Goal: Task Accomplishment & Management: Use online tool/utility

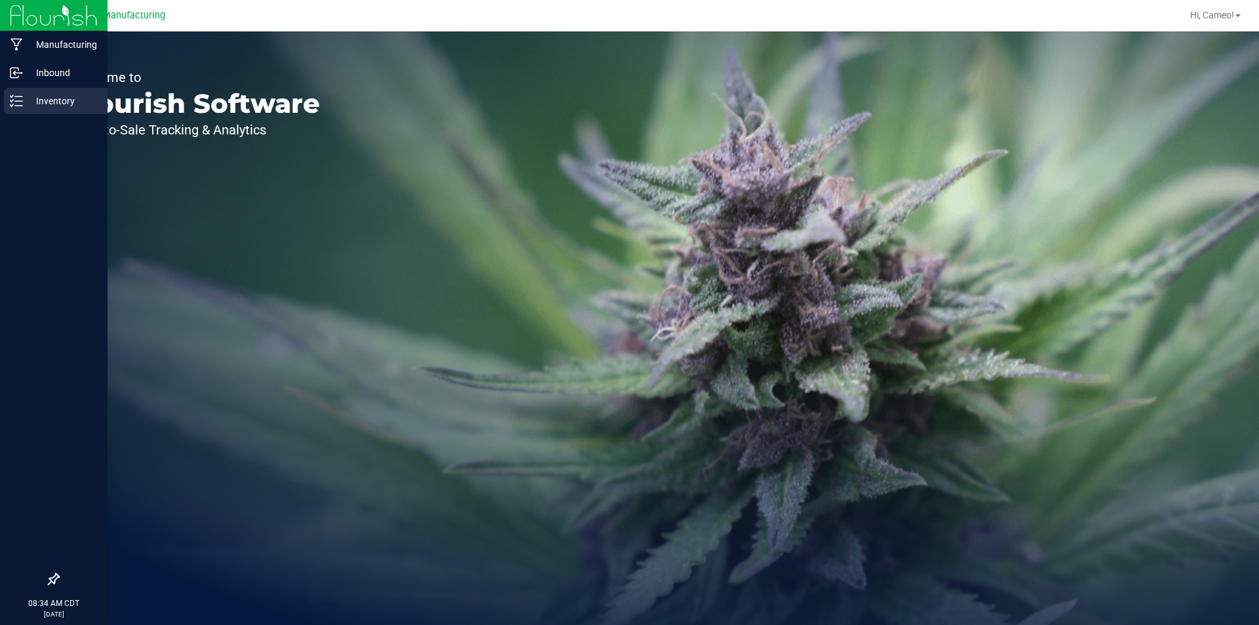
click at [30, 89] on div "Inventory" at bounding box center [56, 101] width 104 height 26
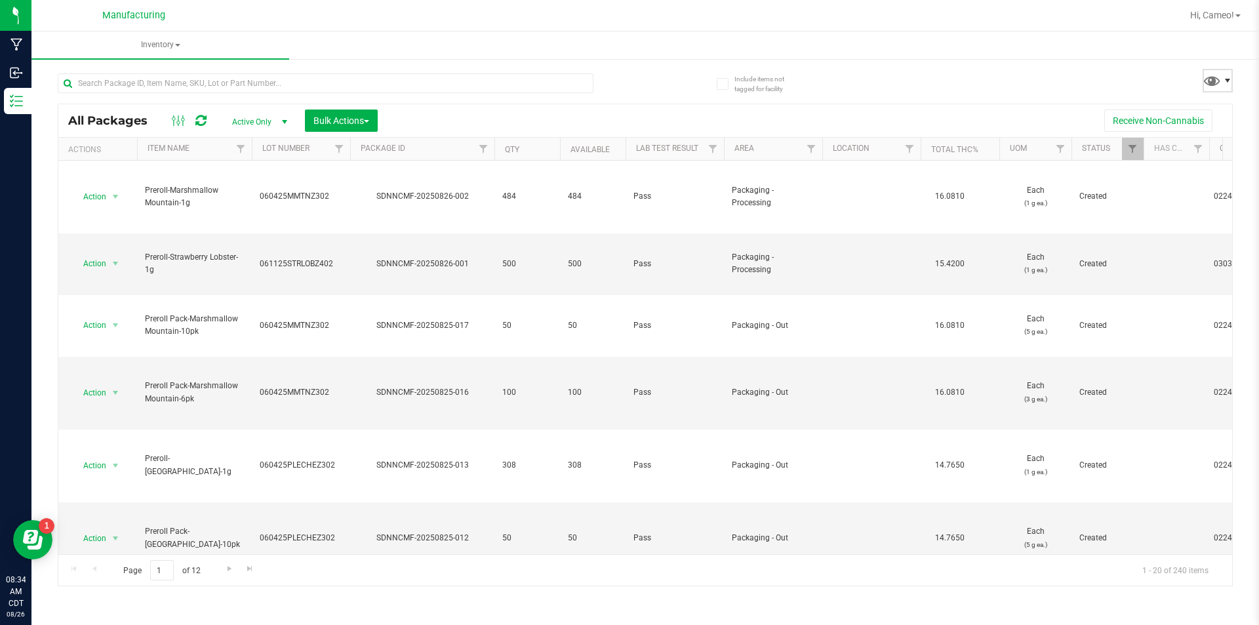
click at [1226, 77] on span at bounding box center [1227, 80] width 10 height 10
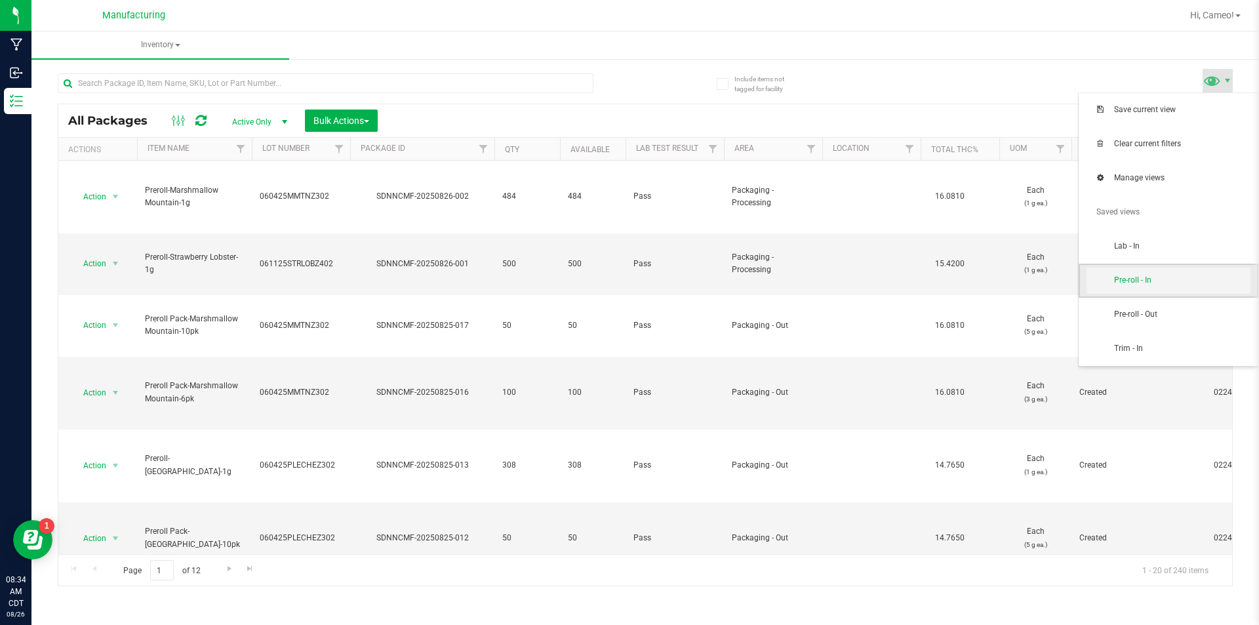
click at [1133, 275] on span "Pre-roll - In" at bounding box center [1182, 280] width 136 height 11
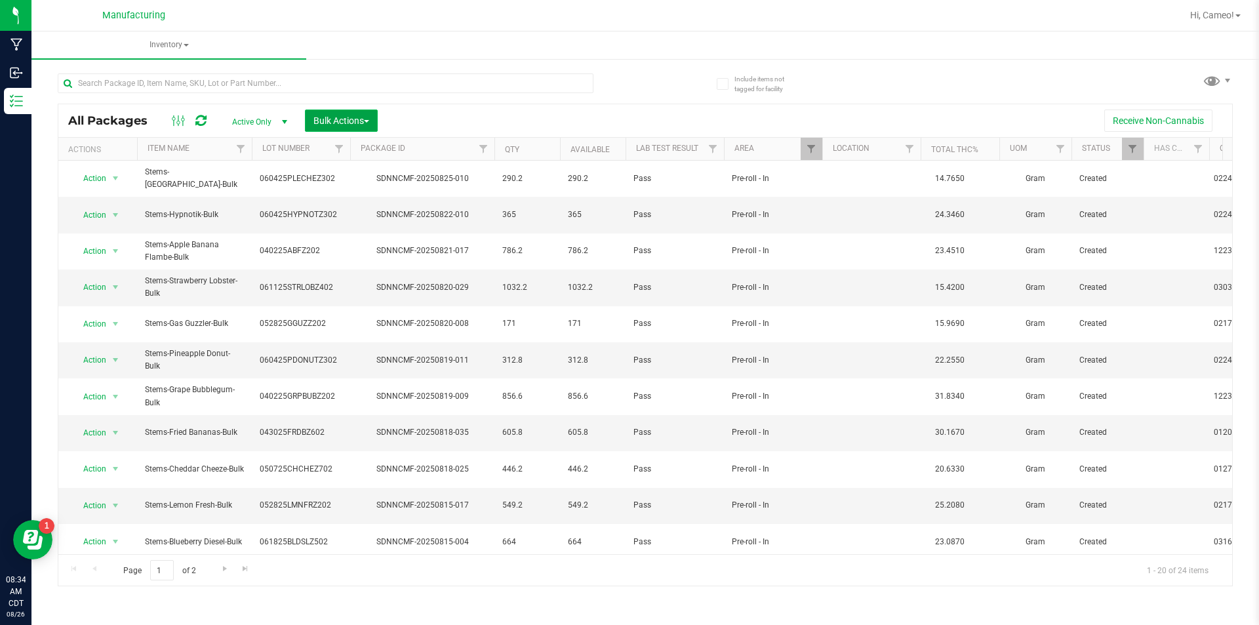
click at [359, 117] on span "Bulk Actions" at bounding box center [341, 120] width 56 height 10
click at [363, 146] on span "Add to manufacturing run" at bounding box center [362, 150] width 99 height 10
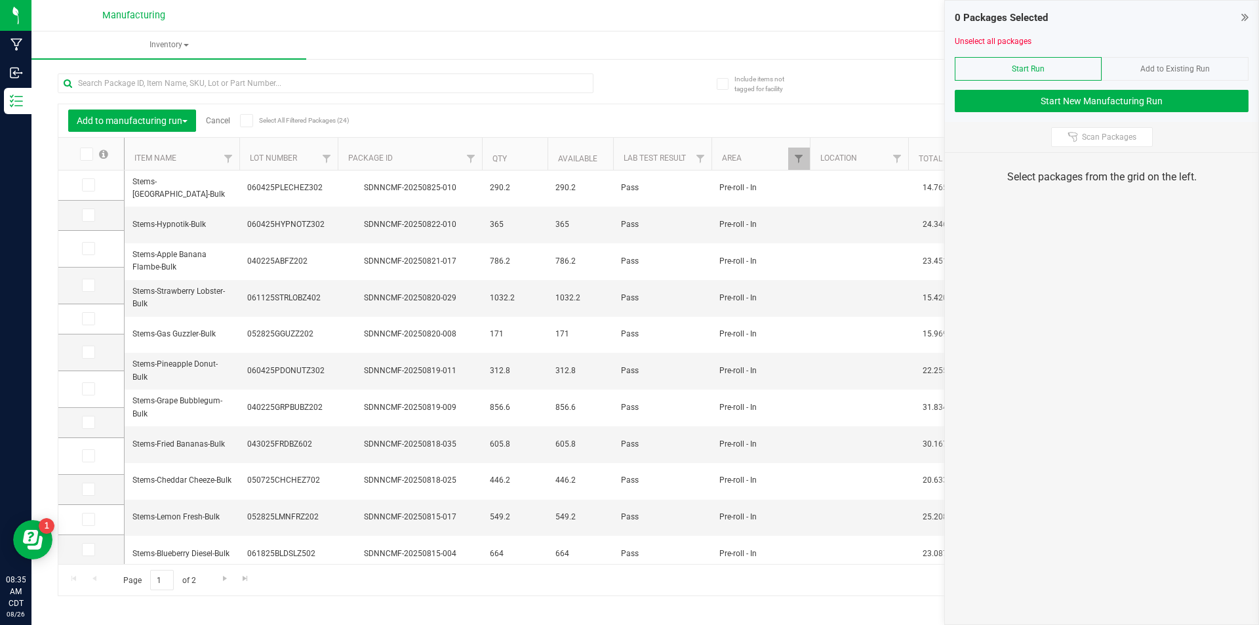
click at [498, 119] on div "Receive Non-Cannabis" at bounding box center [774, 121] width 898 height 22
click at [317, 92] on input "text" at bounding box center [326, 83] width 536 height 20
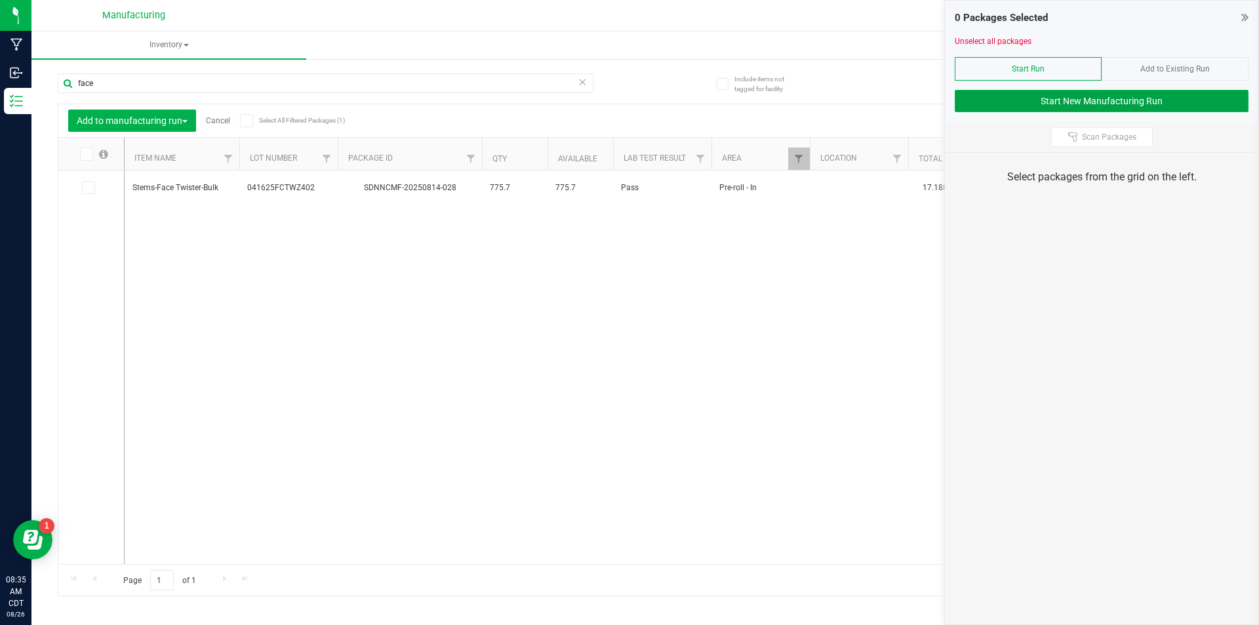
click at [1186, 106] on button "Start New Manufacturing Run" at bounding box center [1102, 101] width 294 height 22
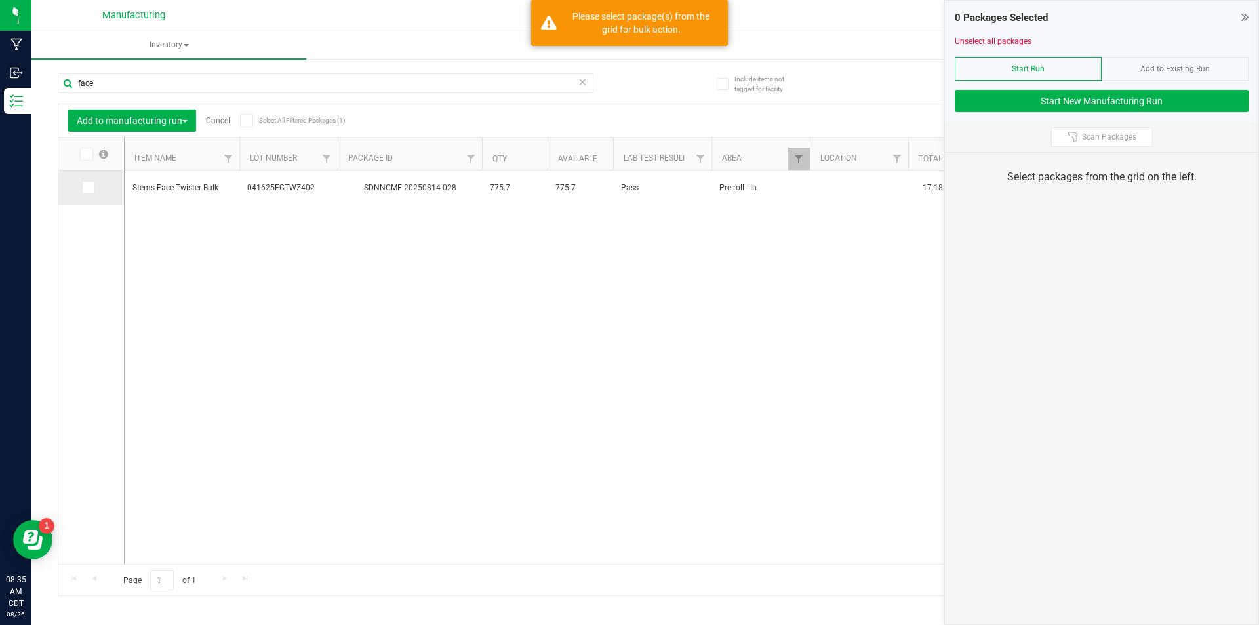
click at [91, 188] on icon at bounding box center [87, 188] width 9 height 0
click at [0, 0] on input "checkbox" at bounding box center [0, 0] width 0 height 0
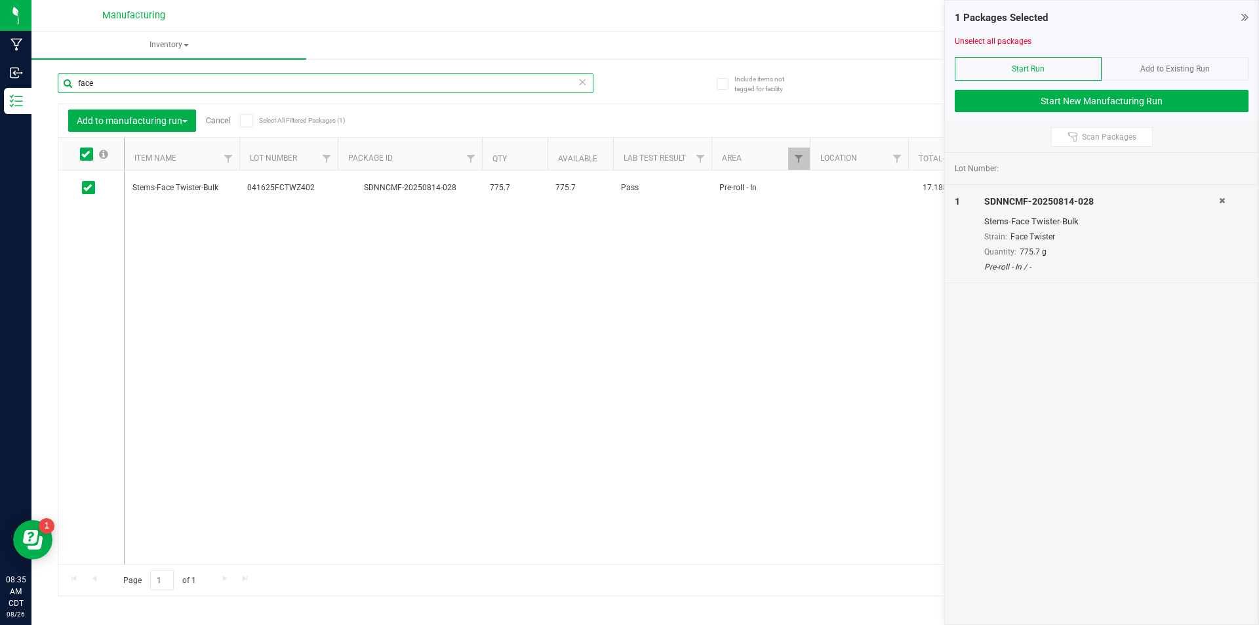
click at [342, 83] on input "face" at bounding box center [326, 83] width 536 height 20
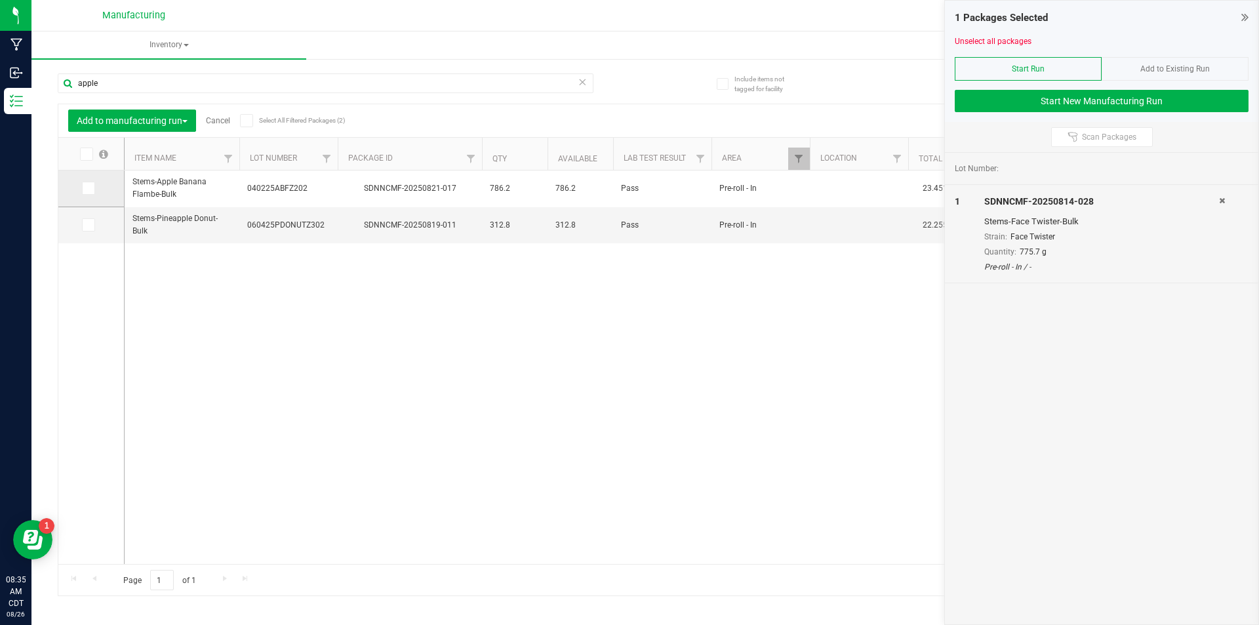
click at [85, 188] on icon at bounding box center [87, 188] width 9 height 0
click at [0, 0] on input "checkbox" at bounding box center [0, 0] width 0 height 0
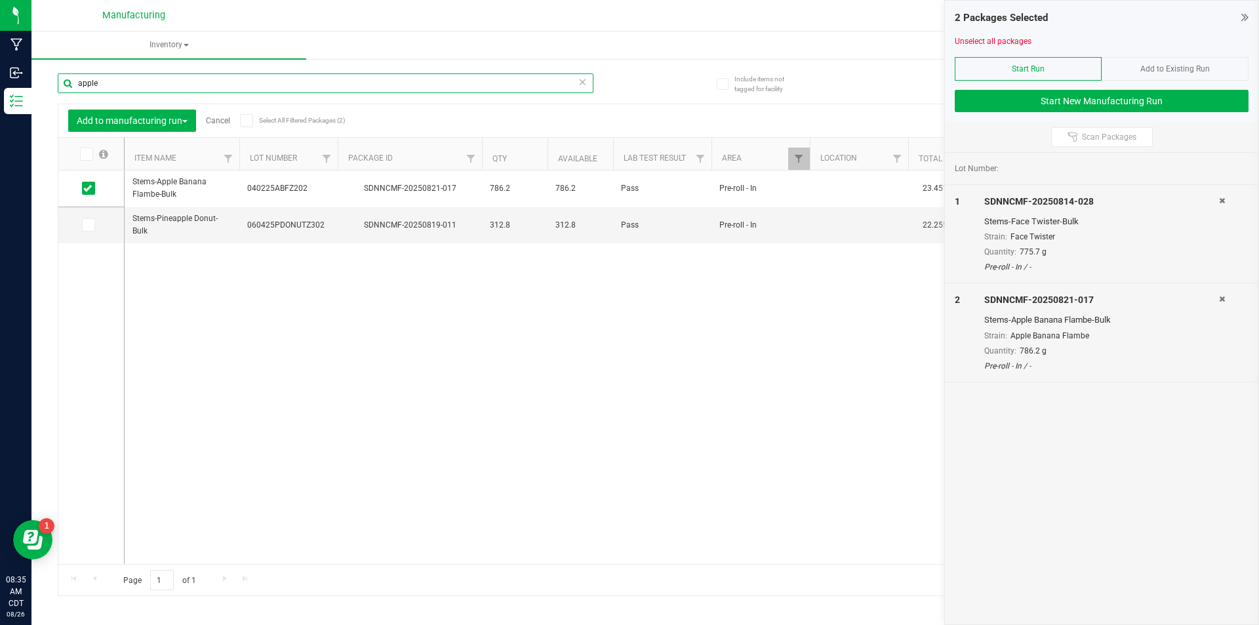
click at [237, 83] on input "apple" at bounding box center [326, 83] width 536 height 20
click at [235, 83] on input "apple" at bounding box center [326, 83] width 536 height 20
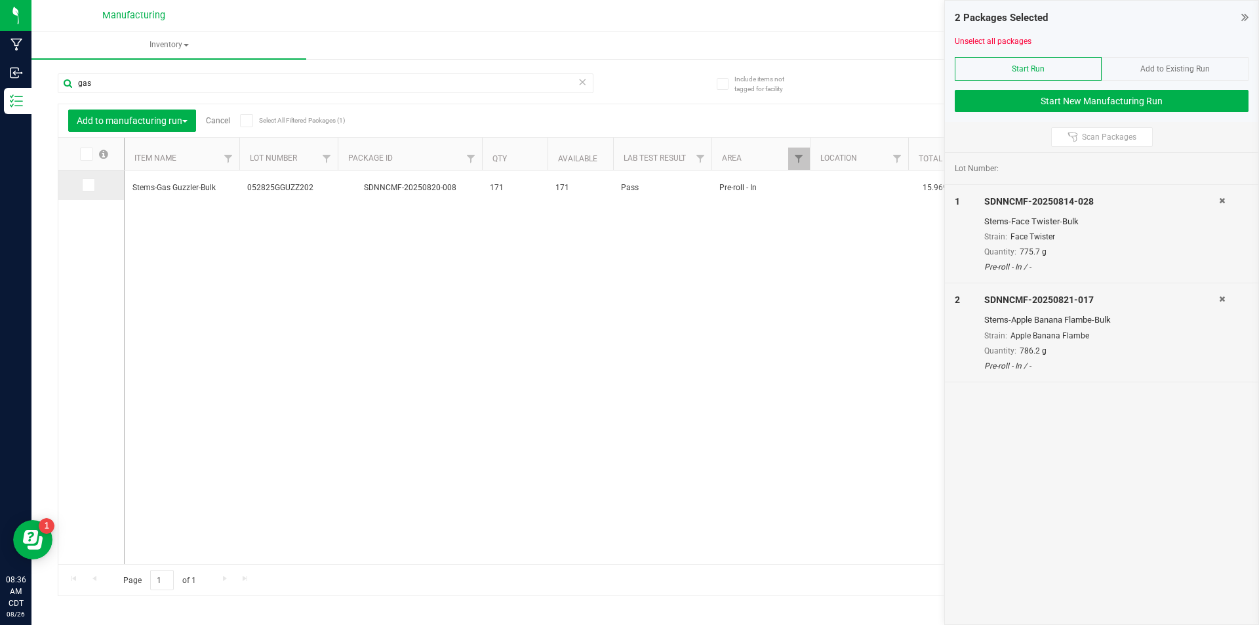
click at [89, 185] on icon at bounding box center [87, 185] width 9 height 0
click at [0, 0] on input "checkbox" at bounding box center [0, 0] width 0 height 0
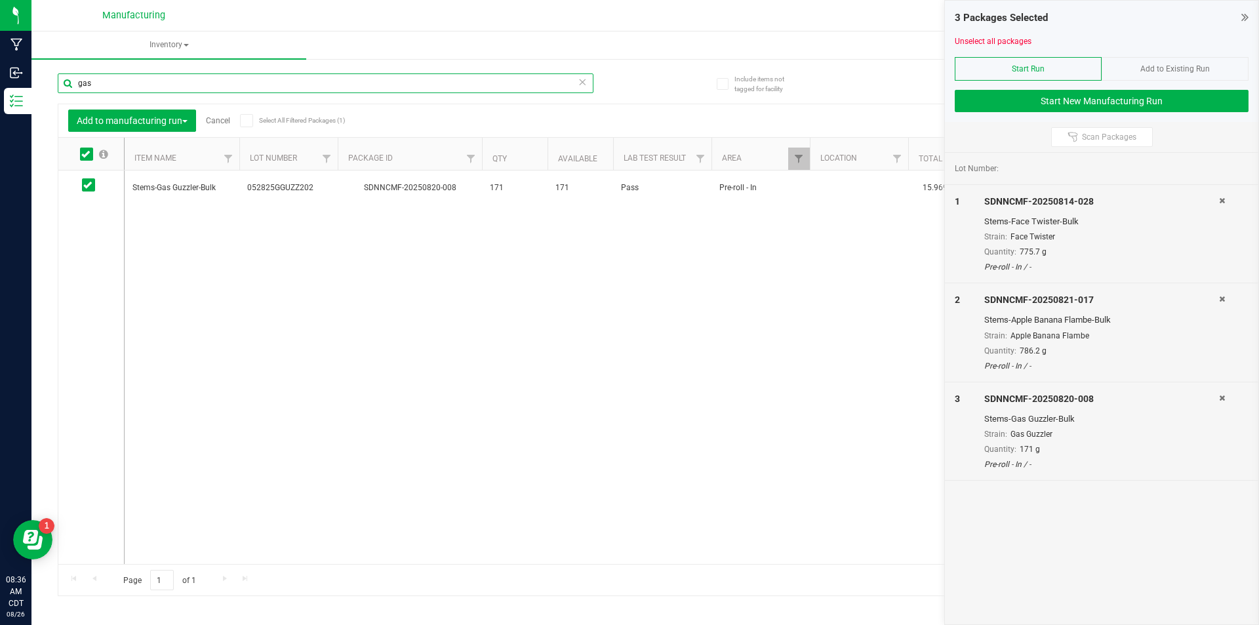
click at [185, 84] on input "gas" at bounding box center [326, 83] width 536 height 20
click at [185, 83] on input "gas" at bounding box center [326, 83] width 536 height 20
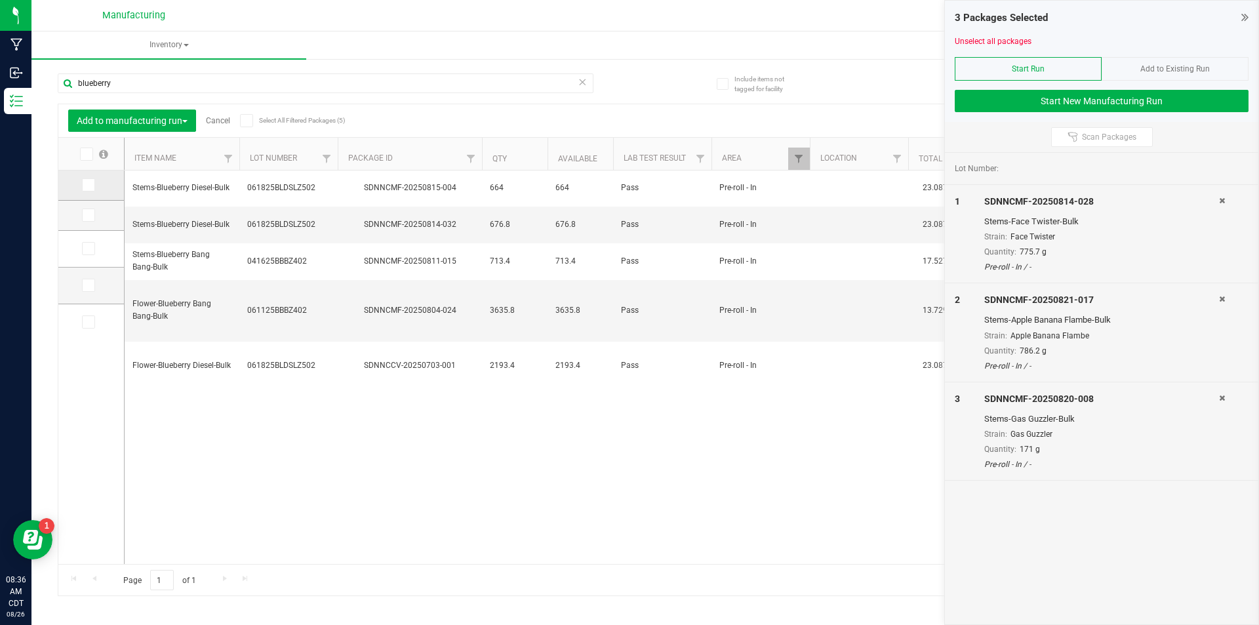
click at [92, 183] on span at bounding box center [88, 184] width 13 height 13
click at [0, 0] on input "checkbox" at bounding box center [0, 0] width 0 height 0
click at [90, 215] on icon at bounding box center [87, 215] width 9 height 0
click at [0, 0] on input "checkbox" at bounding box center [0, 0] width 0 height 0
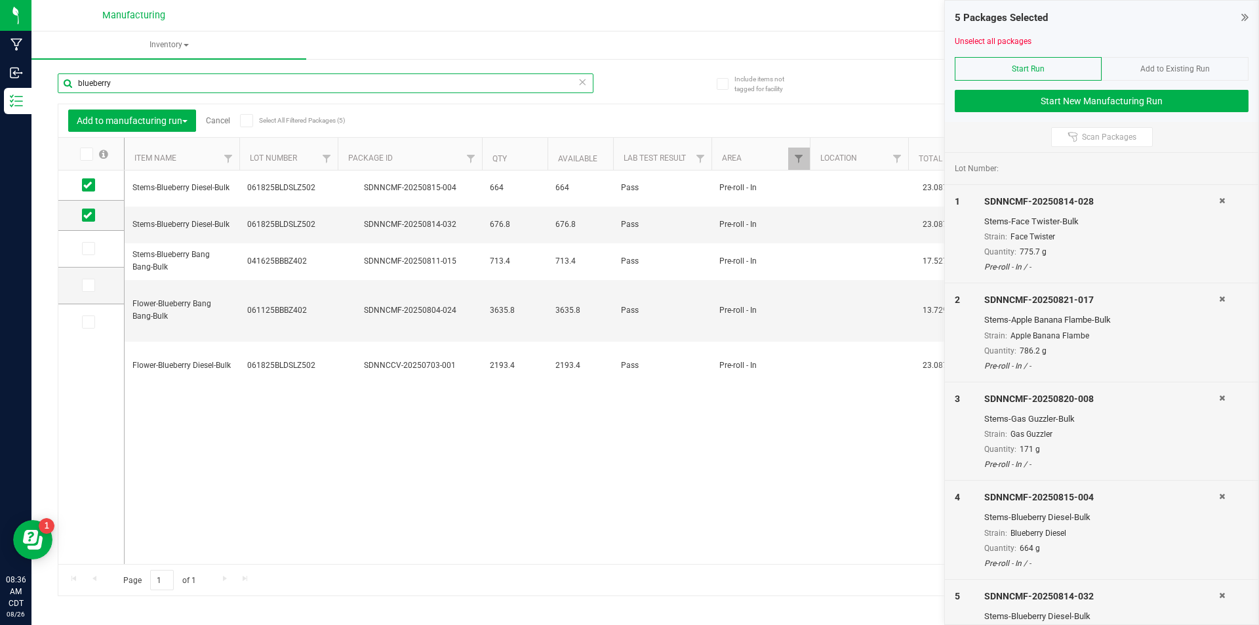
click at [336, 82] on input "blueberry" at bounding box center [326, 83] width 536 height 20
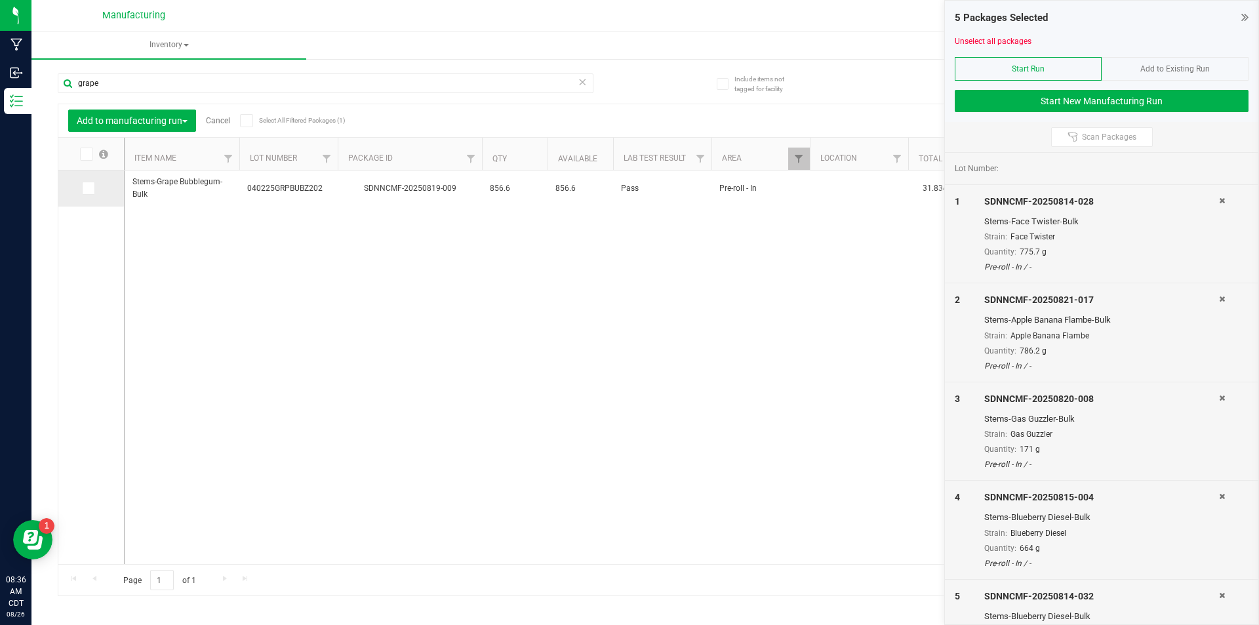
click at [83, 190] on span at bounding box center [88, 188] width 13 height 13
click at [0, 0] on input "checkbox" at bounding box center [0, 0] width 0 height 0
click at [172, 92] on input "grape" at bounding box center [326, 83] width 536 height 20
click at [173, 93] on div "grape" at bounding box center [326, 88] width 536 height 30
click at [181, 80] on input "grape" at bounding box center [326, 83] width 536 height 20
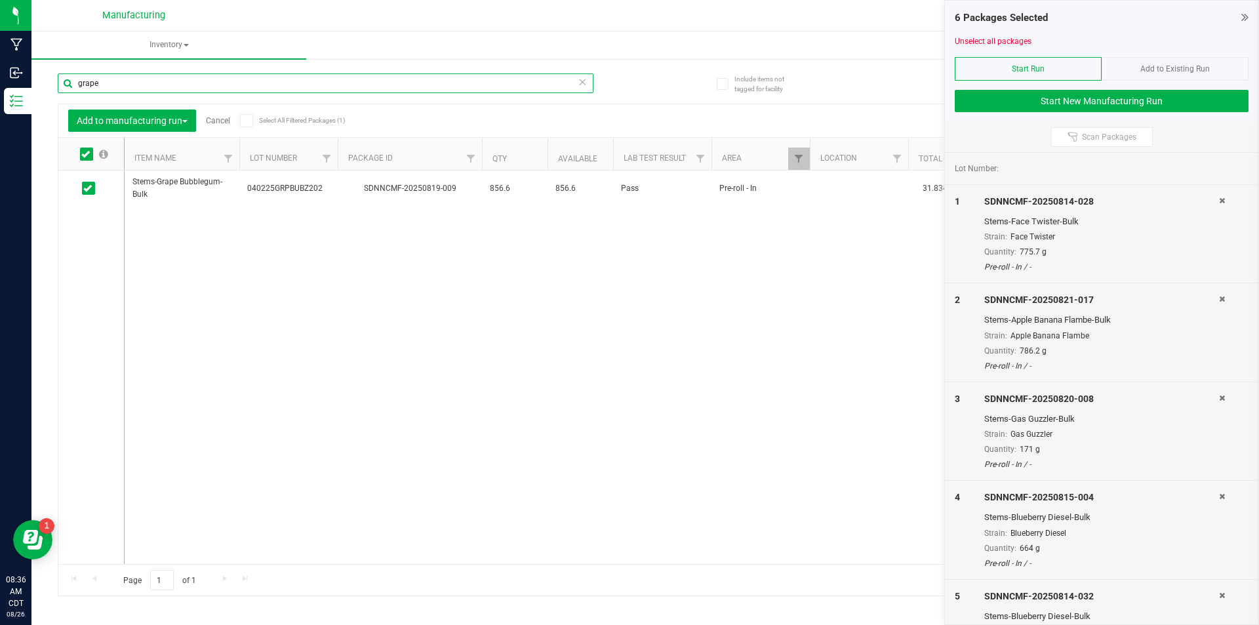
click at [181, 80] on input "grape" at bounding box center [326, 83] width 536 height 20
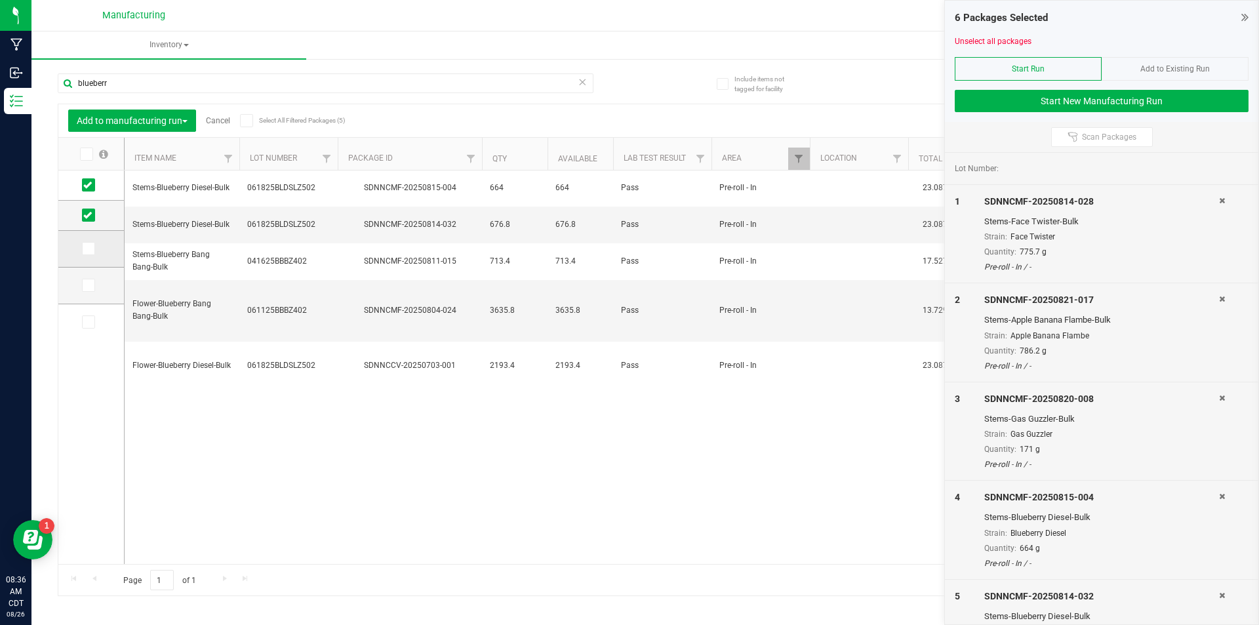
click at [90, 249] on icon at bounding box center [87, 249] width 9 height 0
click at [0, 0] on input "checkbox" at bounding box center [0, 0] width 0 height 0
click at [271, 89] on input "blueberr" at bounding box center [326, 83] width 536 height 20
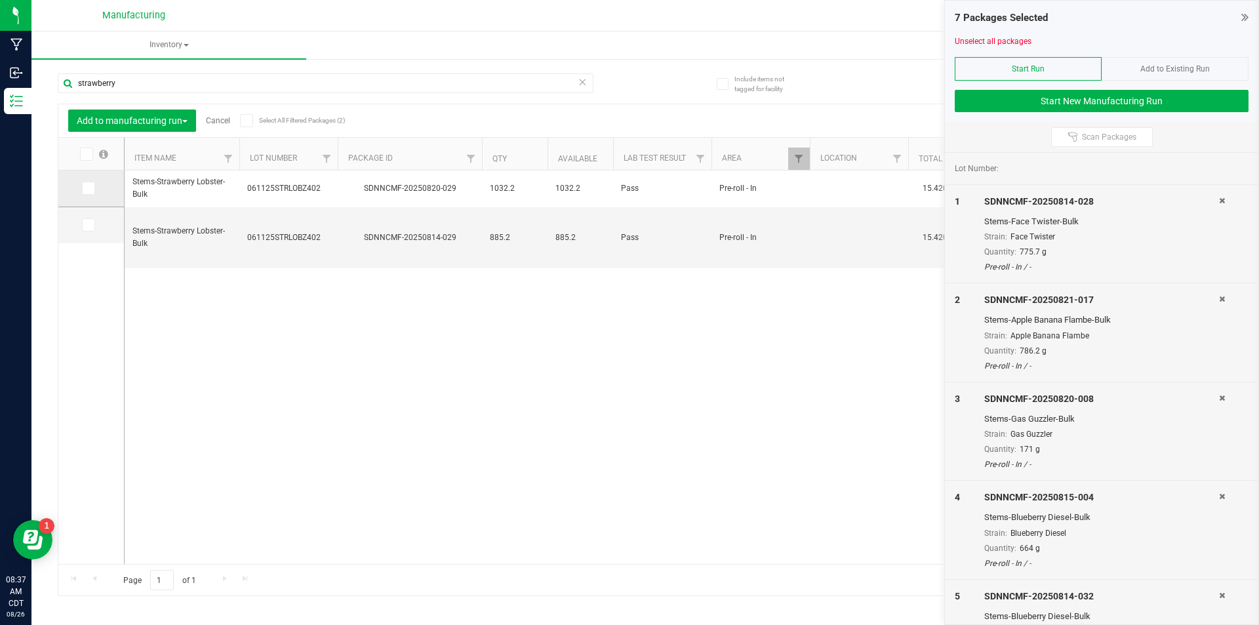
click at [90, 188] on icon at bounding box center [87, 188] width 9 height 0
click at [0, 0] on input "checkbox" at bounding box center [0, 0] width 0 height 0
click at [188, 87] on input "strawberry" at bounding box center [326, 83] width 536 height 20
click at [188, 88] on input "strawberry" at bounding box center [326, 83] width 536 height 20
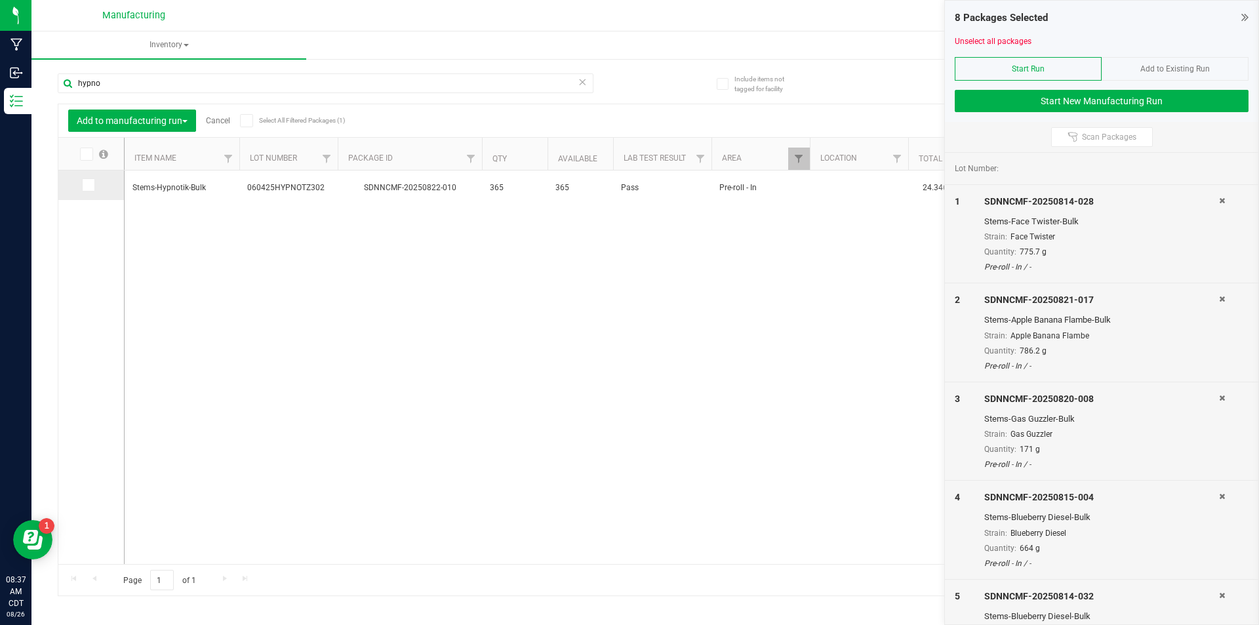
click at [89, 185] on icon at bounding box center [87, 185] width 9 height 0
click at [0, 0] on input "checkbox" at bounding box center [0, 0] width 0 height 0
click at [156, 74] on input "hypno" at bounding box center [326, 83] width 536 height 20
click at [154, 81] on input "hypno" at bounding box center [326, 83] width 536 height 20
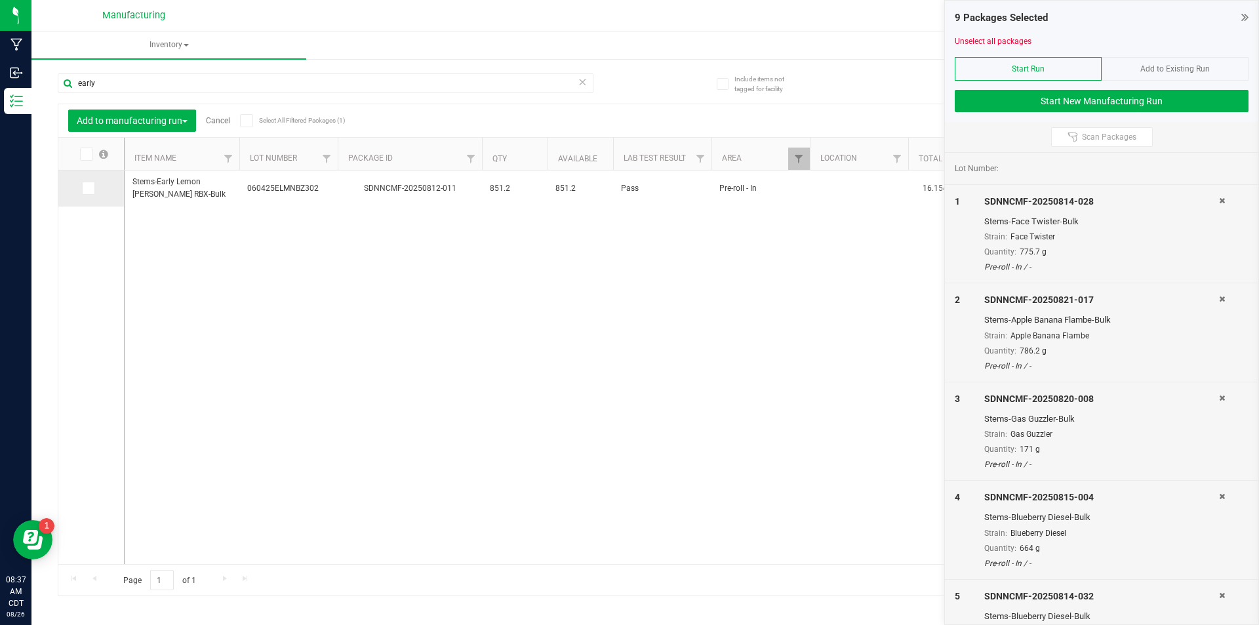
click at [87, 193] on span at bounding box center [88, 188] width 13 height 13
click at [0, 0] on input "checkbox" at bounding box center [0, 0] width 0 height 0
click at [220, 89] on input "early" at bounding box center [326, 83] width 536 height 20
click at [218, 89] on input "early" at bounding box center [326, 83] width 536 height 20
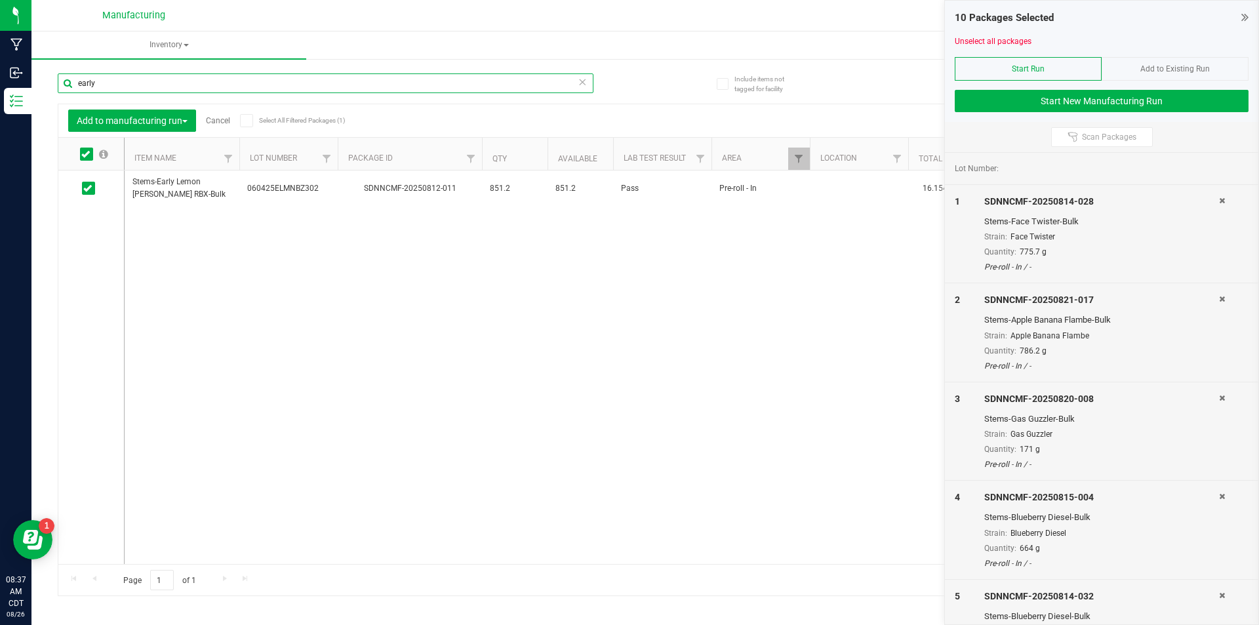
click at [218, 89] on input "early" at bounding box center [326, 83] width 536 height 20
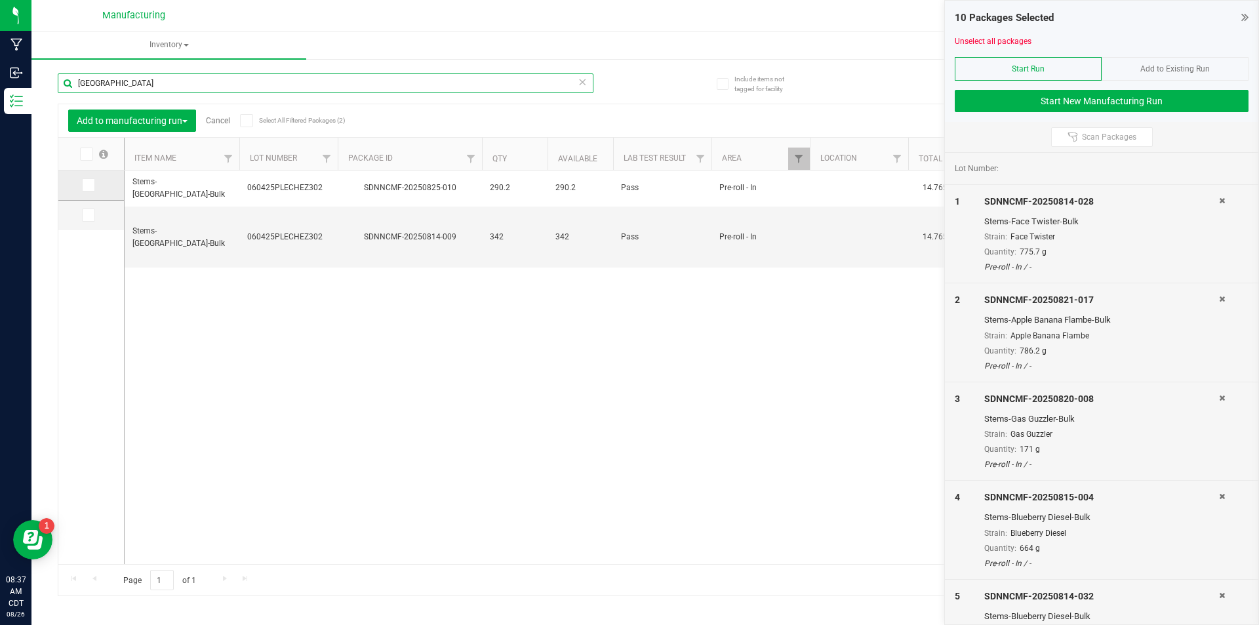
type input "[GEOGRAPHIC_DATA]"
click at [94, 184] on span at bounding box center [88, 184] width 13 height 13
click at [0, 0] on input "checkbox" at bounding box center [0, 0] width 0 height 0
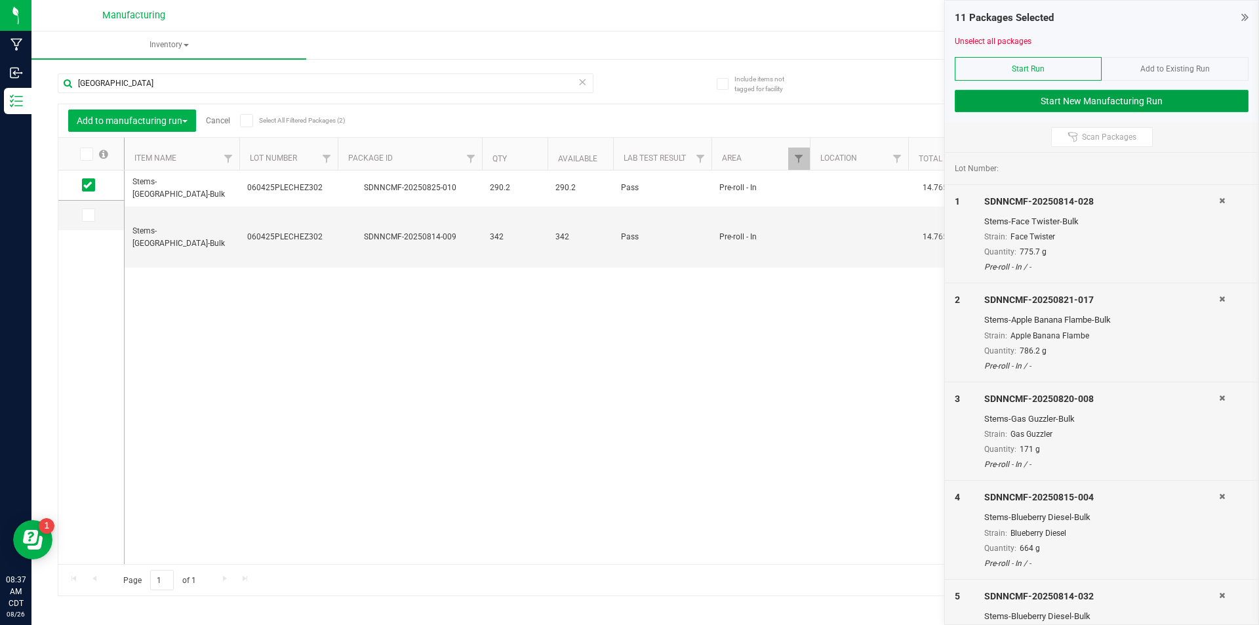
click at [1220, 104] on button "Start New Manufacturing Run" at bounding box center [1102, 101] width 294 height 22
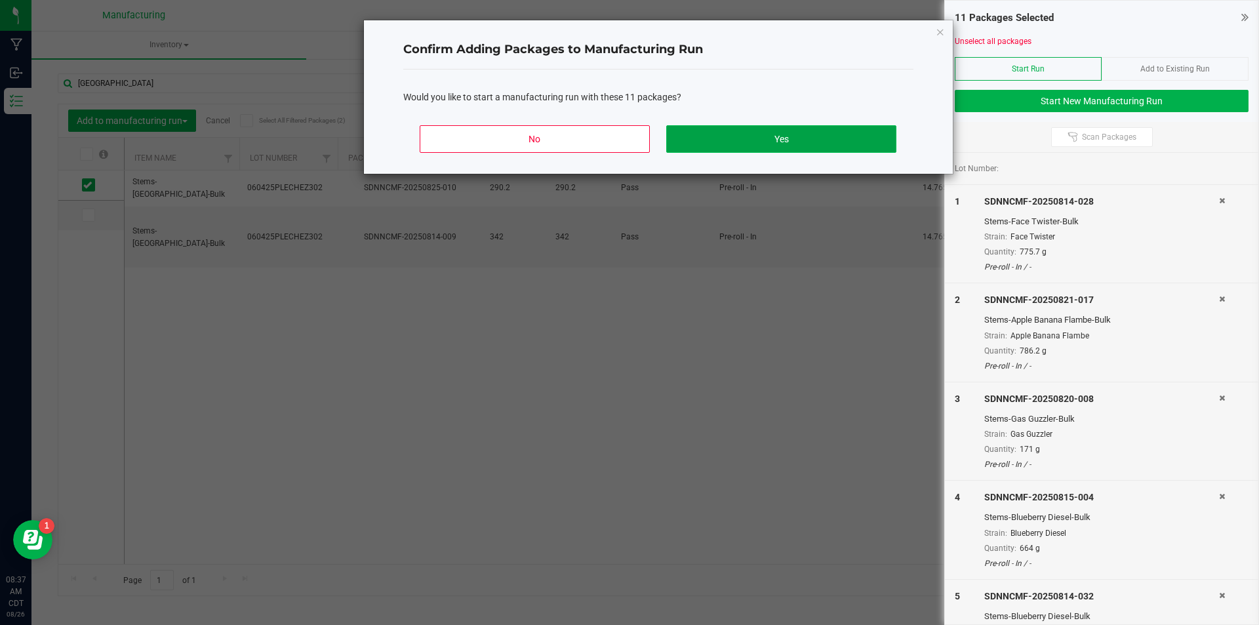
click at [851, 146] on button "Yes" at bounding box center [781, 139] width 230 height 28
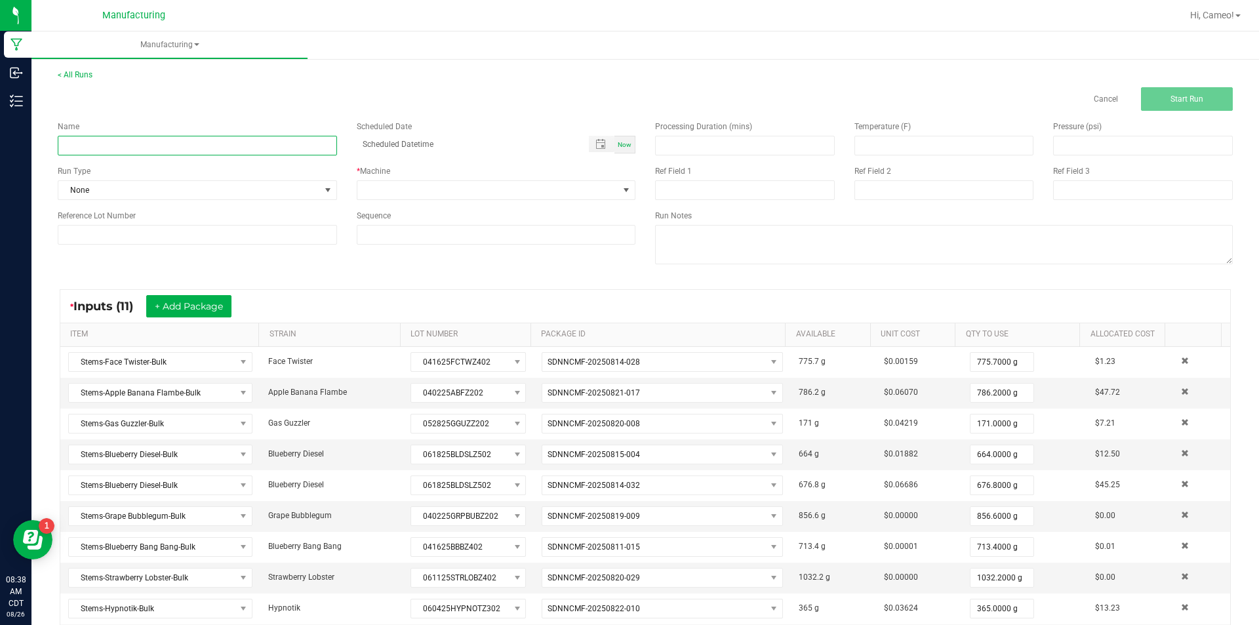
click at [193, 144] on input at bounding box center [197, 146] width 279 height 20
type input "082625 - Mixed Stems"
click at [622, 147] on span "Now" at bounding box center [625, 144] width 14 height 7
type input "[DATE] 8:38 AM"
drag, startPoint x: 586, startPoint y: 186, endPoint x: 557, endPoint y: 199, distance: 31.1
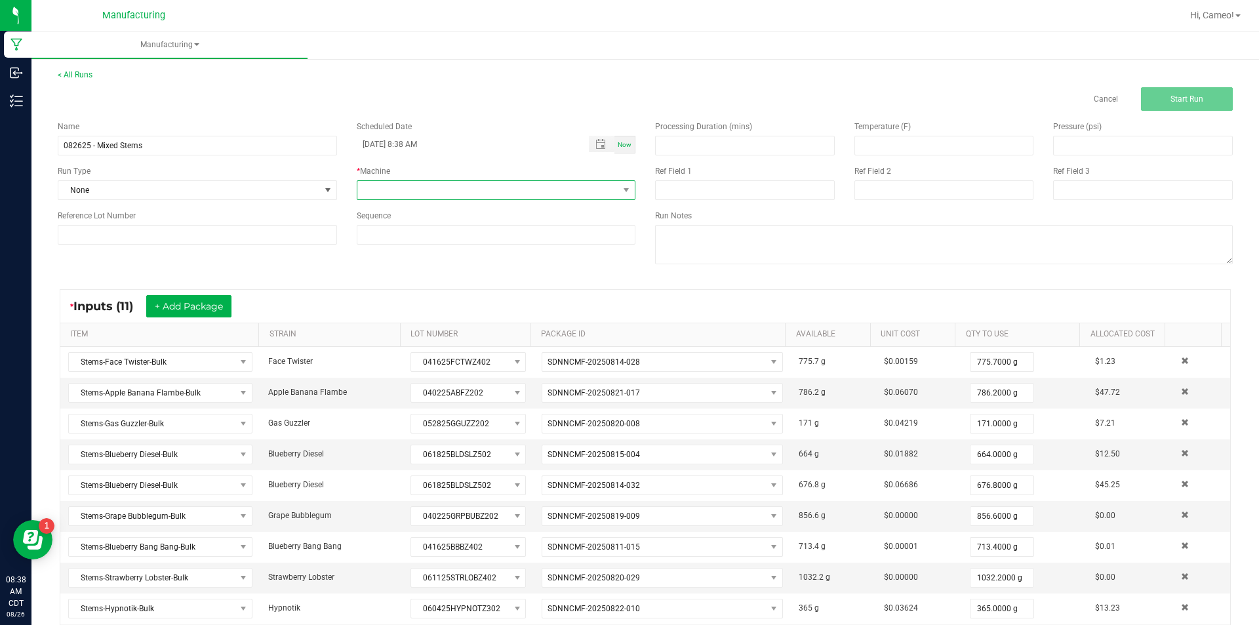
click at [585, 187] on span at bounding box center [488, 190] width 262 height 18
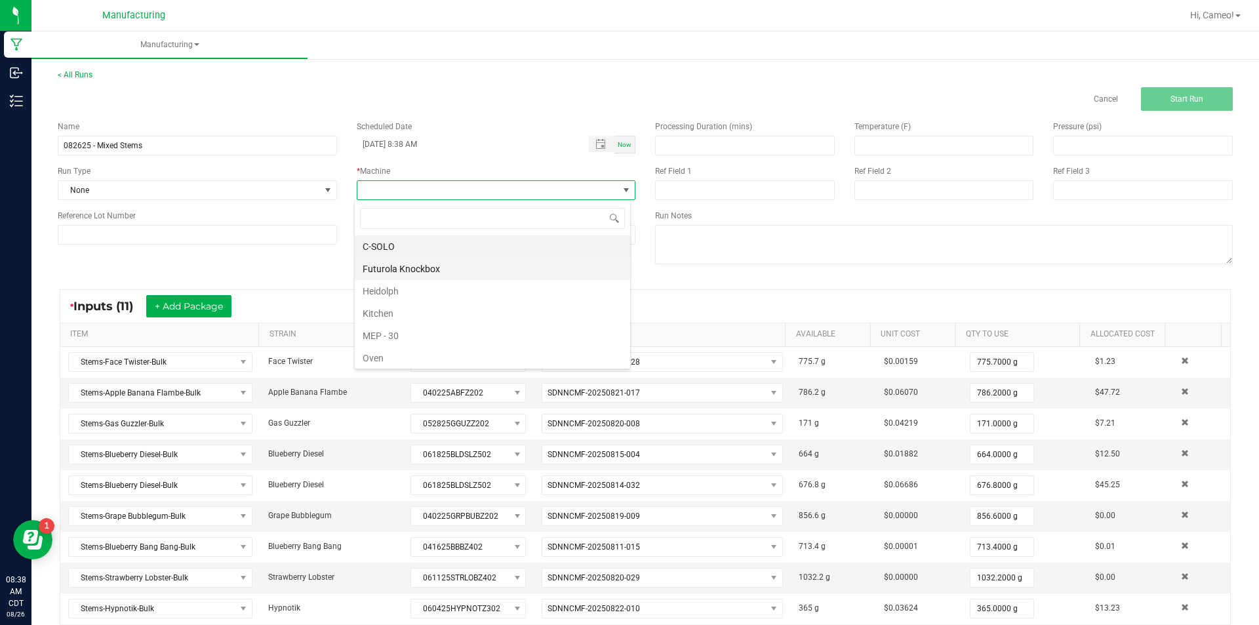
click at [417, 271] on li "Futurola Knockbox" at bounding box center [492, 269] width 275 height 22
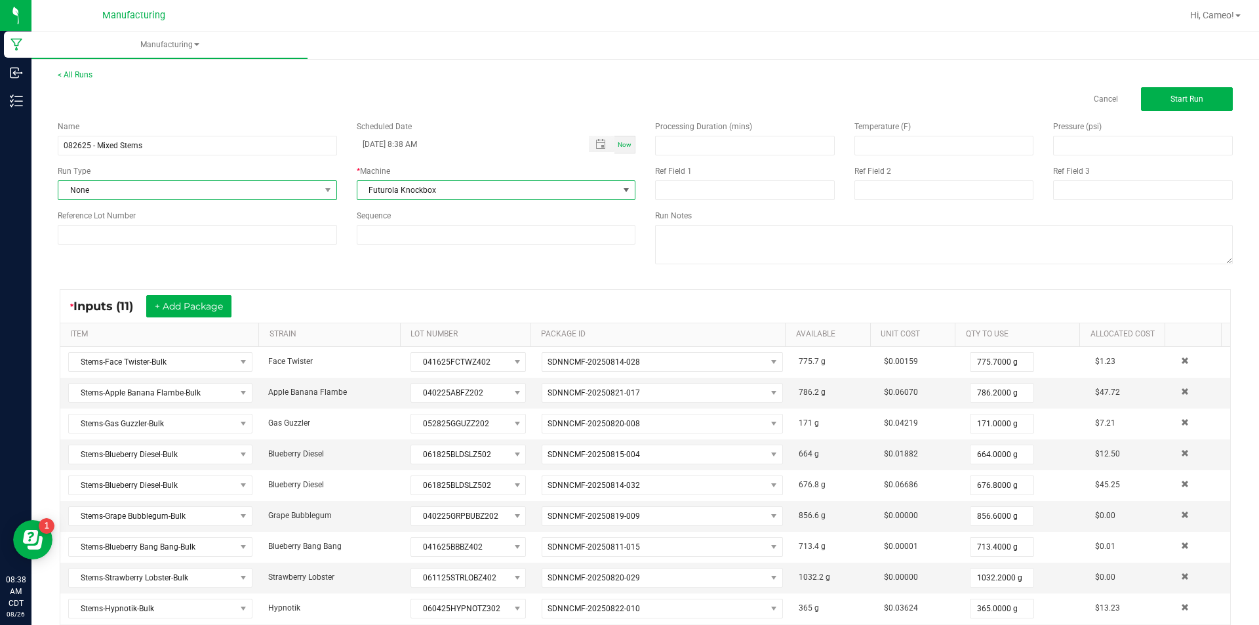
click at [274, 188] on span "None" at bounding box center [189, 190] width 262 height 18
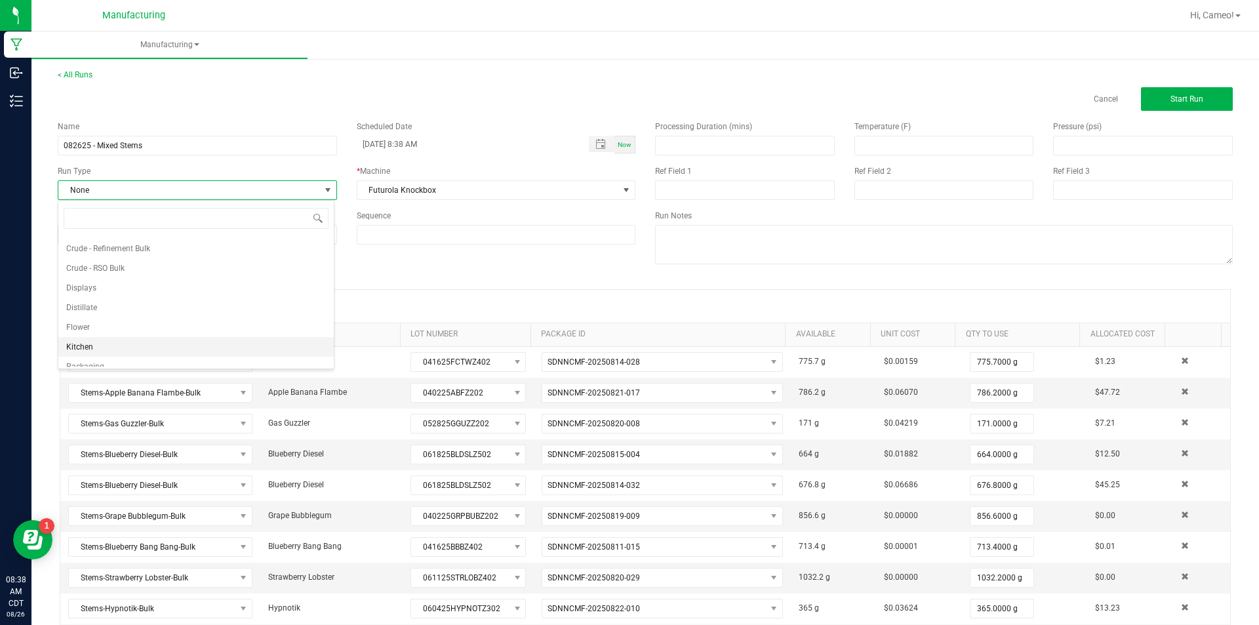
scroll to position [66, 0]
click at [131, 355] on li "Pre-roll" at bounding box center [195, 357] width 275 height 20
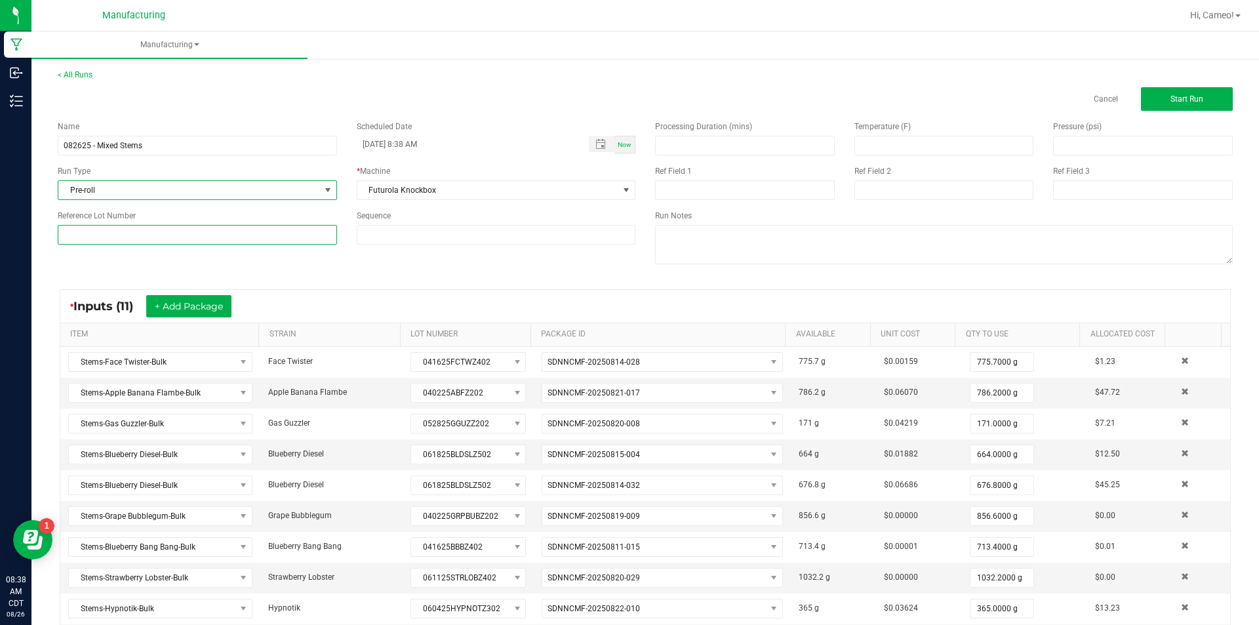
click at [182, 234] on input at bounding box center [197, 235] width 279 height 20
click at [182, 234] on input "082625MIXSTEMPR" at bounding box center [197, 235] width 279 height 20
type input "082625MIXSTEMPR"
click at [1183, 96] on span "Start Run" at bounding box center [1187, 98] width 33 height 9
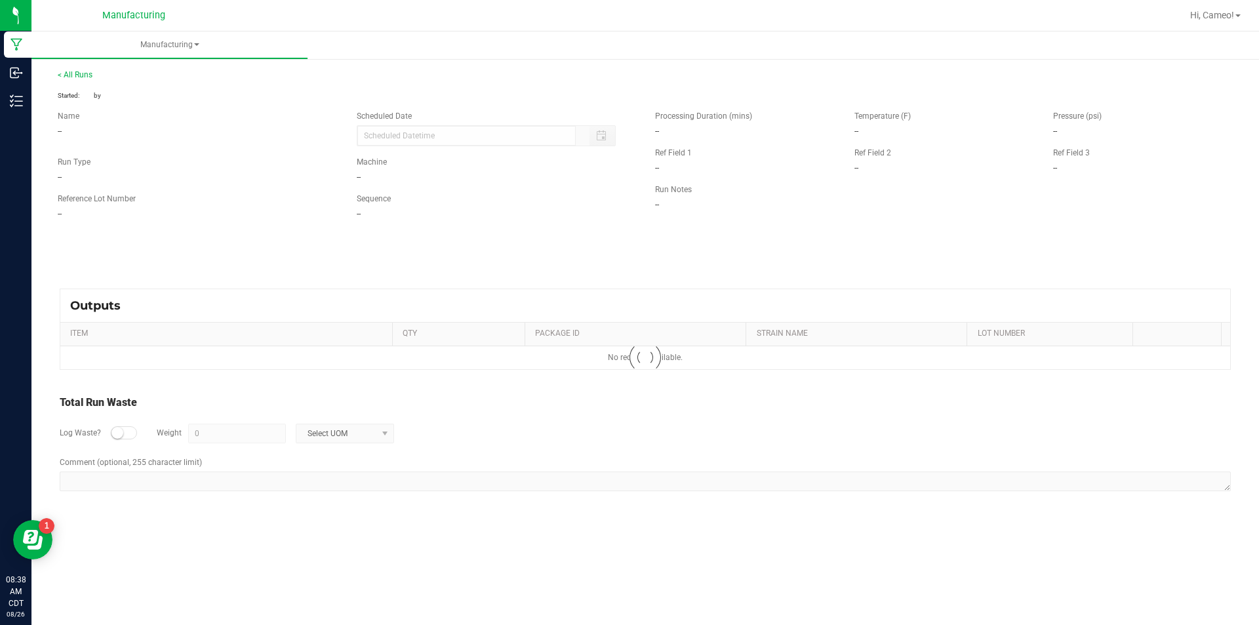
type input "[DATE] 8:38 AM"
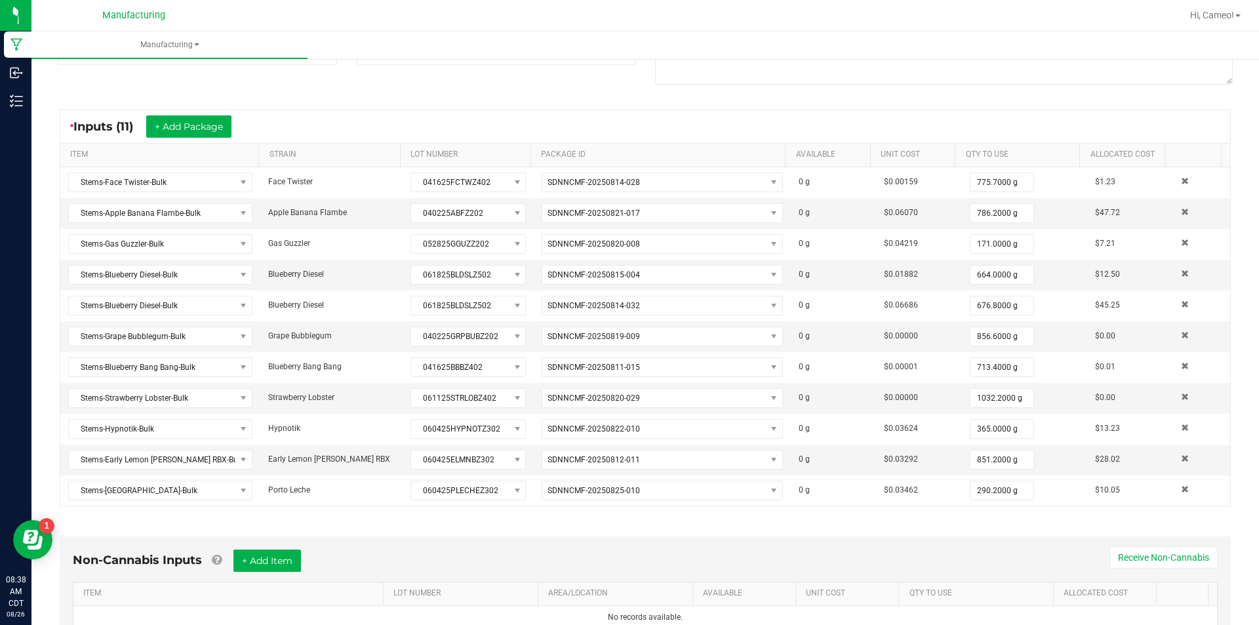
scroll to position [262, 0]
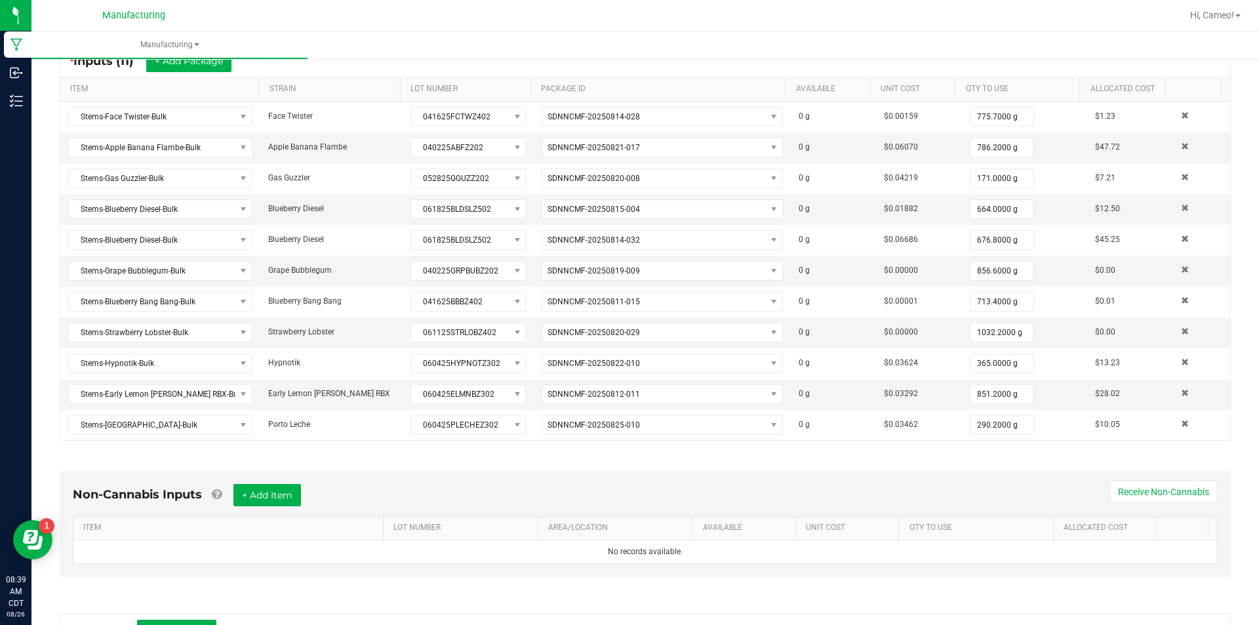
click at [800, 51] on ul "Manufacturing" at bounding box center [660, 45] width 1259 height 28
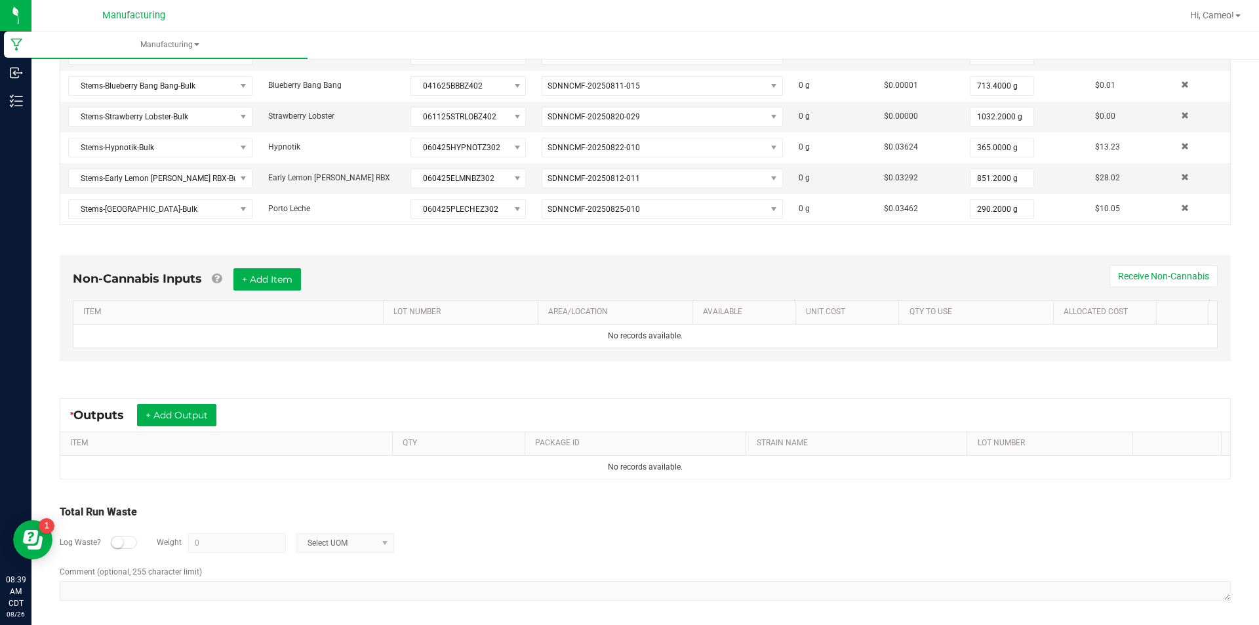
scroll to position [482, 0]
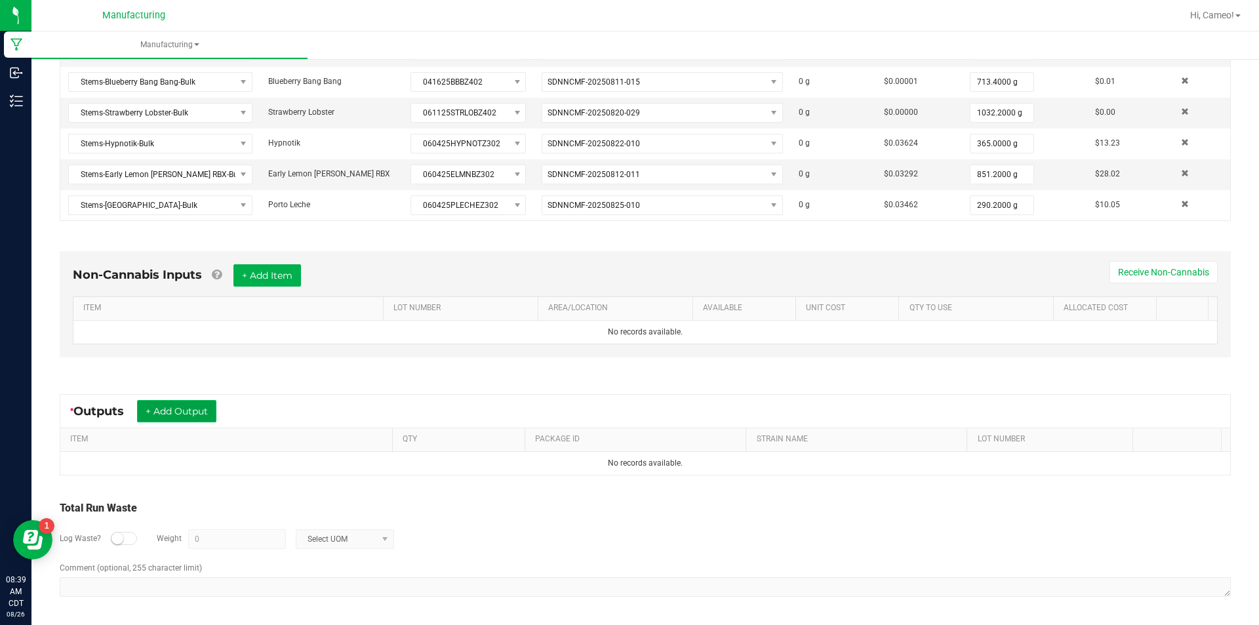
click at [211, 416] on button "+ Add Output" at bounding box center [176, 411] width 79 height 22
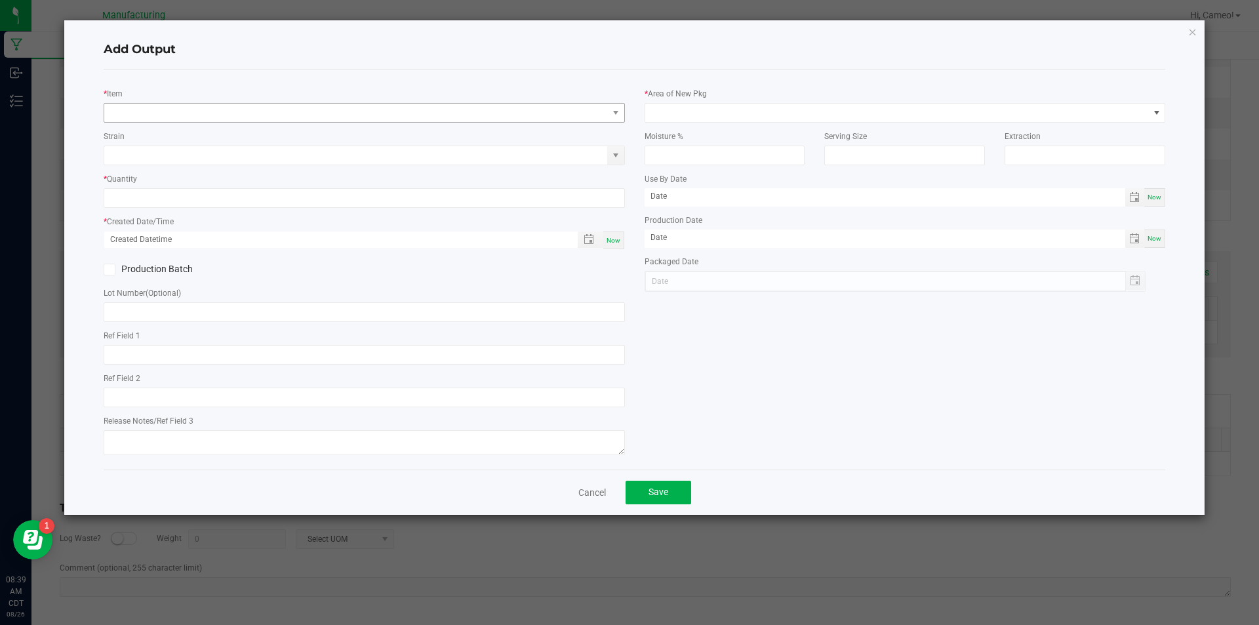
drag, startPoint x: 258, startPoint y: 100, endPoint x: 260, endPoint y: 107, distance: 7.7
click at [259, 104] on div "* Item" at bounding box center [364, 105] width 521 height 36
click at [262, 109] on span "NO DATA FOUND" at bounding box center [356, 113] width 504 height 18
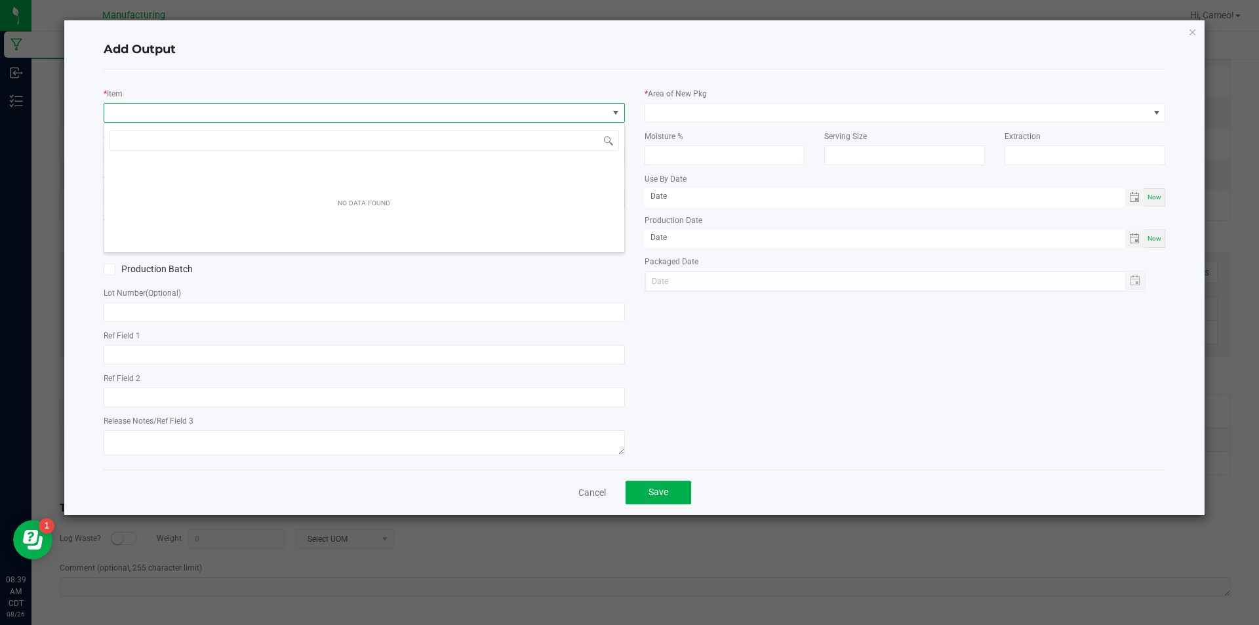
scroll to position [20, 521]
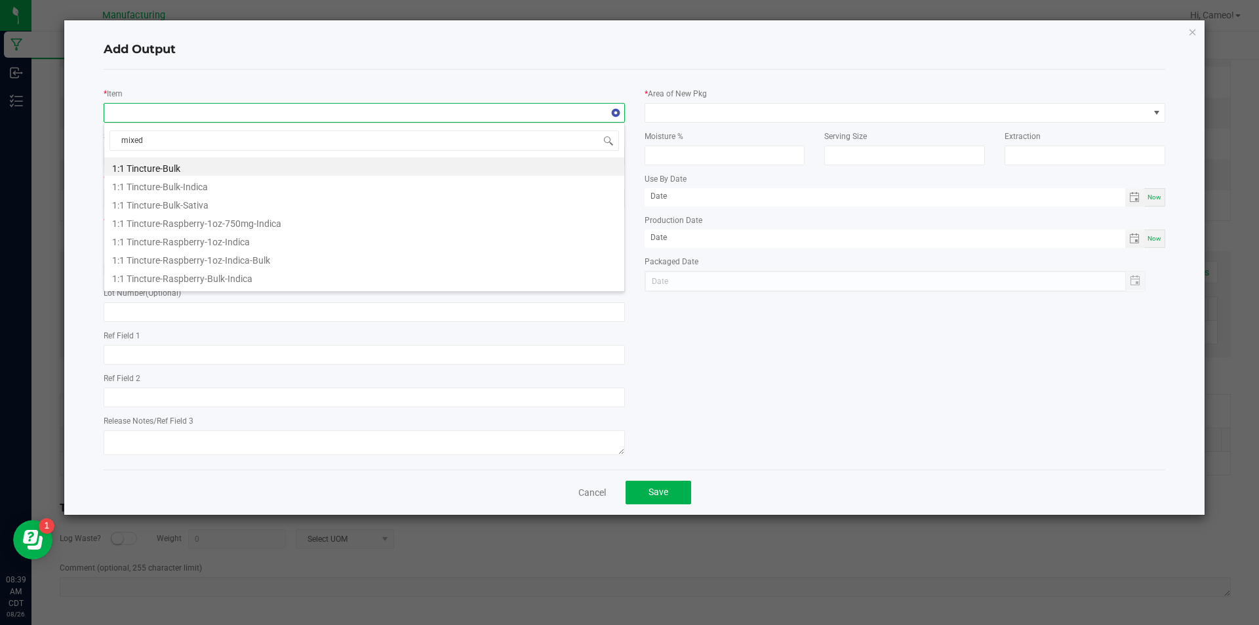
type input "mixed"
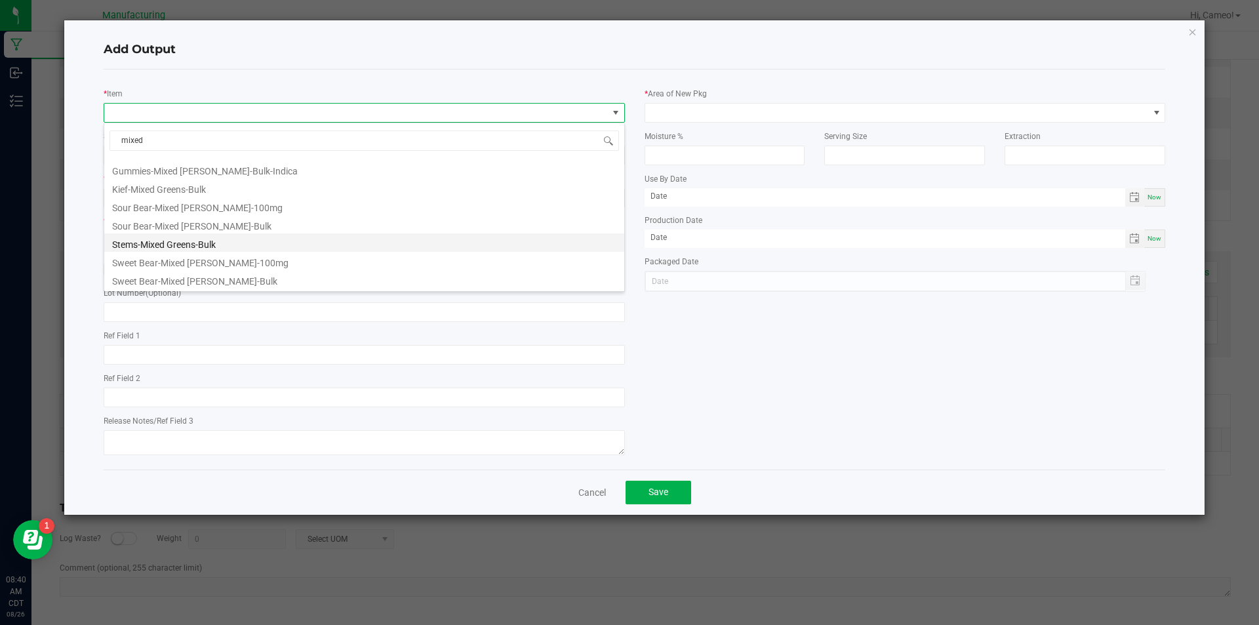
click at [192, 246] on li "Stems-Mixed Greens-Bulk" at bounding box center [364, 242] width 520 height 18
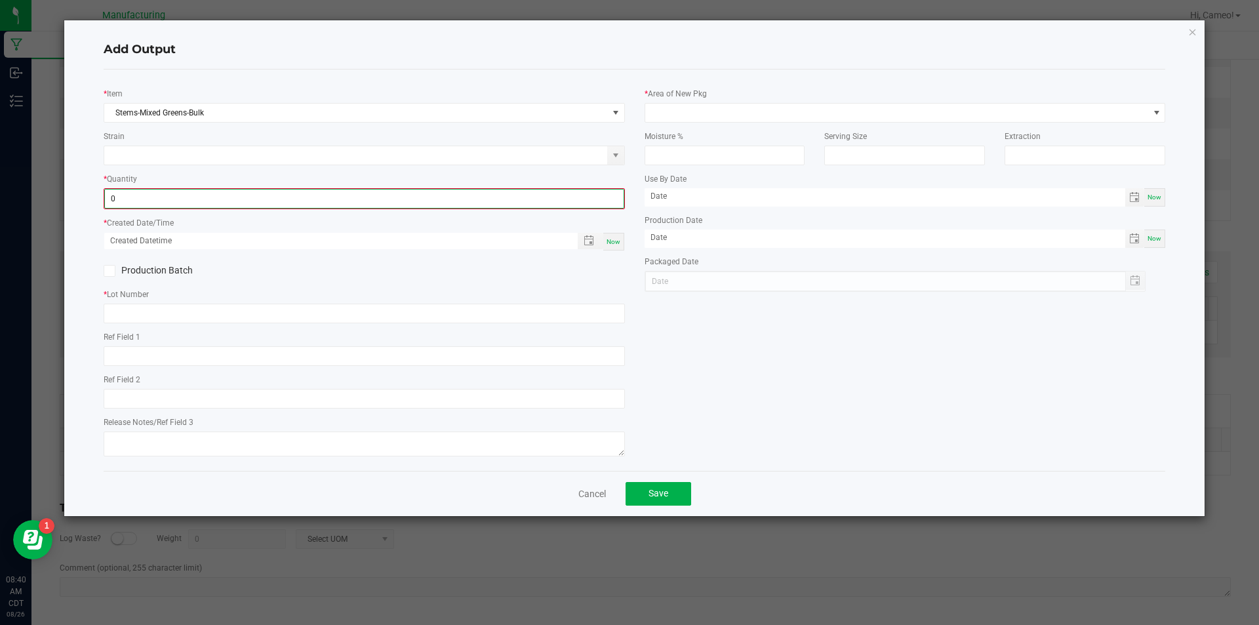
click at [222, 199] on input "0" at bounding box center [364, 199] width 519 height 18
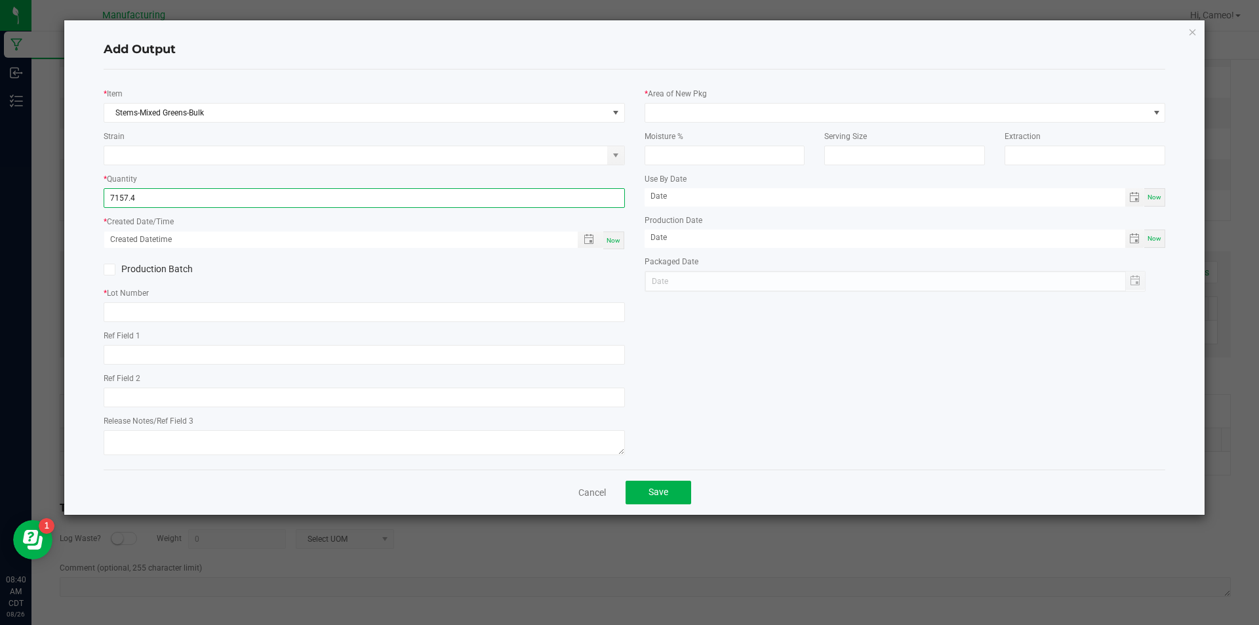
type input "7157.4000 g"
click at [615, 241] on span "Now" at bounding box center [614, 240] width 14 height 7
type input "[DATE] 8:40 AM"
type input "[DATE]"
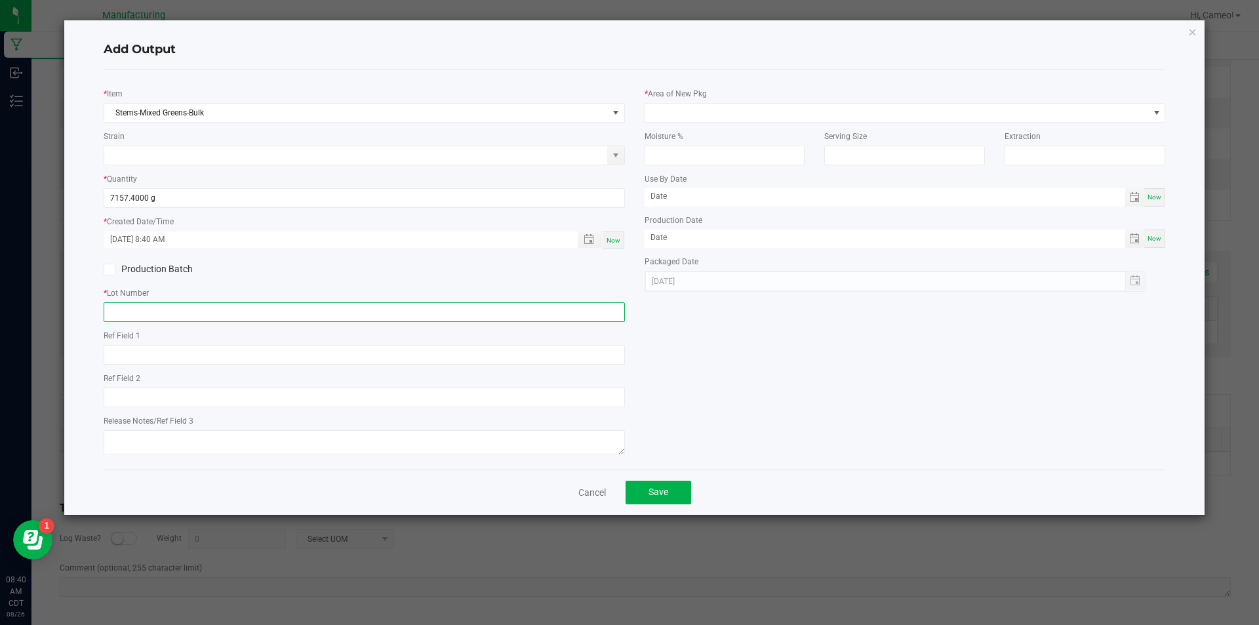
click at [472, 314] on input "text" at bounding box center [364, 312] width 521 height 20
paste input "082625MIXSTEMPR"
type input "082625MIXSTEMPR"
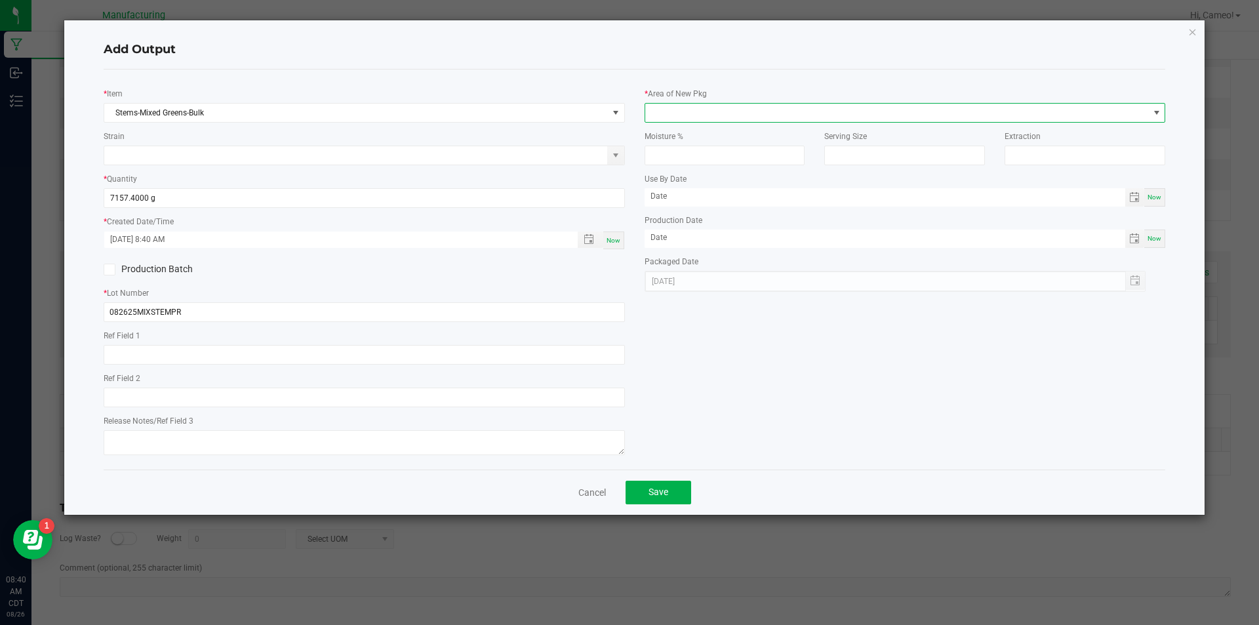
click at [803, 109] on span at bounding box center [897, 113] width 504 height 18
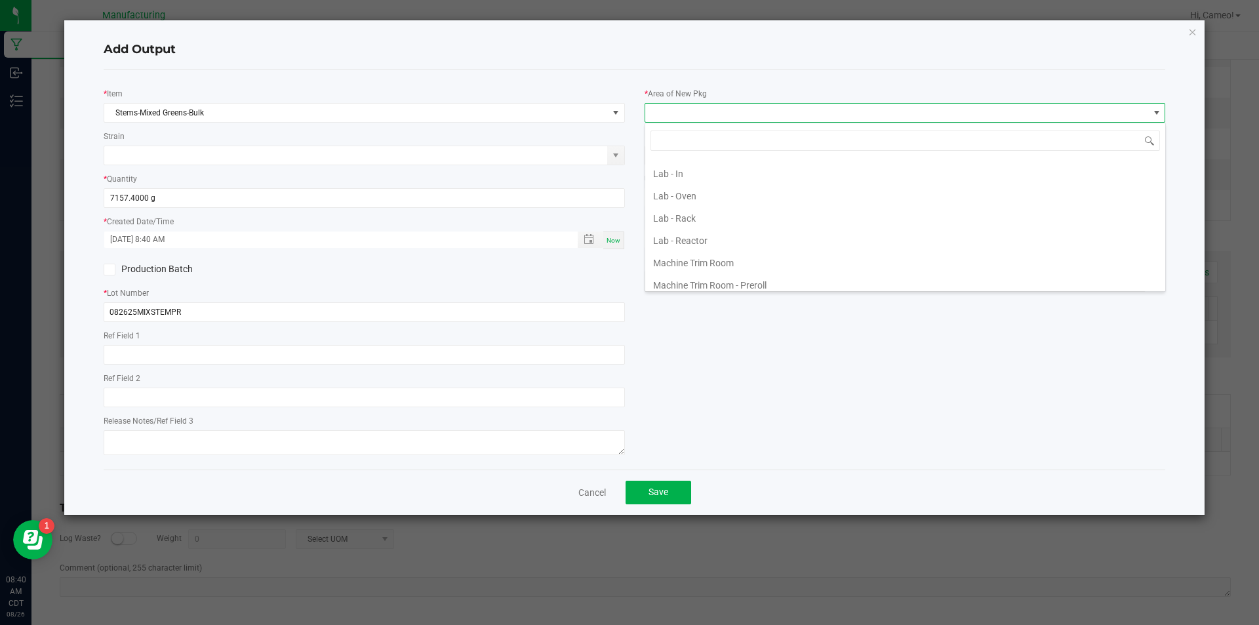
scroll to position [197, 0]
click at [706, 280] on li "Lab - Rack" at bounding box center [905, 284] width 520 height 22
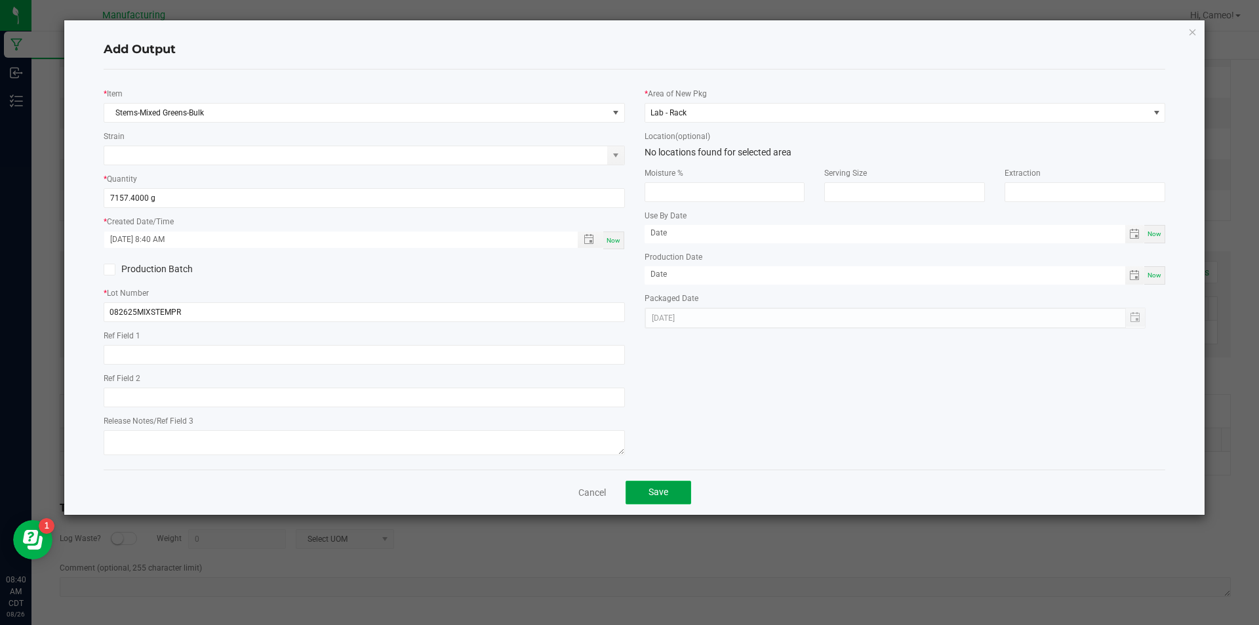
click at [640, 489] on button "Save" at bounding box center [659, 493] width 66 height 24
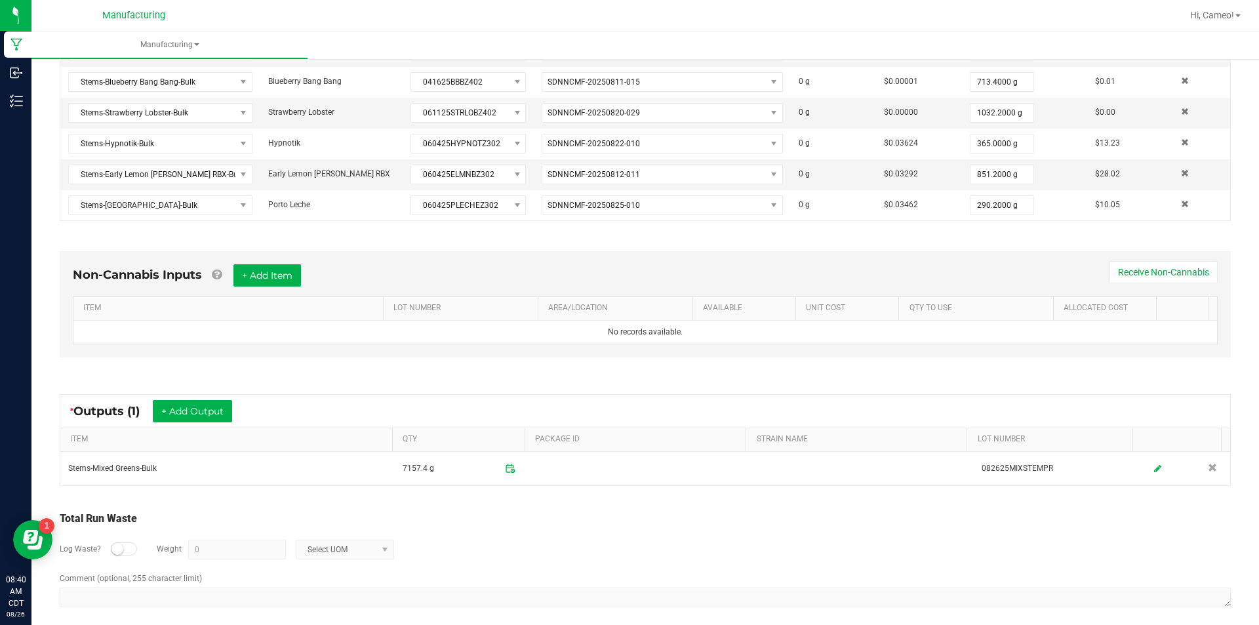
click at [740, 399] on div "* Outputs (1) + Add Output" at bounding box center [645, 411] width 1170 height 33
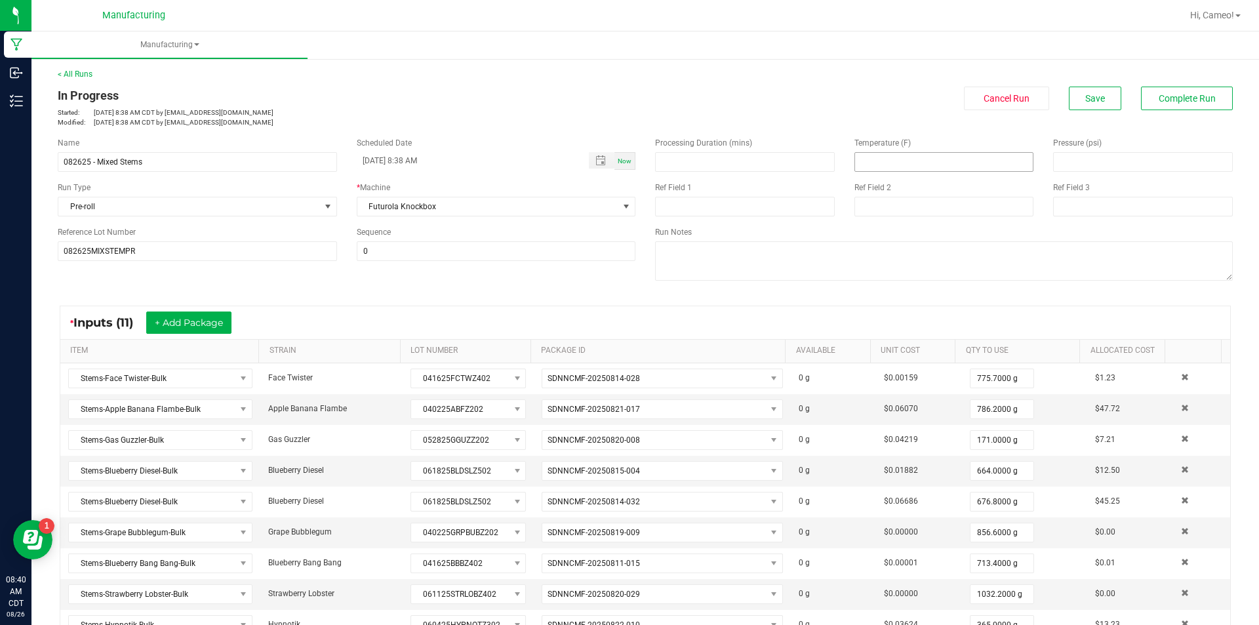
scroll to position [0, 0]
click at [1163, 99] on span "Complete Run" at bounding box center [1187, 99] width 57 height 10
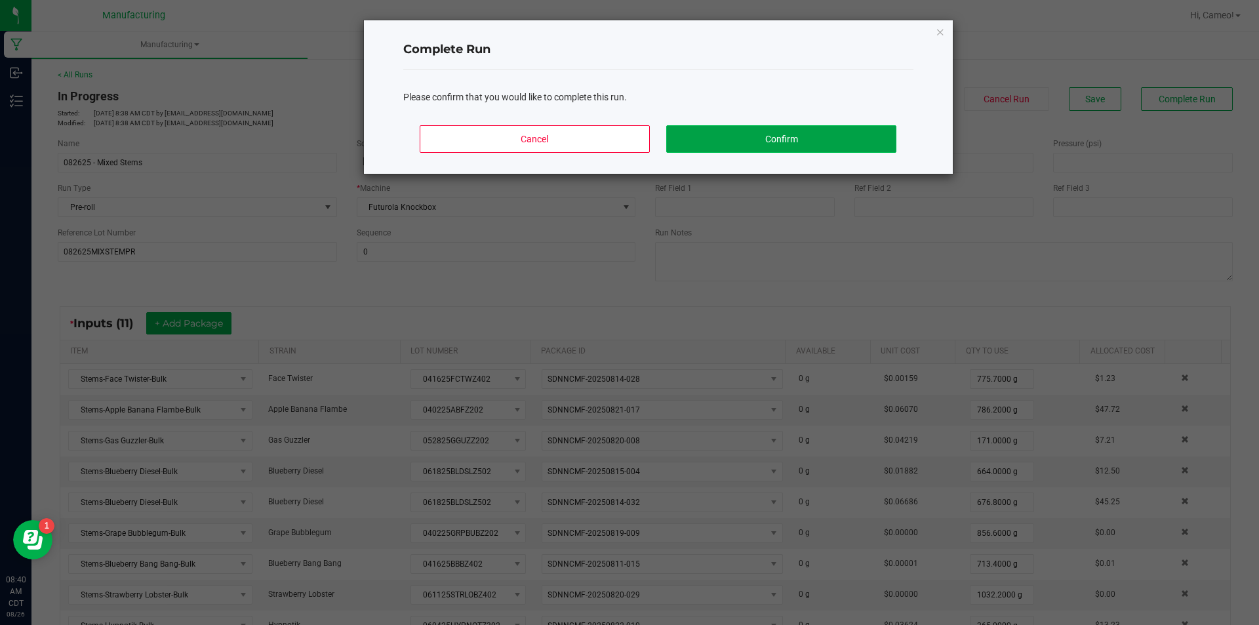
click at [867, 131] on button "Confirm" at bounding box center [781, 139] width 230 height 28
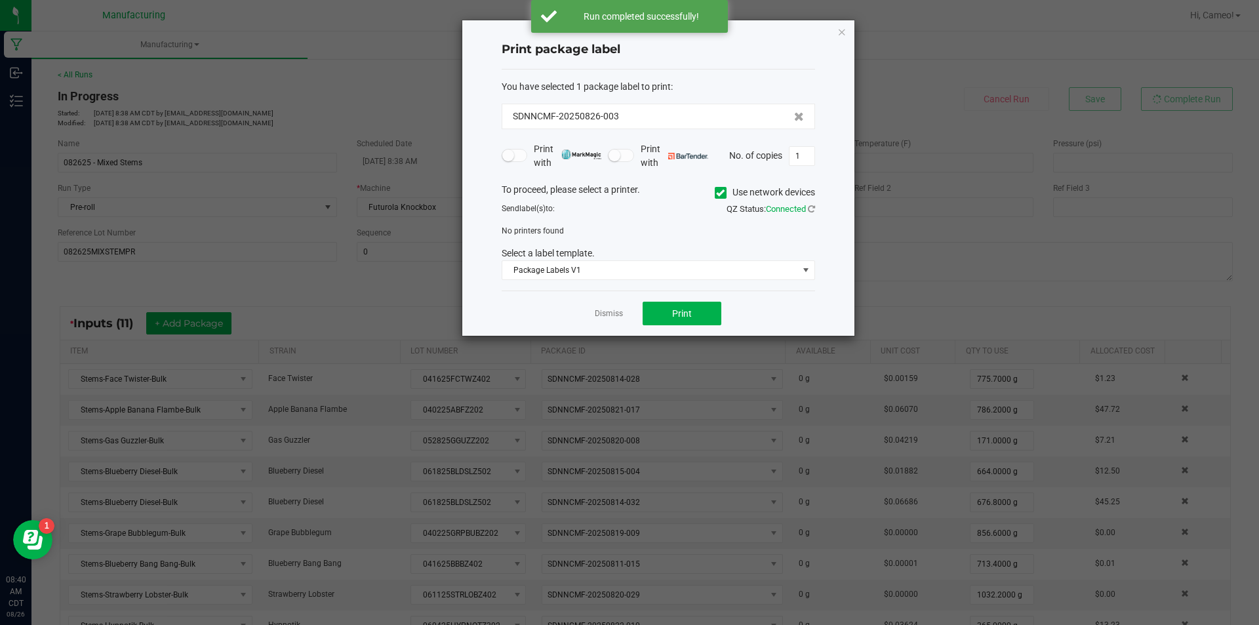
click at [717, 193] on icon at bounding box center [720, 193] width 9 height 0
click at [0, 0] on input "Use network devices" at bounding box center [0, 0] width 0 height 0
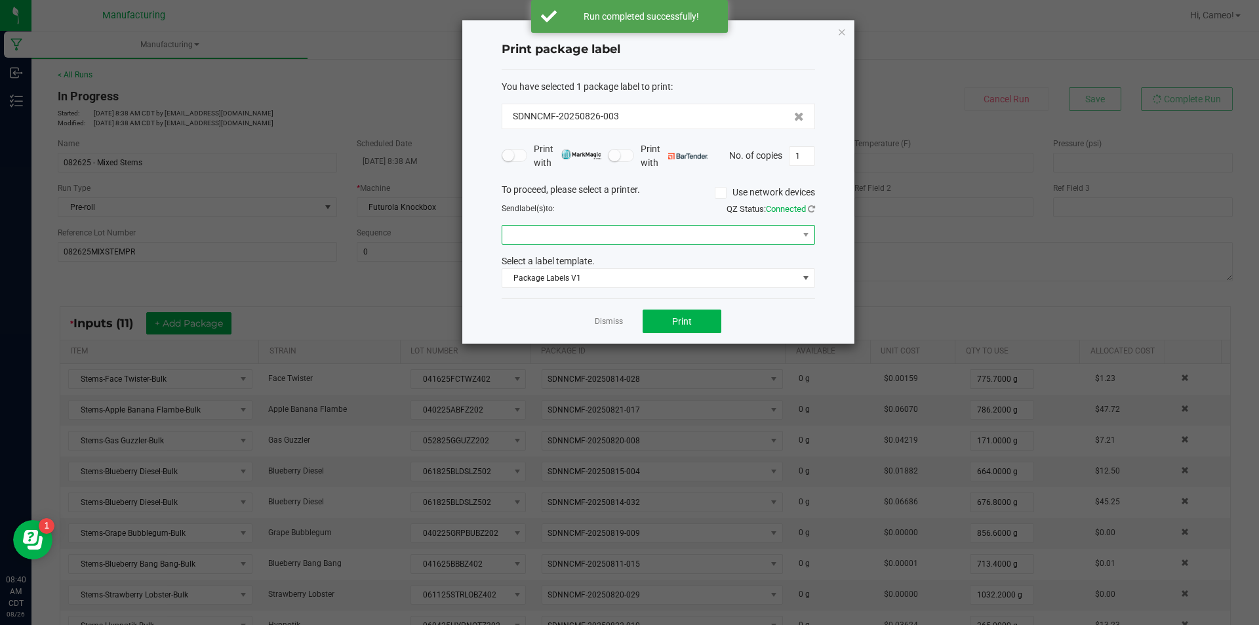
click at [703, 237] on span at bounding box center [650, 235] width 296 height 18
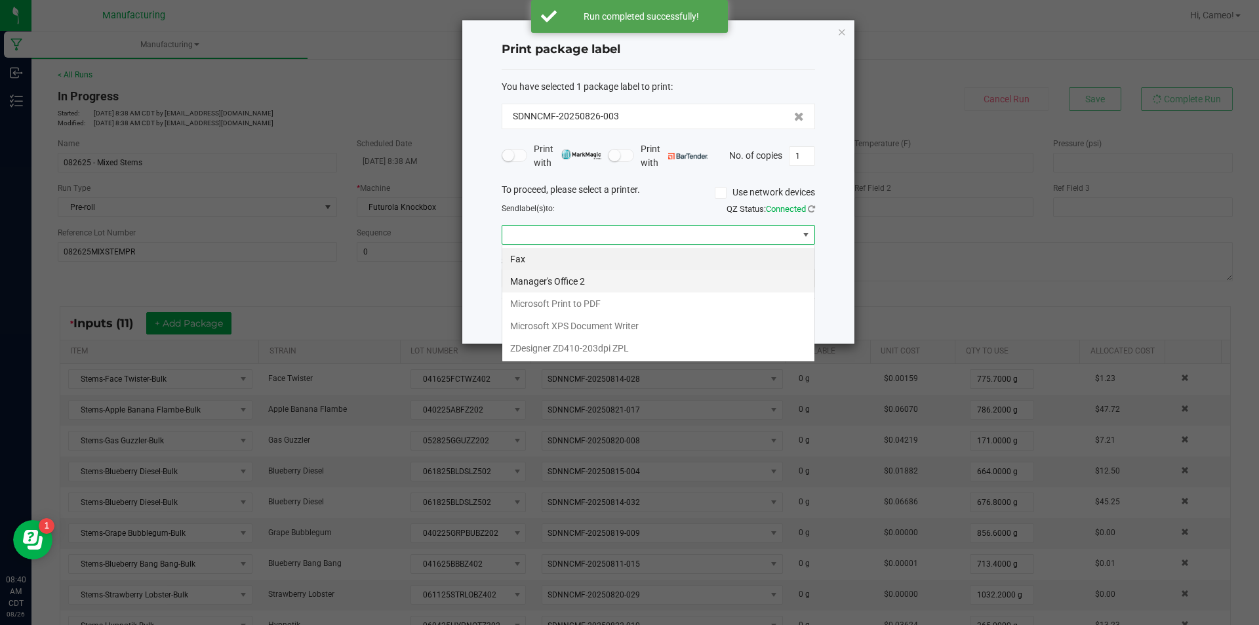
scroll to position [20, 313]
click at [643, 351] on ZPL "ZDesigner ZD410-203dpi ZPL" at bounding box center [658, 348] width 312 height 22
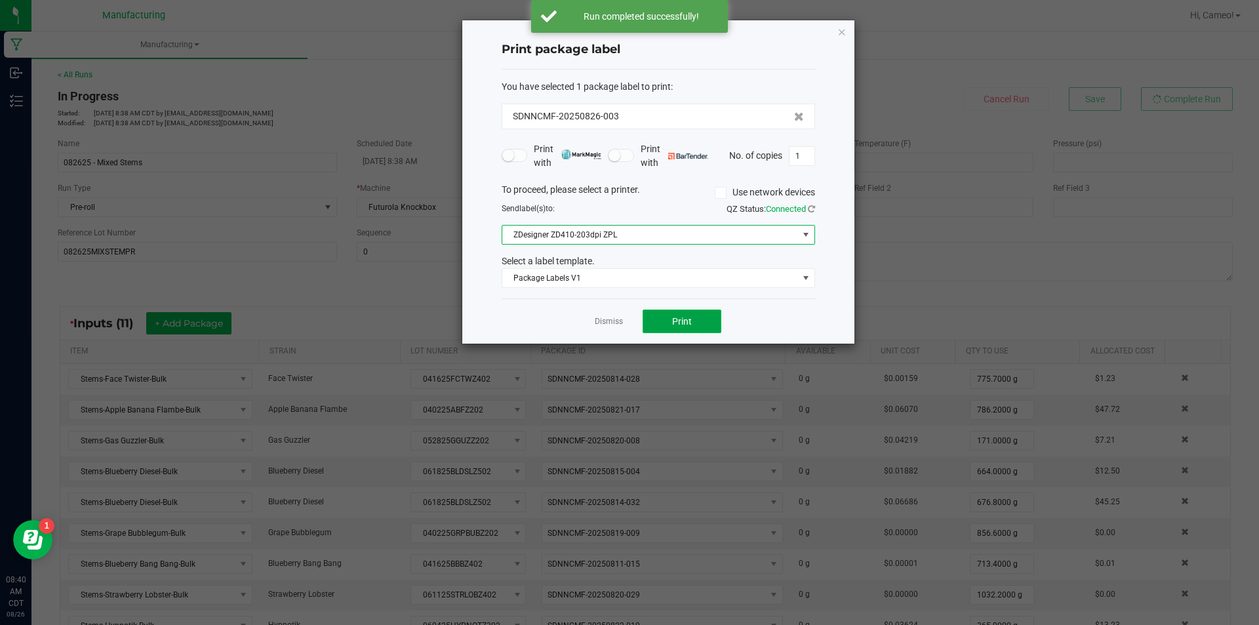
click at [669, 331] on button "Print" at bounding box center [682, 322] width 79 height 24
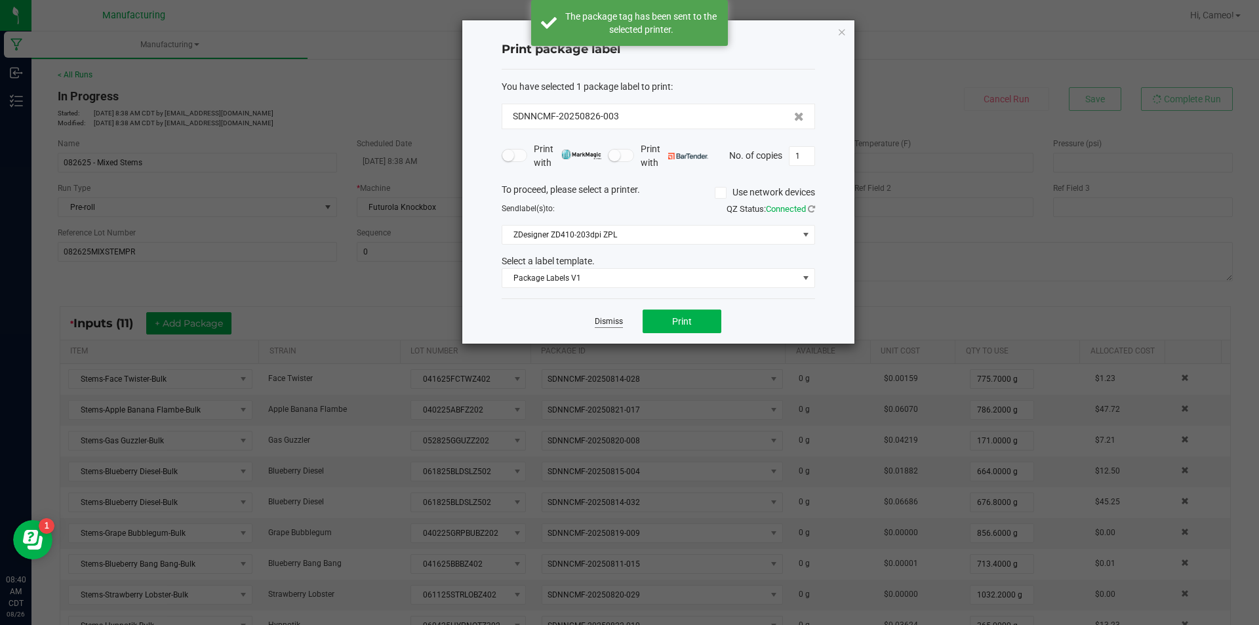
click at [609, 319] on link "Dismiss" at bounding box center [609, 321] width 28 height 11
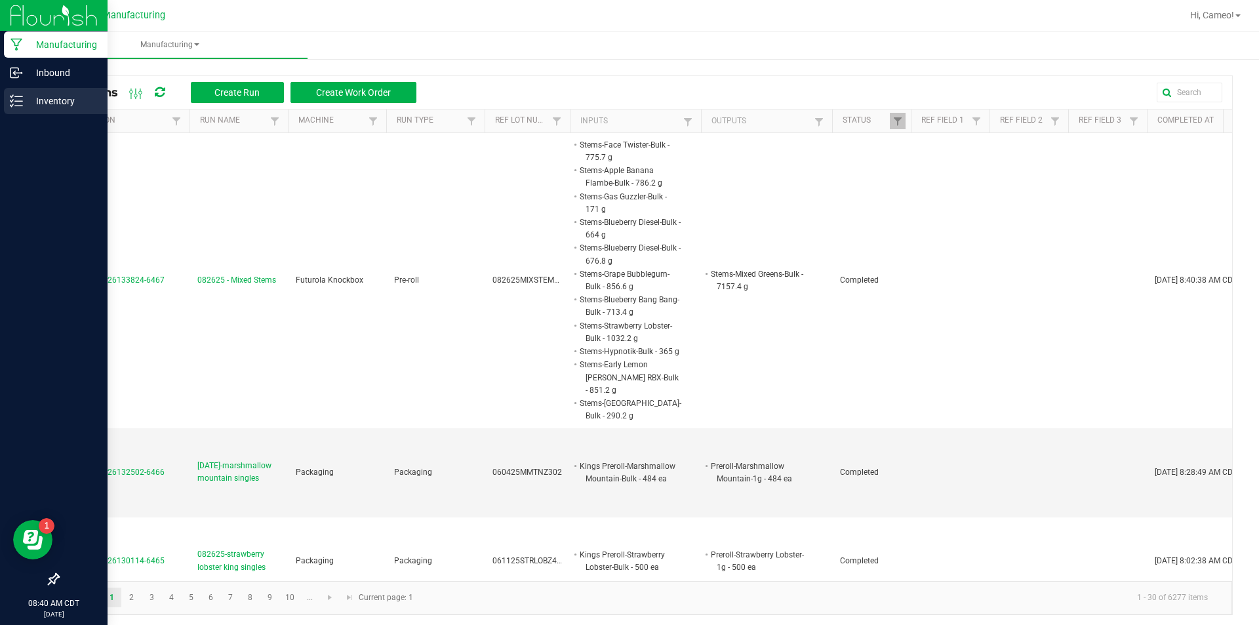
click at [10, 96] on icon at bounding box center [16, 100] width 13 height 13
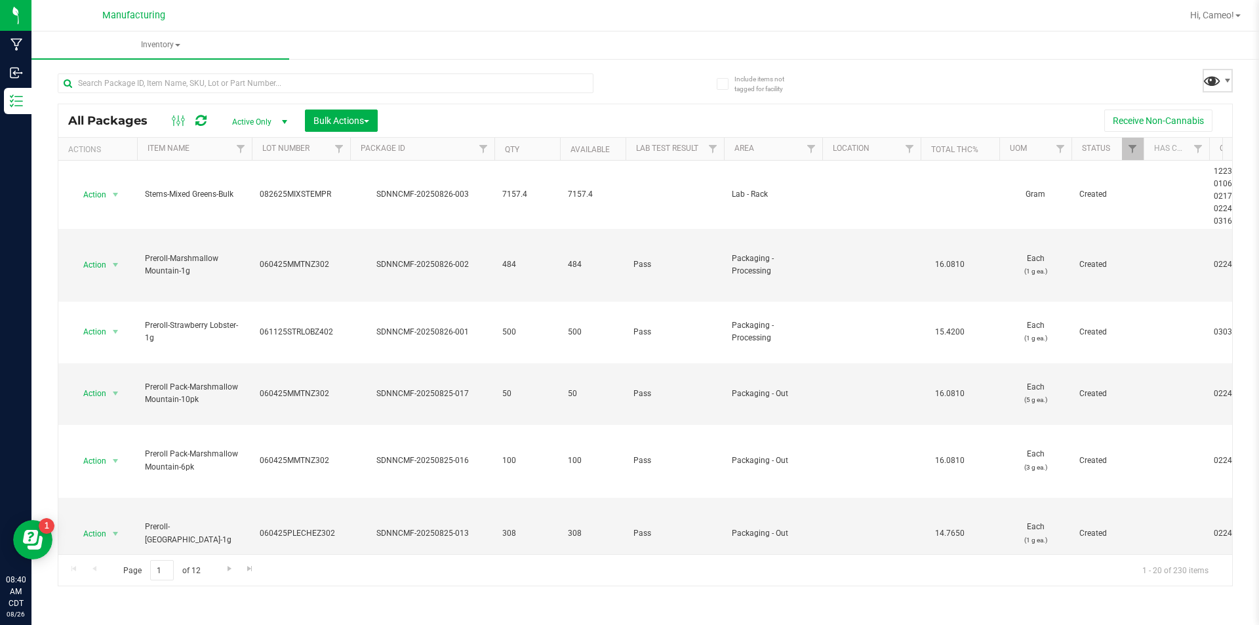
click at [1209, 83] on span at bounding box center [1212, 80] width 19 height 19
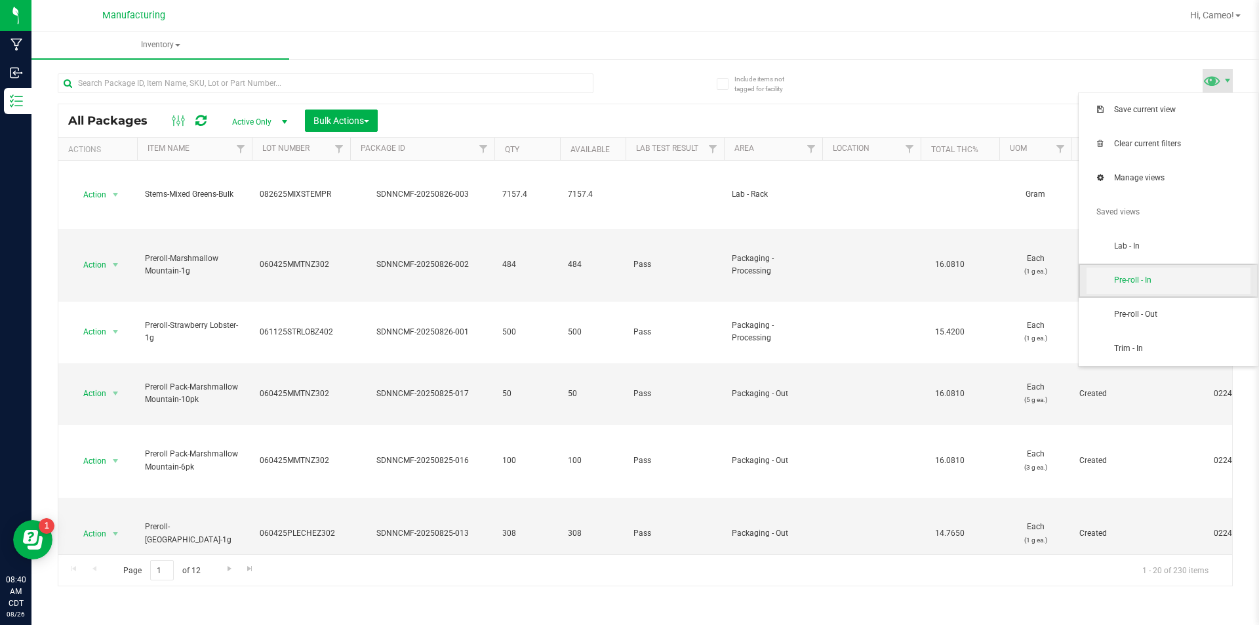
click at [1142, 279] on span "Pre-roll - In" at bounding box center [1182, 280] width 136 height 11
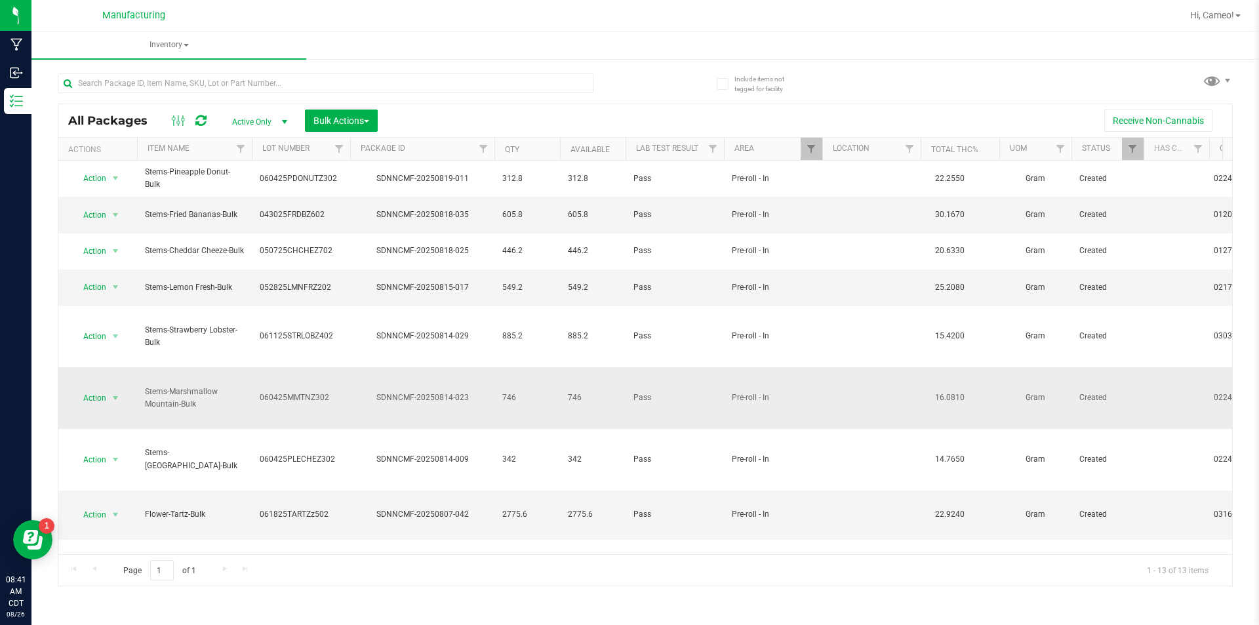
scroll to position [53, 0]
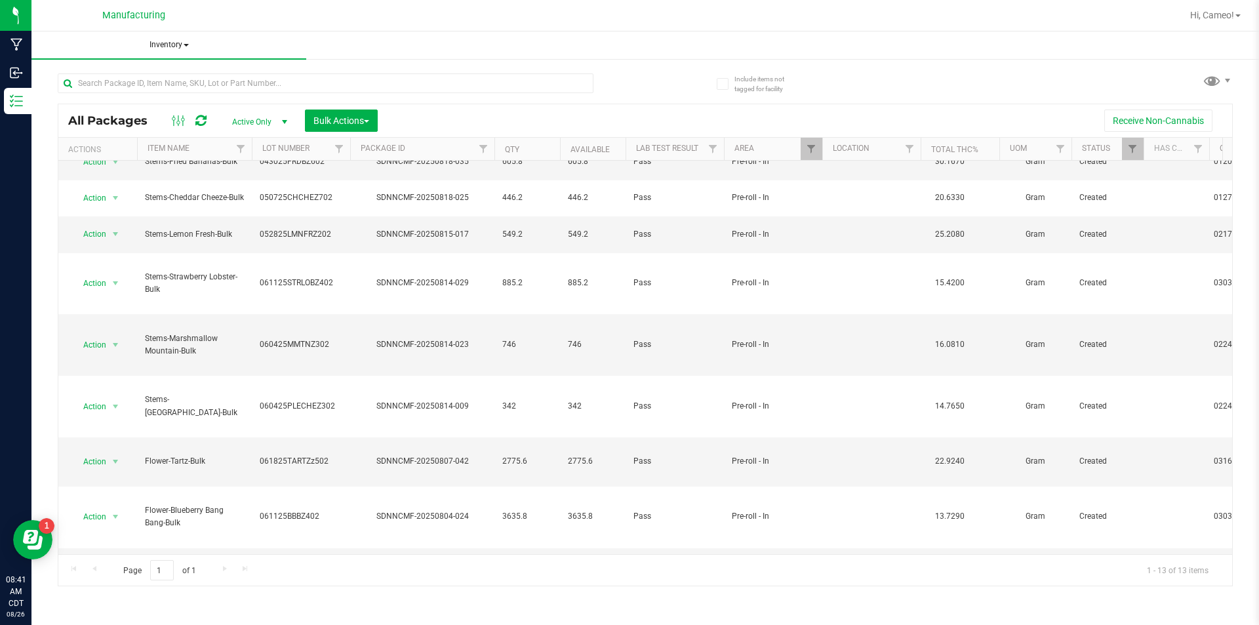
click at [144, 44] on span "Inventory" at bounding box center [168, 45] width 275 height 28
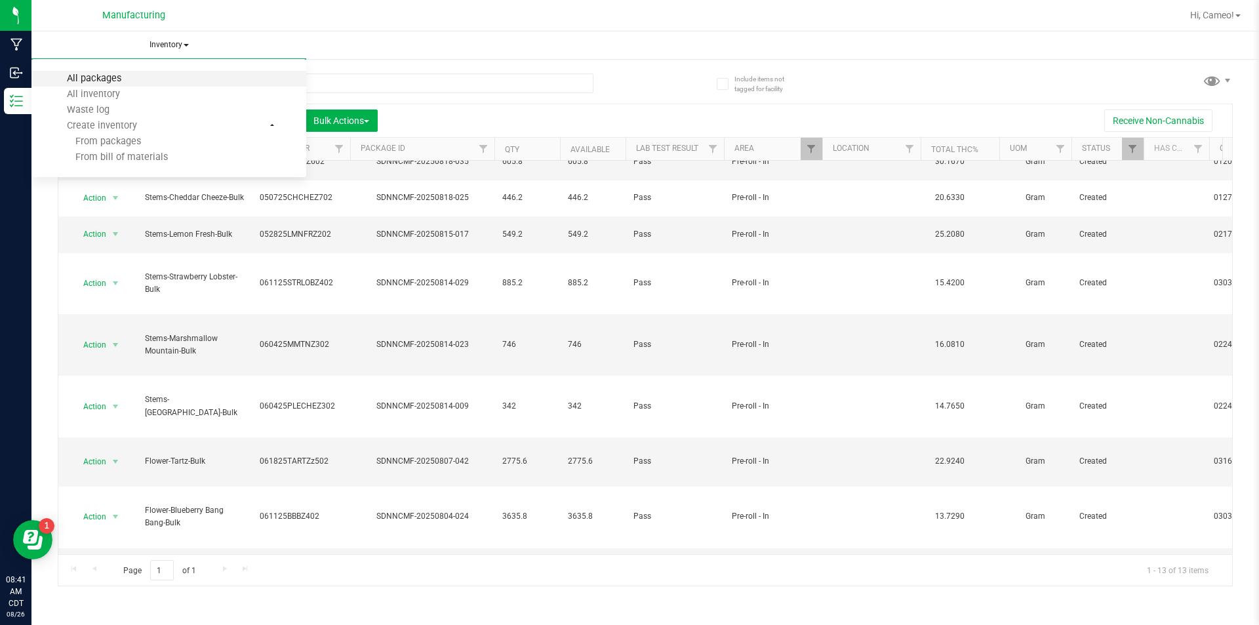
click at [112, 81] on span "All packages" at bounding box center [94, 78] width 90 height 11
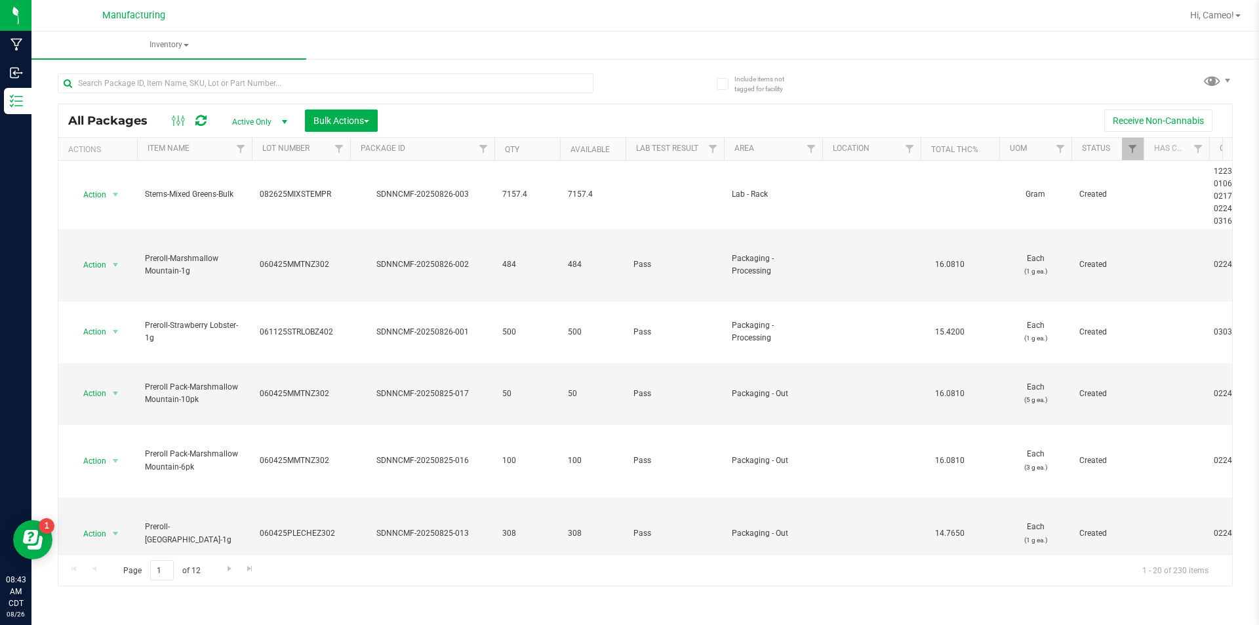
click at [877, 64] on div "All Packages Active Only Active Only Lab Samples Locked All Bulk Actions Add to…" at bounding box center [645, 323] width 1175 height 525
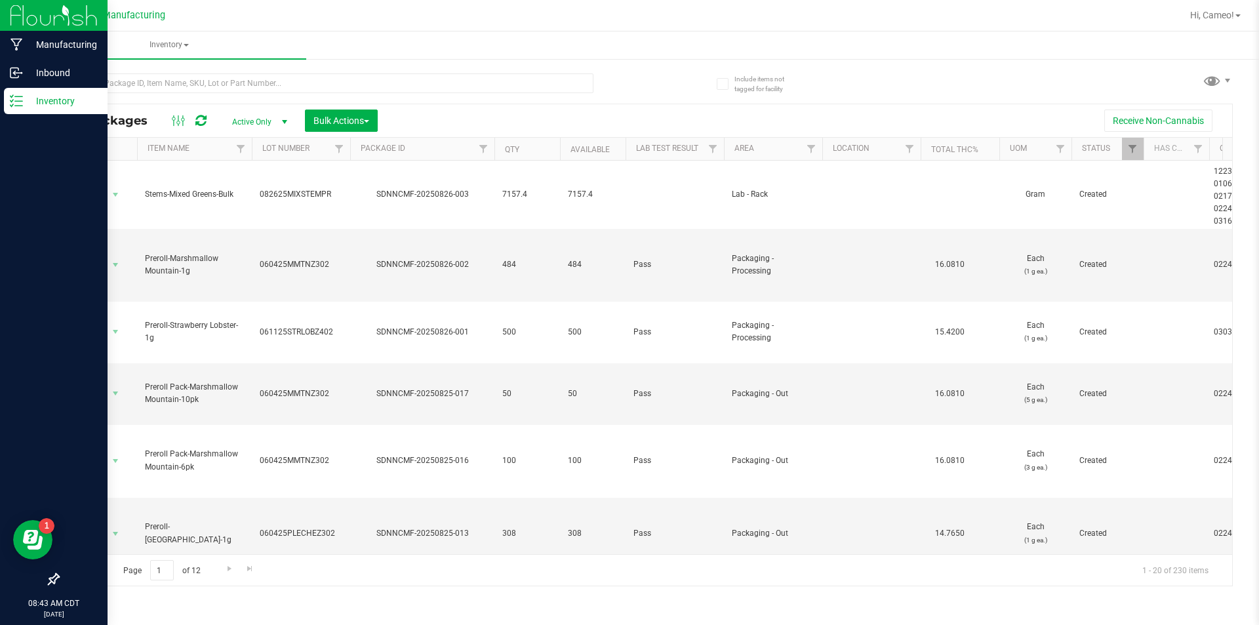
click at [16, 109] on div "Inventory" at bounding box center [56, 101] width 104 height 26
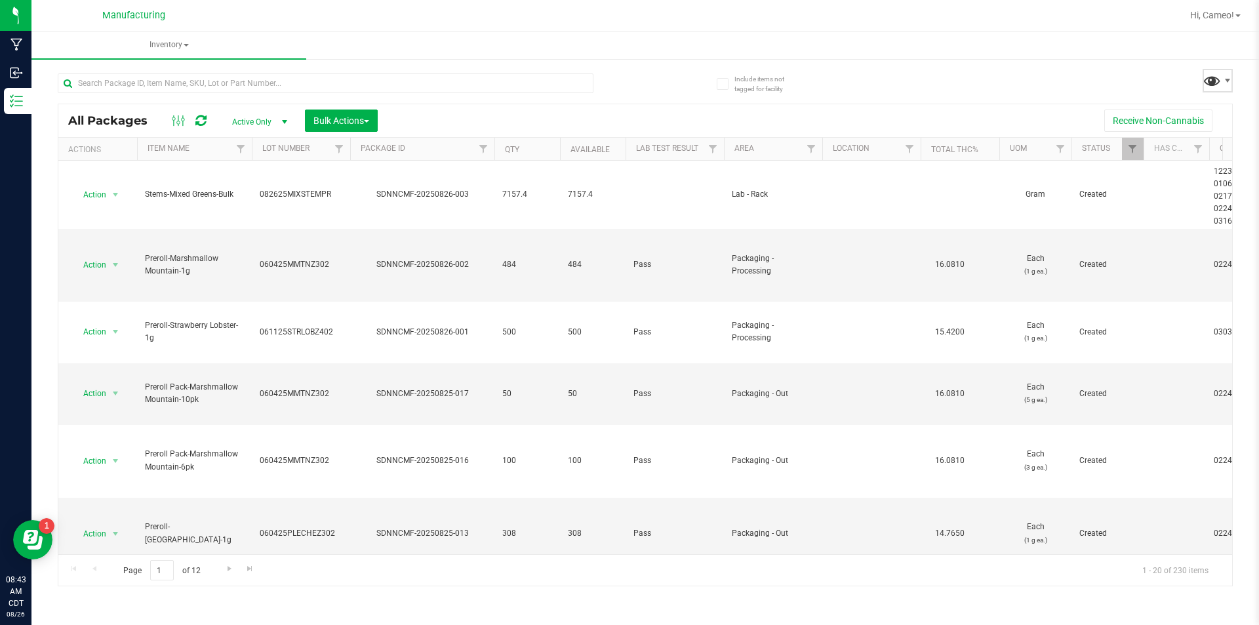
click at [1209, 79] on span at bounding box center [1212, 80] width 19 height 19
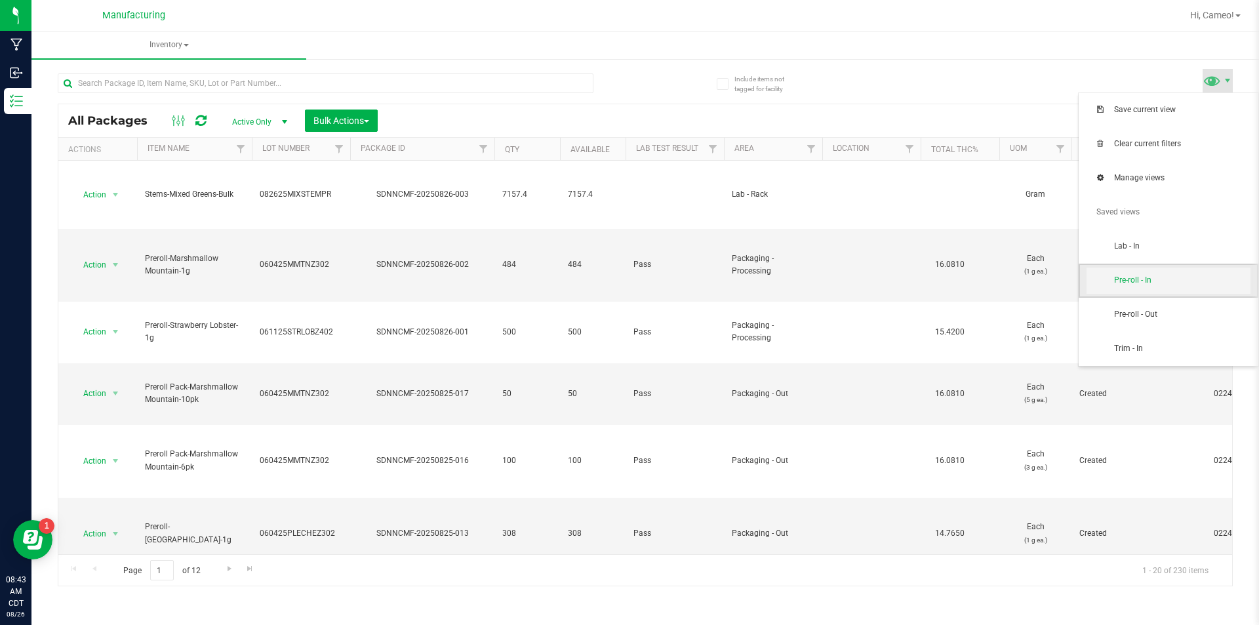
click at [1187, 288] on span "Pre-roll - In" at bounding box center [1169, 281] width 164 height 26
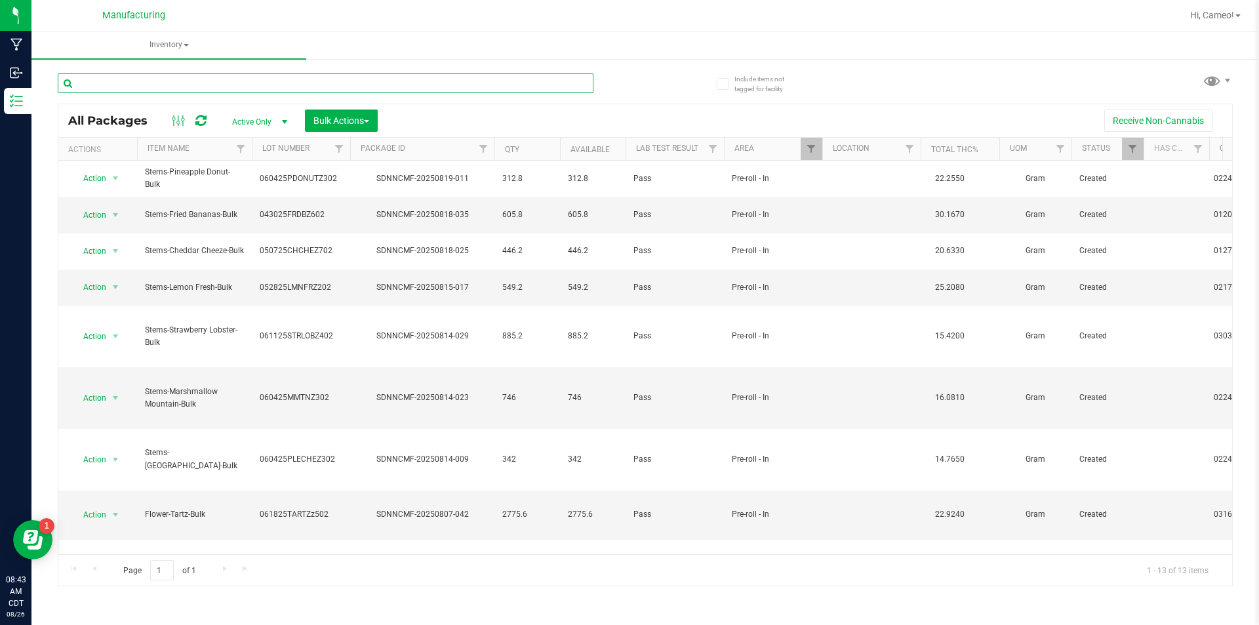
click at [386, 83] on input "text" at bounding box center [326, 83] width 536 height 20
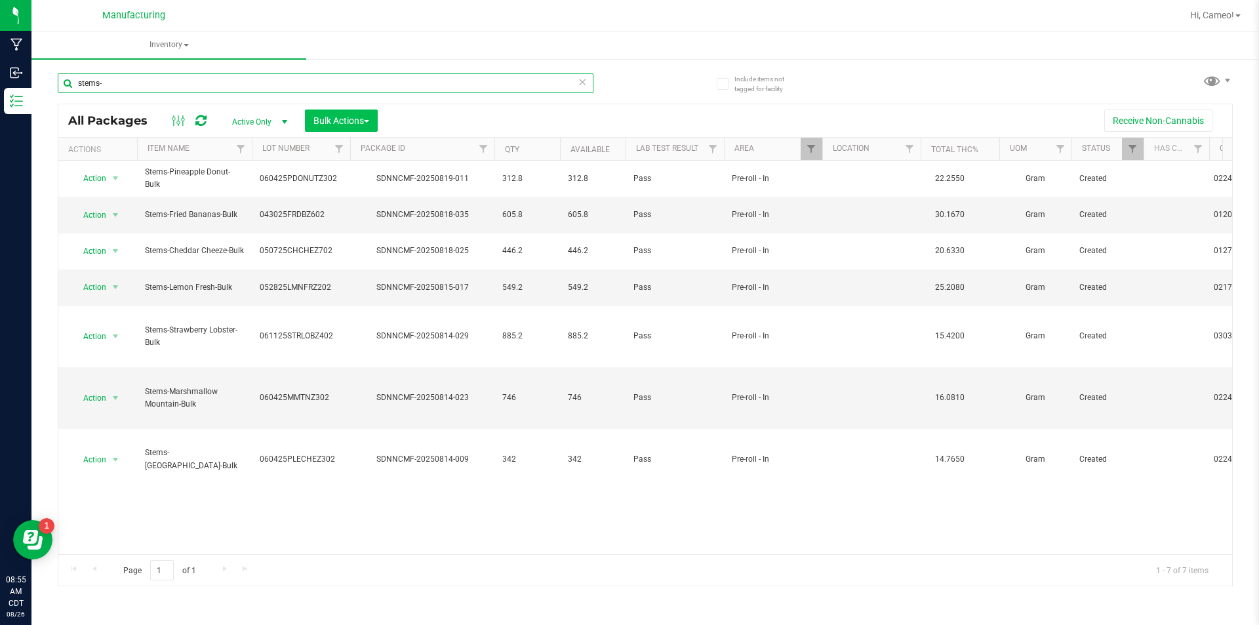
type input "stems-"
click at [351, 117] on span "Bulk Actions" at bounding box center [341, 120] width 56 height 10
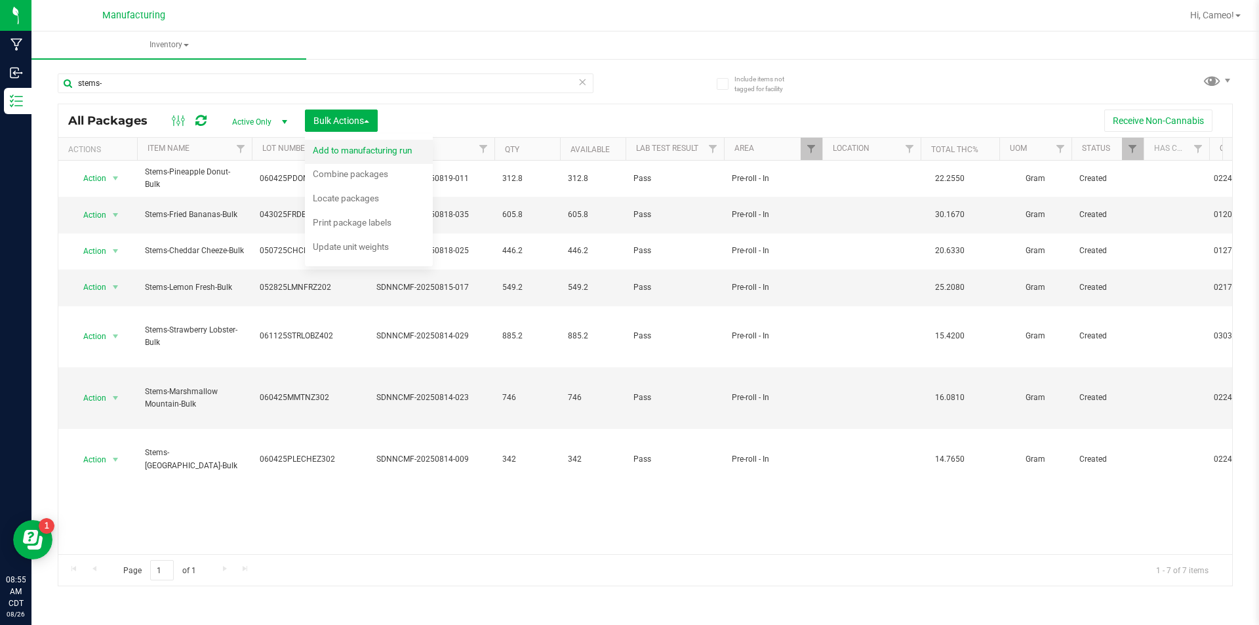
click at [346, 147] on span "Add to manufacturing run" at bounding box center [362, 150] width 99 height 10
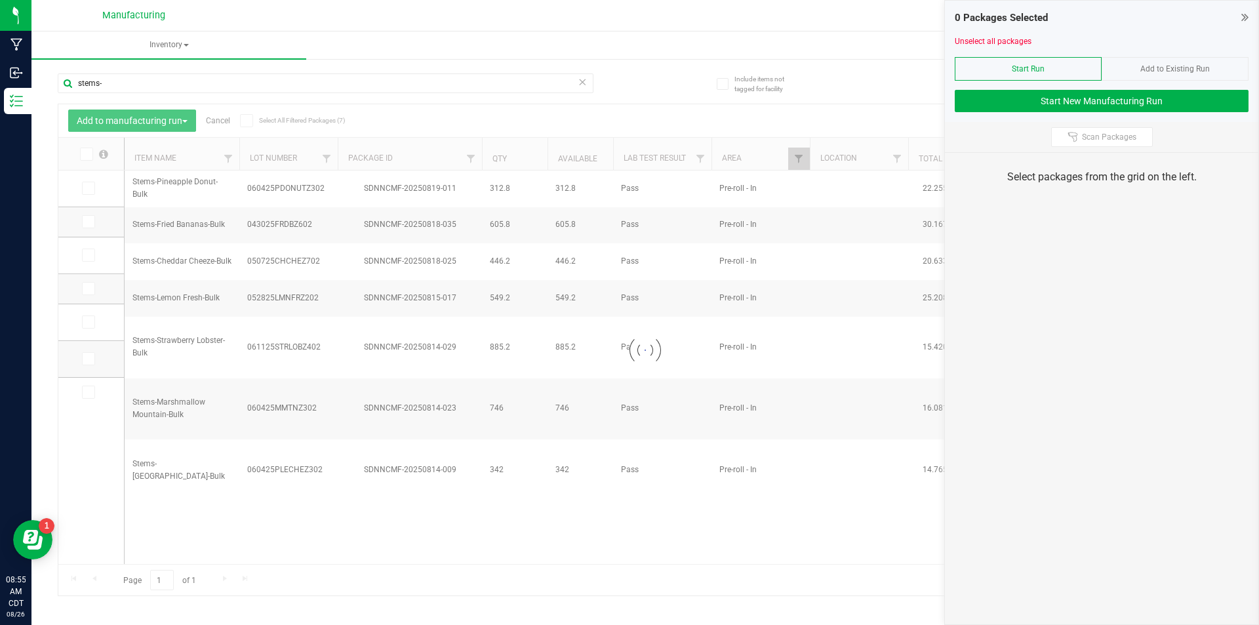
click at [85, 154] on icon at bounding box center [85, 154] width 9 height 0
click at [0, 0] on input "checkbox" at bounding box center [0, 0] width 0 height 0
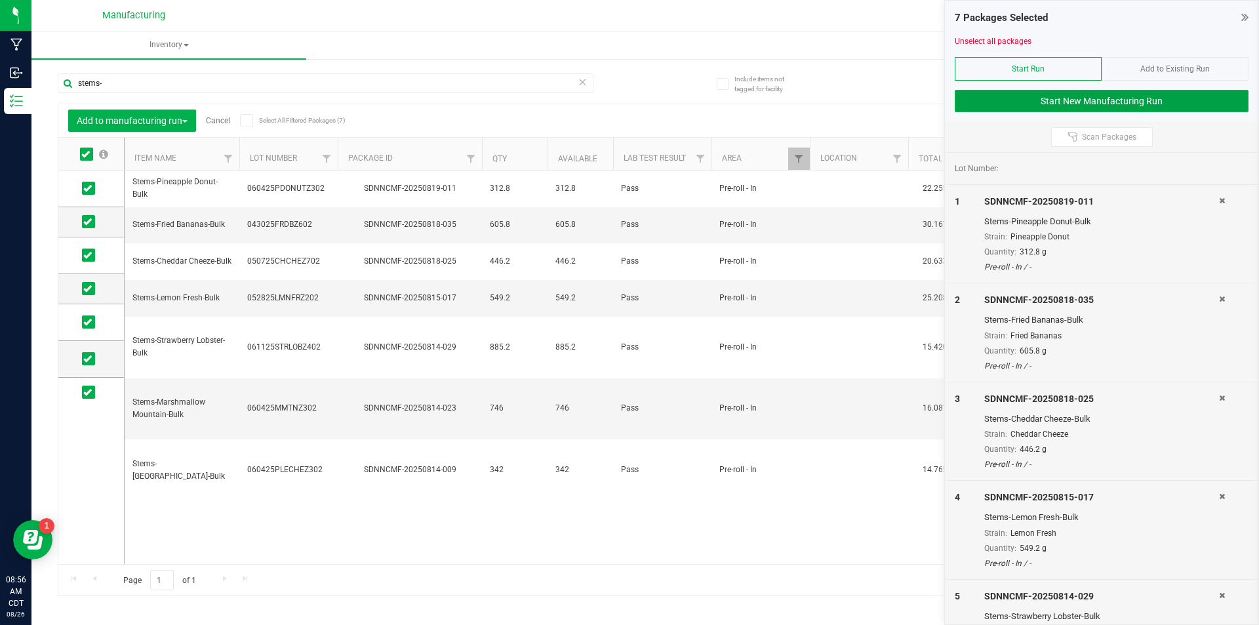
click at [1095, 102] on button "Start New Manufacturing Run" at bounding box center [1102, 101] width 294 height 22
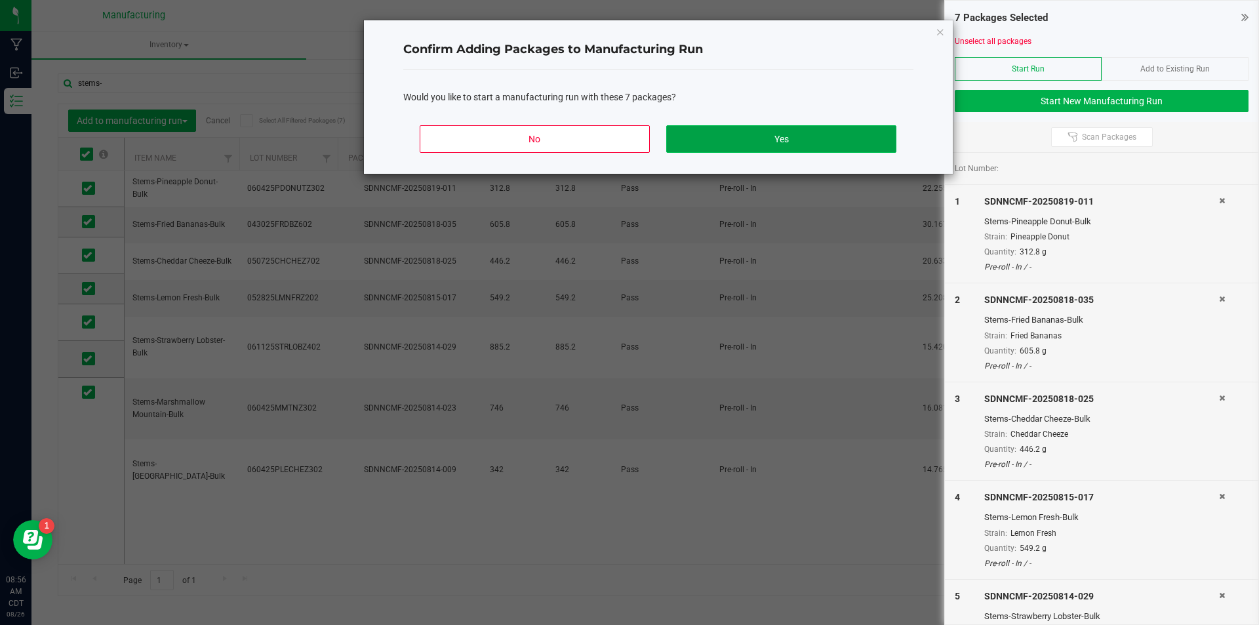
click at [780, 137] on button "Yes" at bounding box center [781, 139] width 230 height 28
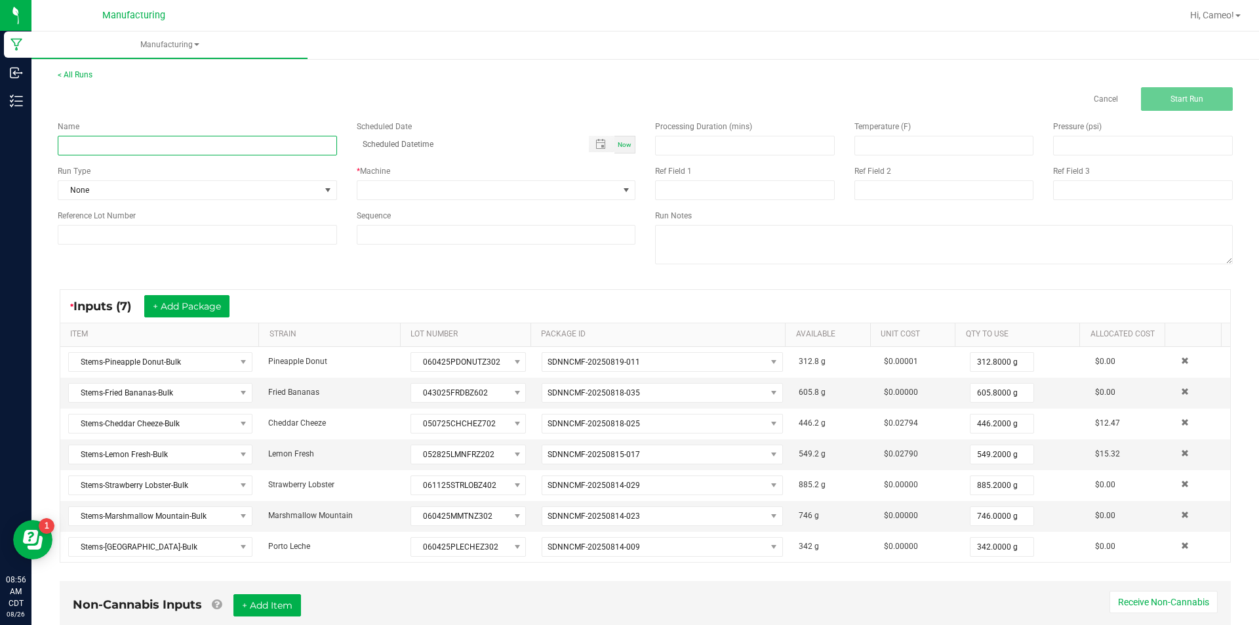
click at [171, 150] on input at bounding box center [197, 146] width 279 height 20
type input "082625 - Mixed Stems"
click at [624, 148] on span "Now" at bounding box center [625, 144] width 14 height 7
type input "[DATE] 8:56 AM"
click at [601, 190] on span at bounding box center [488, 190] width 262 height 18
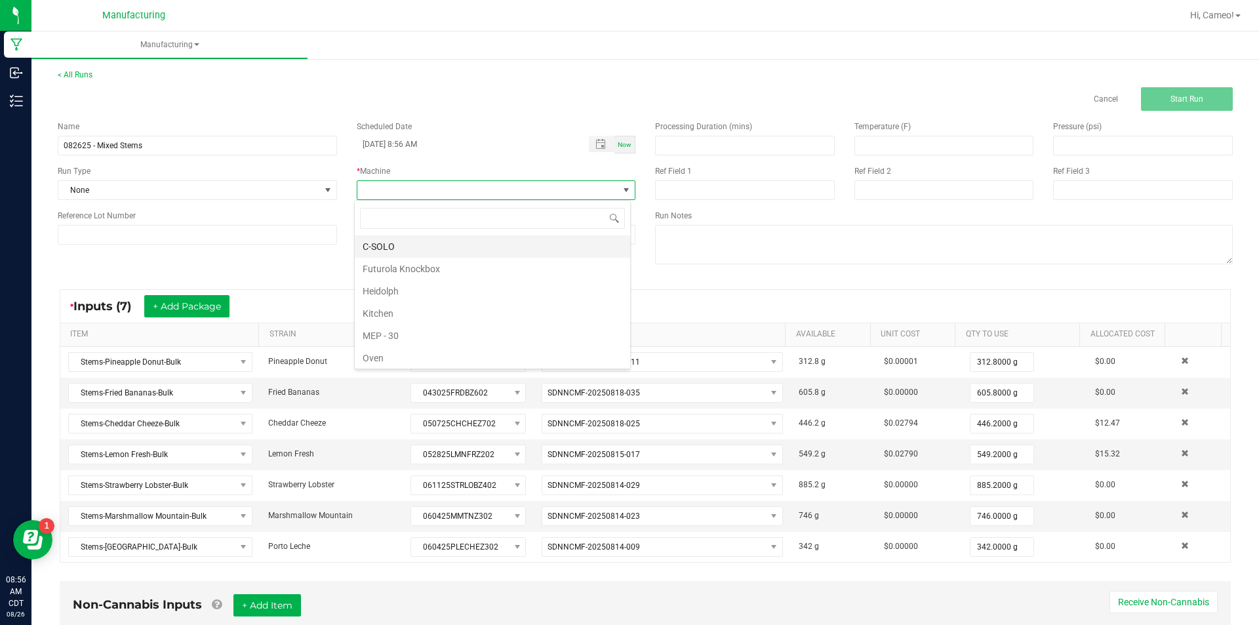
scroll to position [20, 277]
drag, startPoint x: 443, startPoint y: 262, endPoint x: 432, endPoint y: 262, distance: 10.5
click at [442, 263] on li "Futurola Knockbox" at bounding box center [492, 269] width 275 height 22
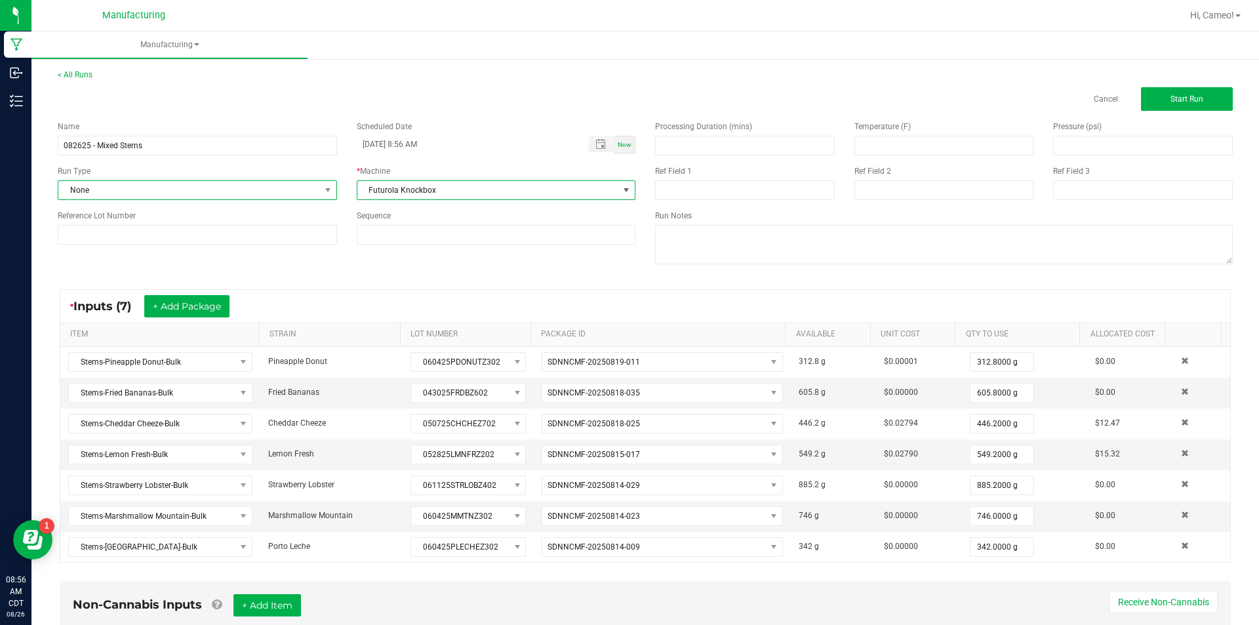
click at [301, 191] on span "None" at bounding box center [189, 190] width 262 height 18
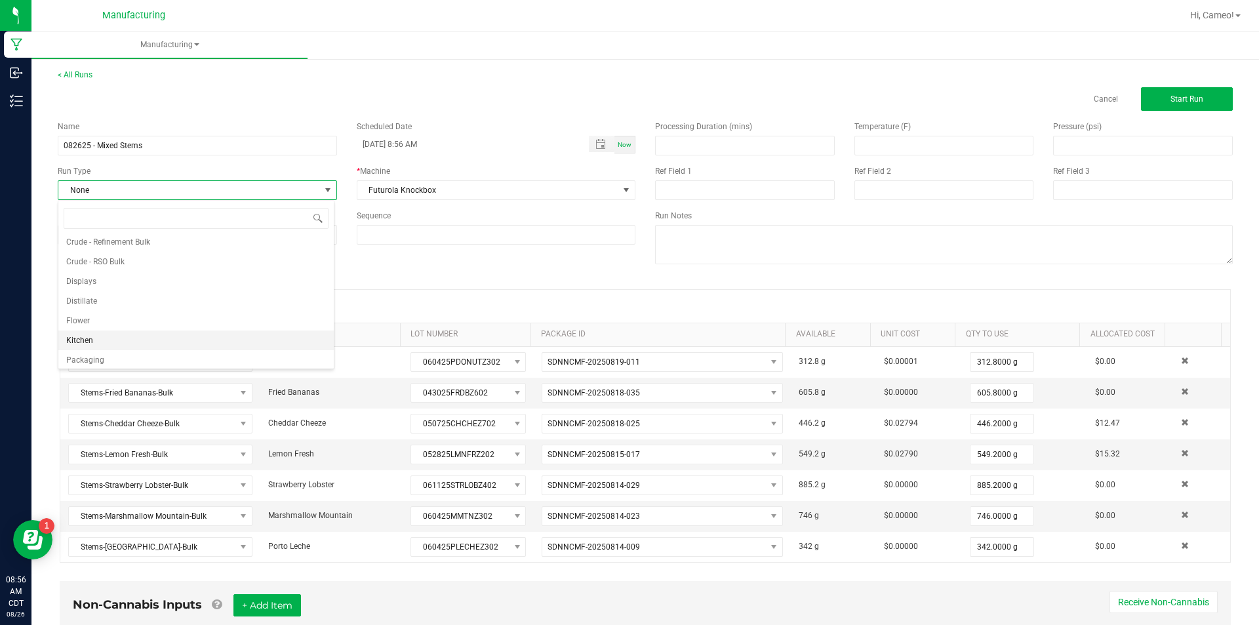
scroll to position [66, 0]
click at [96, 354] on li "Pre-roll" at bounding box center [195, 357] width 275 height 20
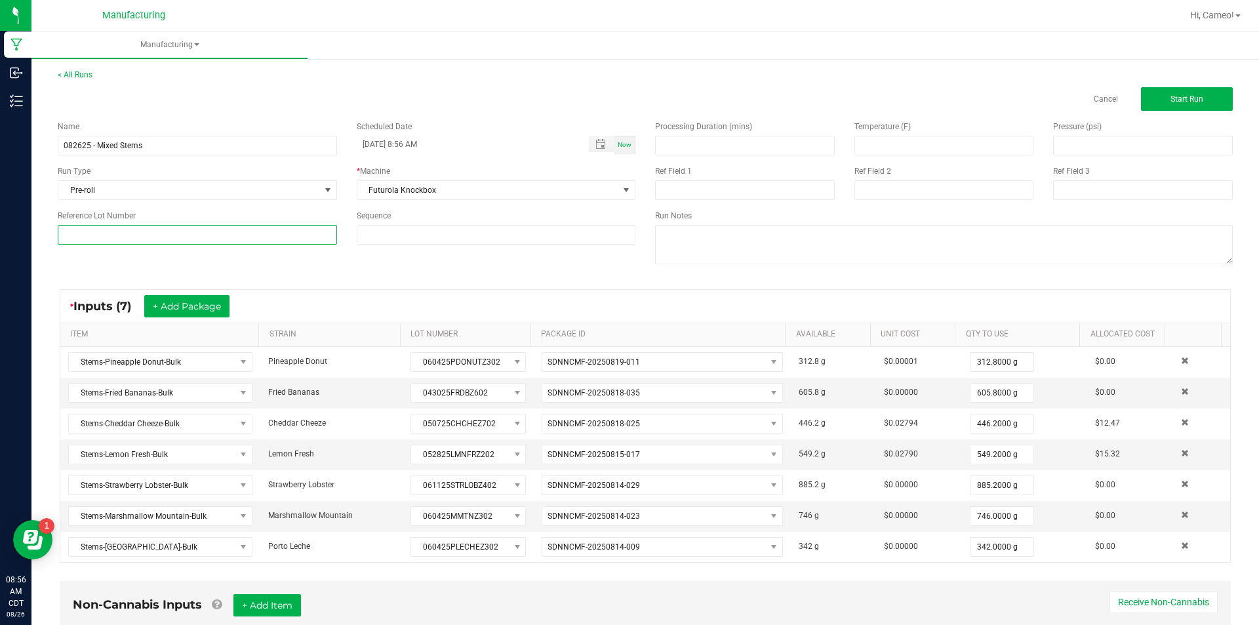
click at [249, 226] on input at bounding box center [197, 235] width 279 height 20
paste input "082625MIXSTEMPR"
click at [230, 243] on input "082625MIXSTEMSPR" at bounding box center [197, 235] width 279 height 20
type input "082625MIXSTEMSPR"
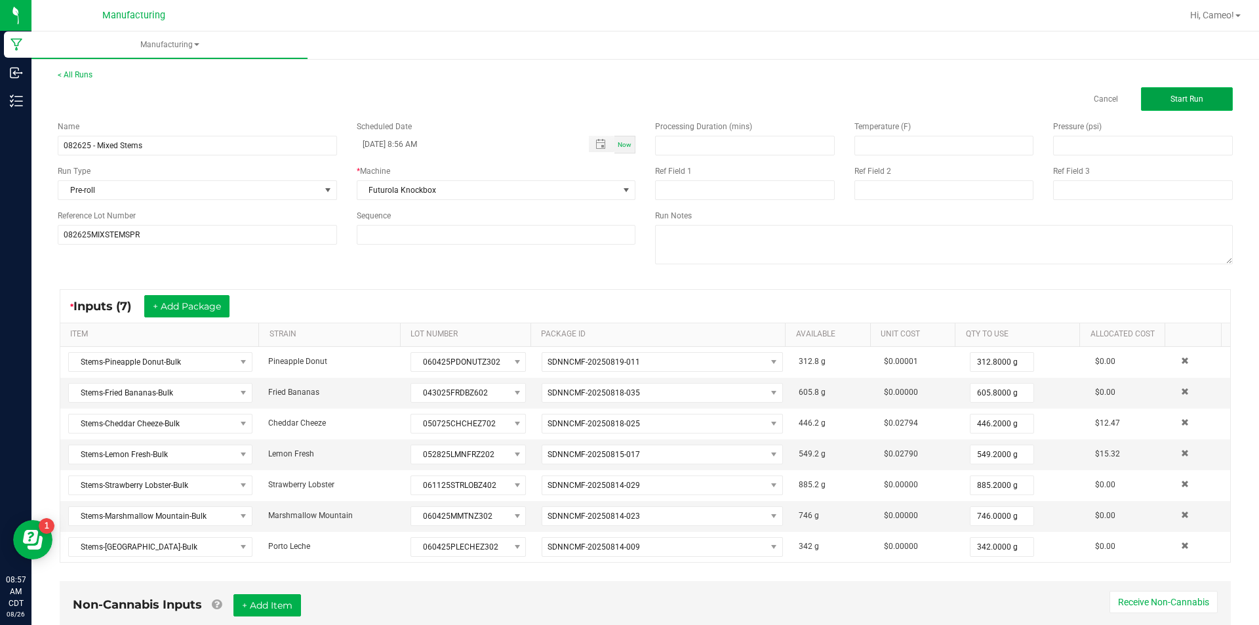
click at [1174, 102] on span "Start Run" at bounding box center [1187, 98] width 33 height 9
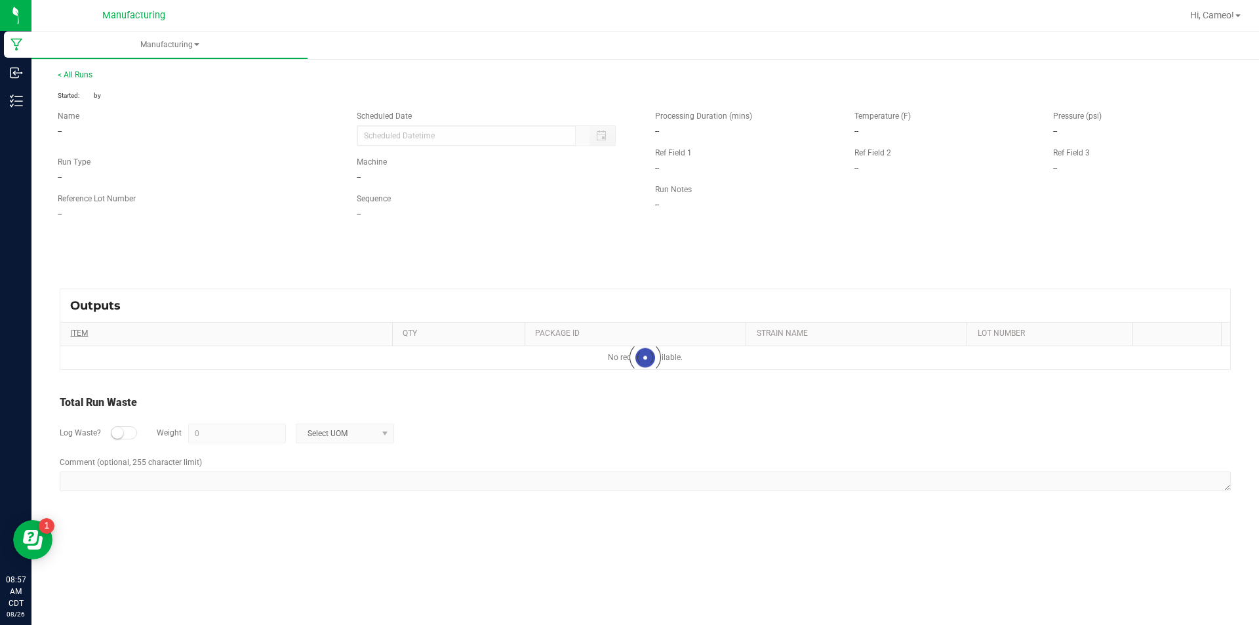
type input "[DATE] 8:56 AM"
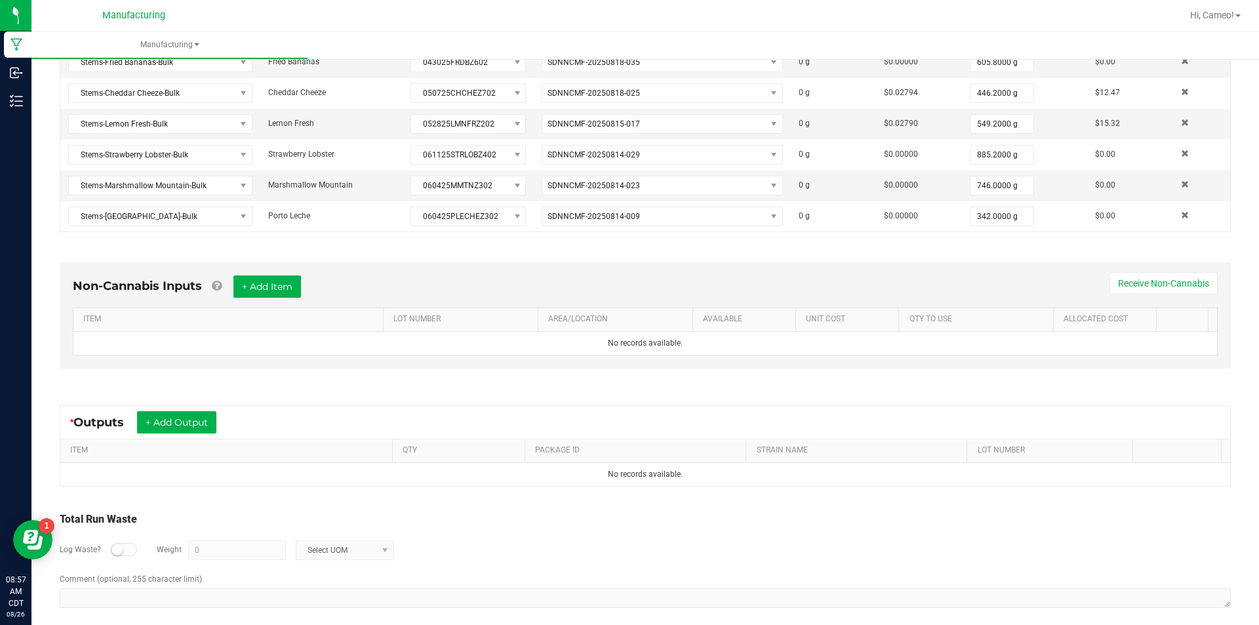
scroll to position [359, 0]
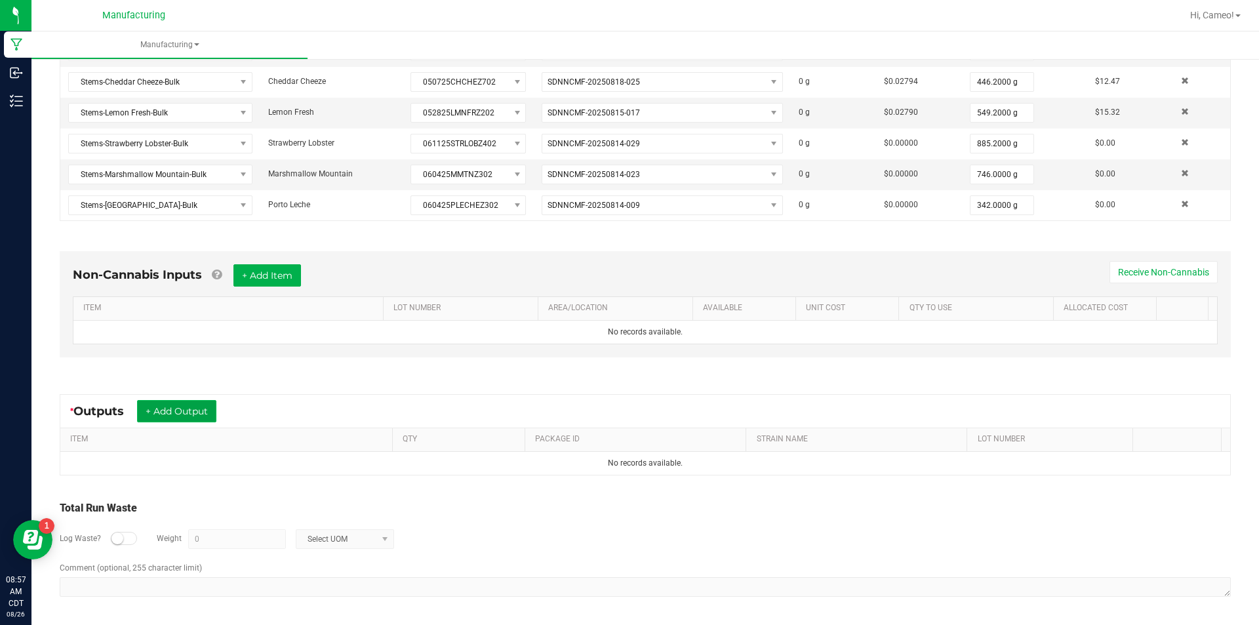
click at [192, 412] on button "+ Add Output" at bounding box center [176, 411] width 79 height 22
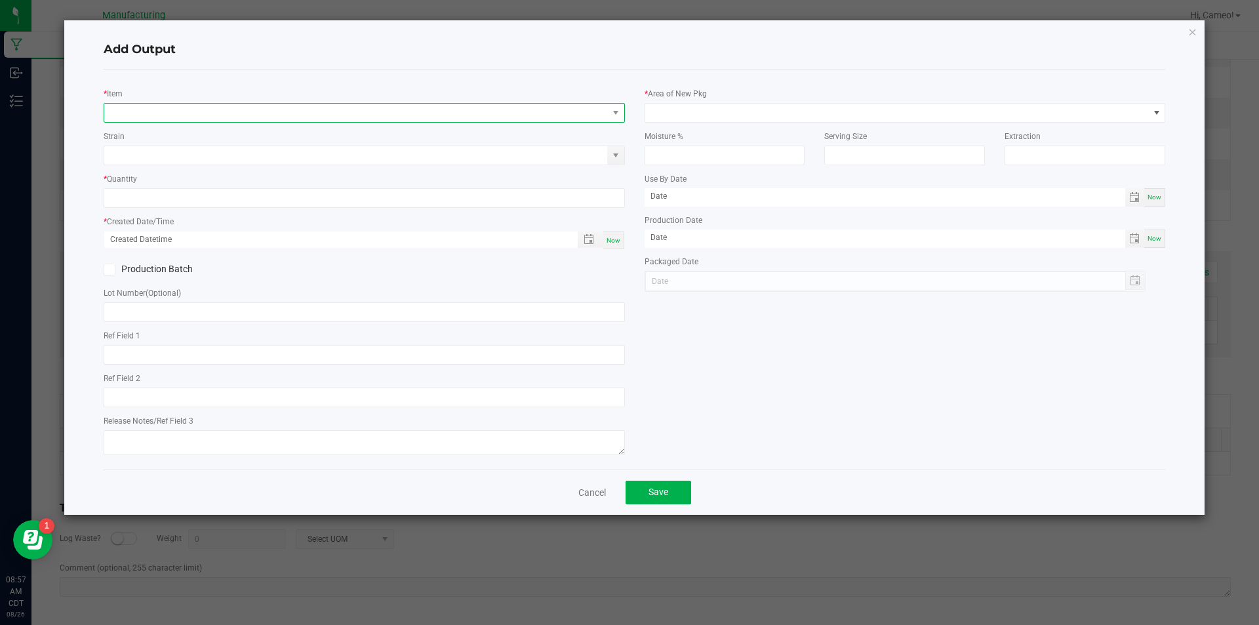
click at [415, 115] on span "NO DATA FOUND" at bounding box center [356, 113] width 504 height 18
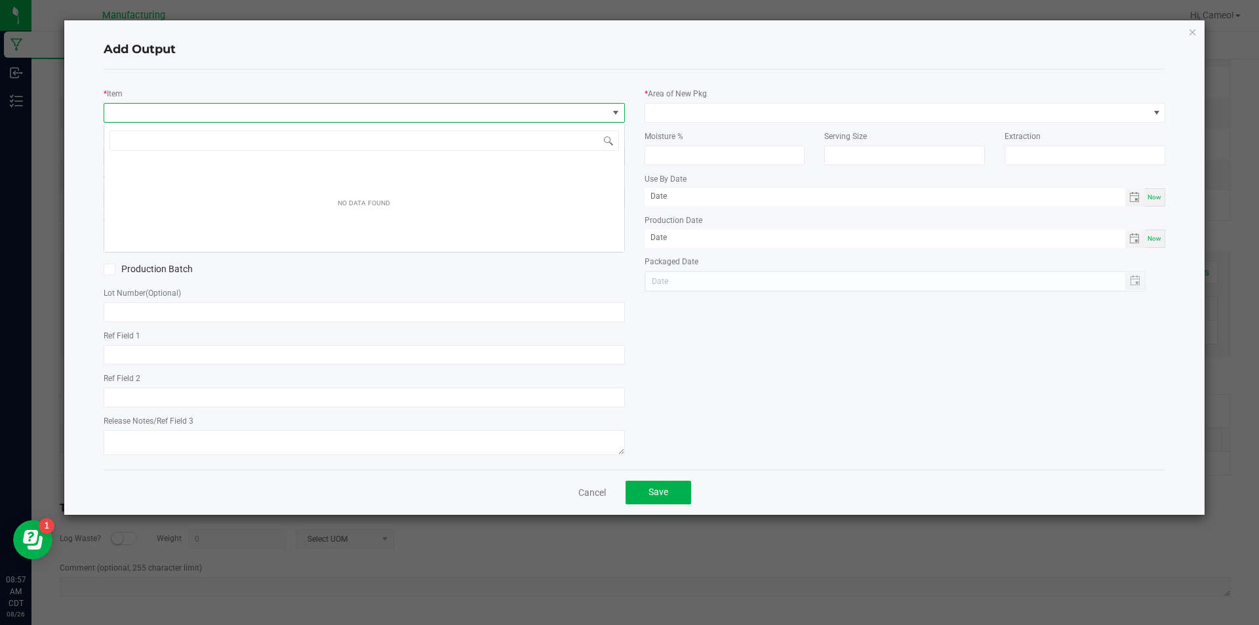
scroll to position [20, 521]
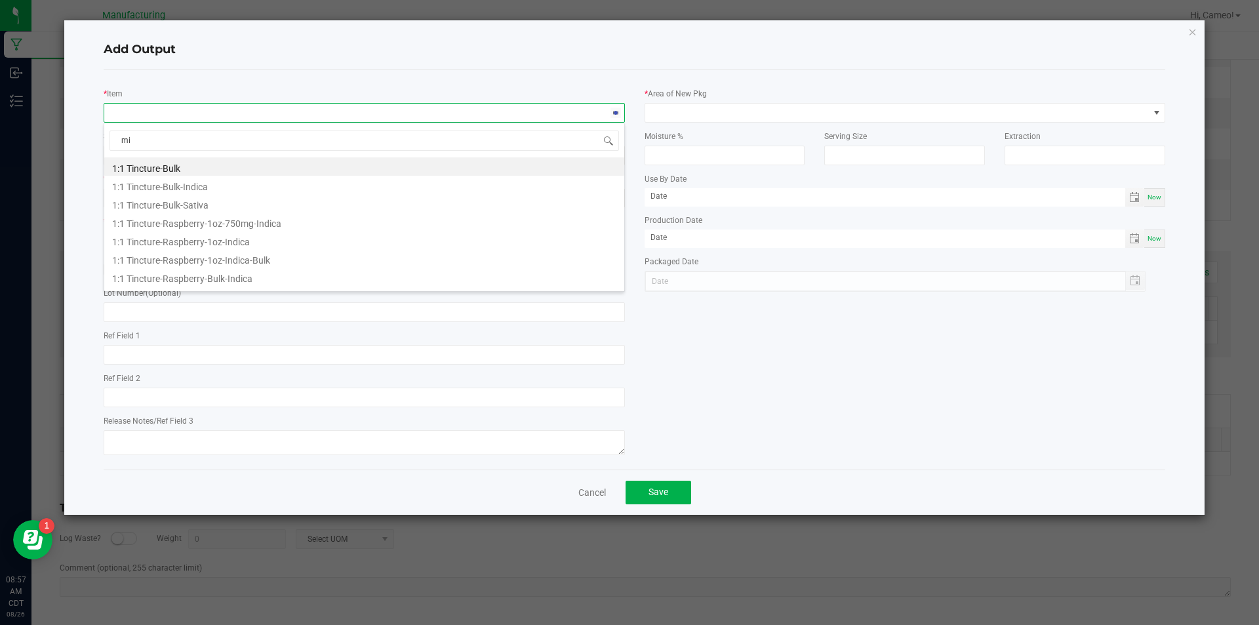
type input "mix"
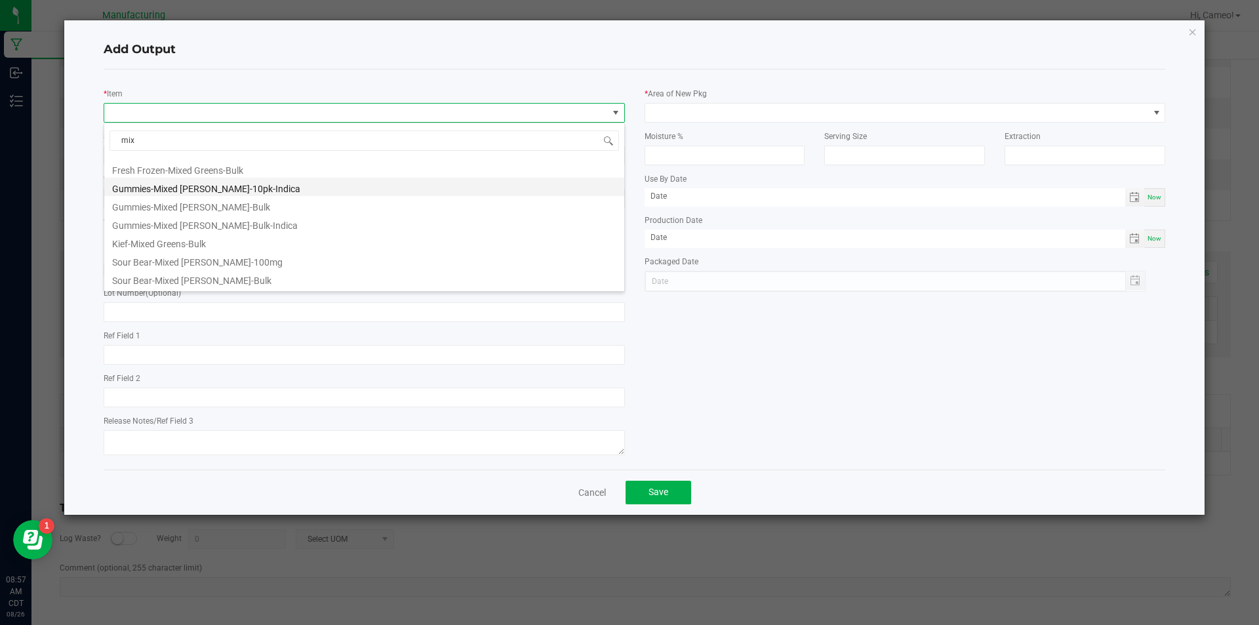
scroll to position [126, 0]
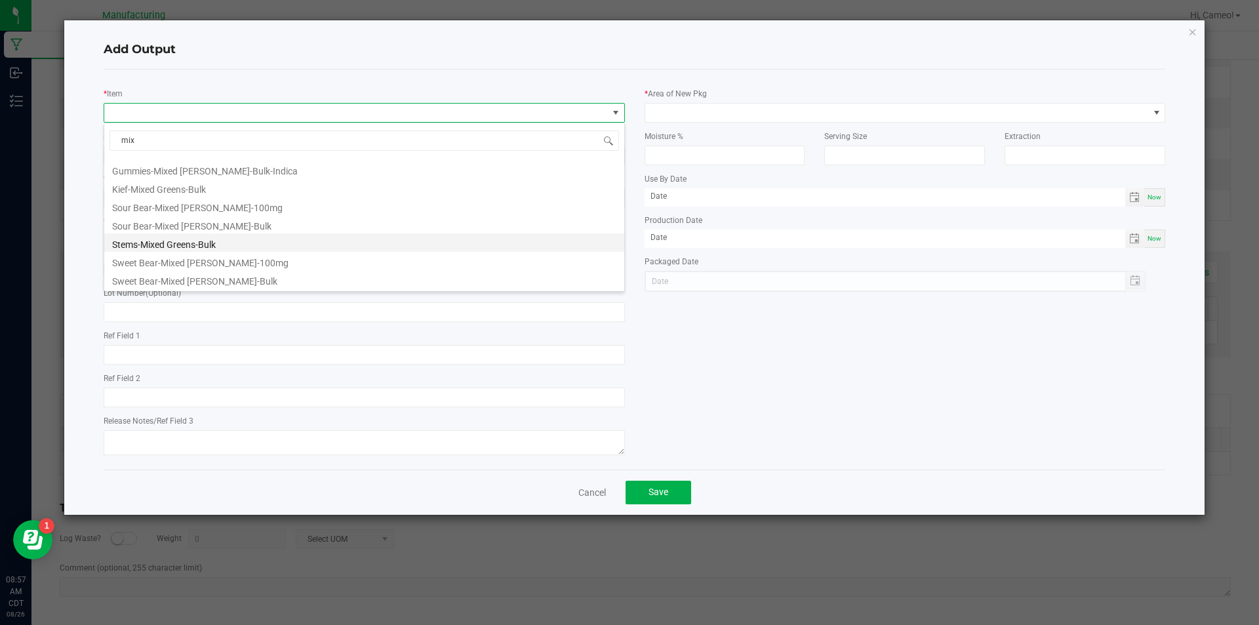
click at [196, 241] on li "Stems-Mixed Greens-Bulk" at bounding box center [364, 242] width 520 height 18
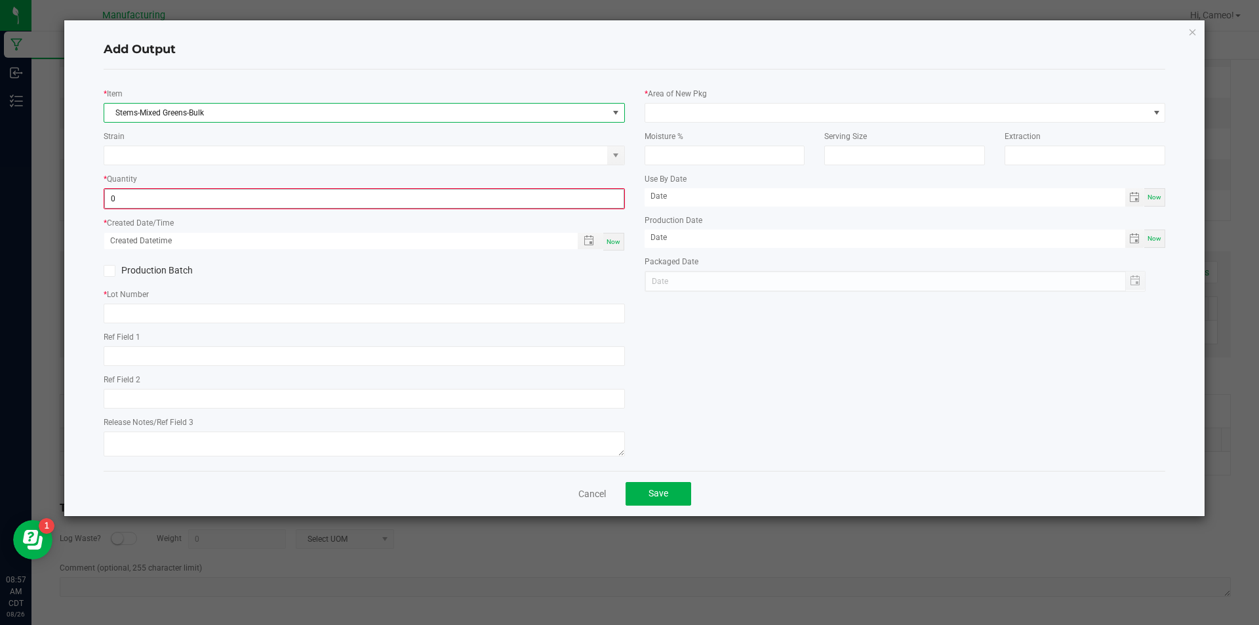
click at [235, 199] on input "0" at bounding box center [364, 199] width 519 height 18
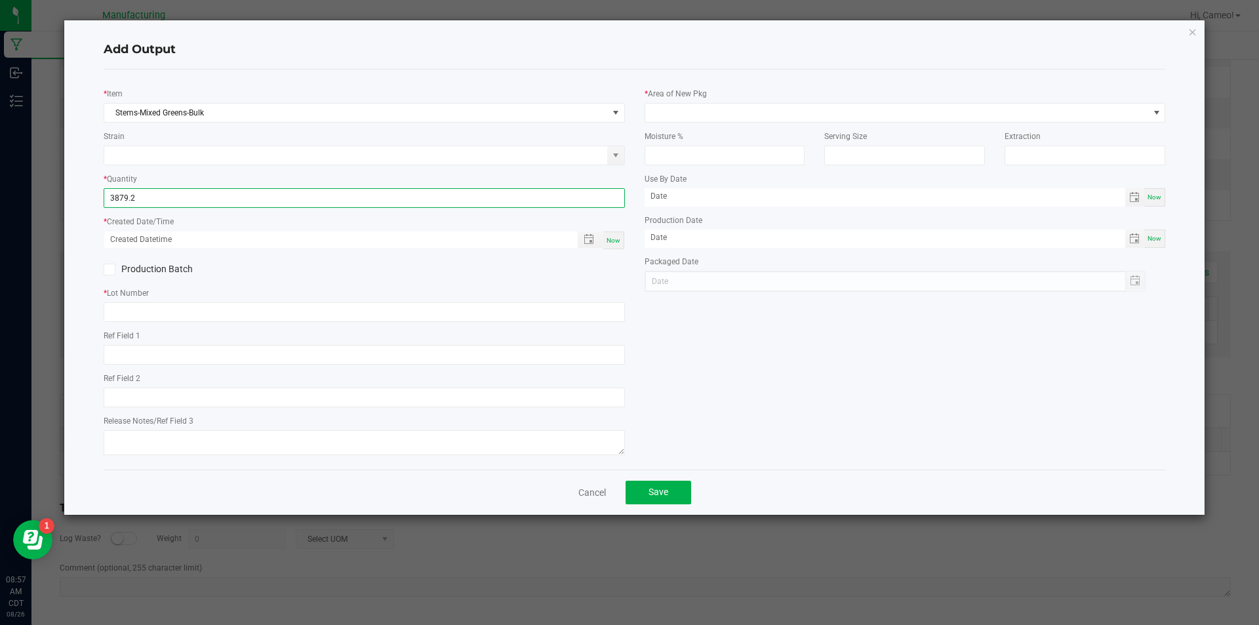
type input "3879.2000 g"
click at [609, 243] on span "Now" at bounding box center [614, 240] width 14 height 7
type input "[DATE] 8:57 AM"
type input "[DATE]"
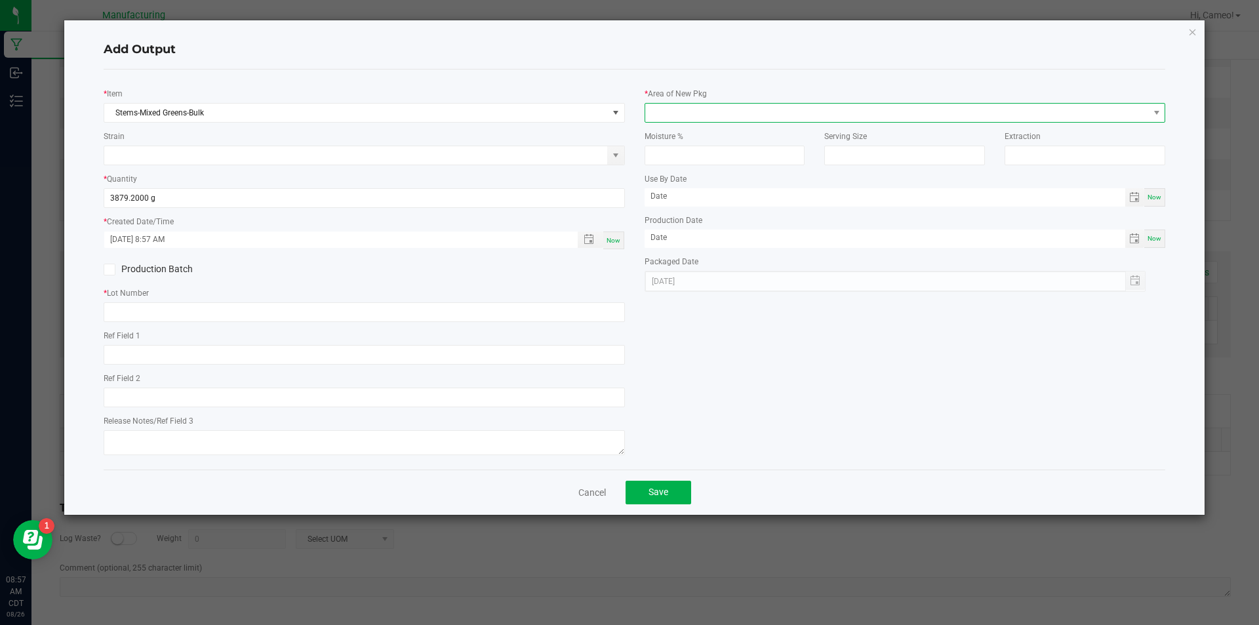
click at [699, 110] on span at bounding box center [897, 113] width 504 height 18
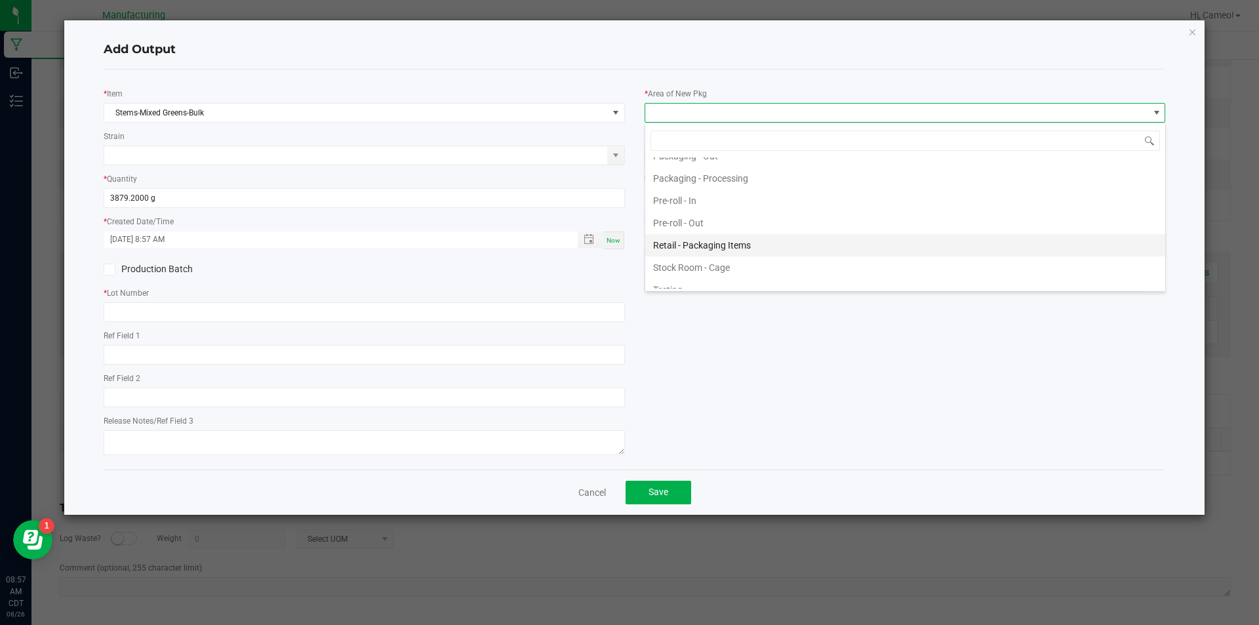
scroll to position [459, 0]
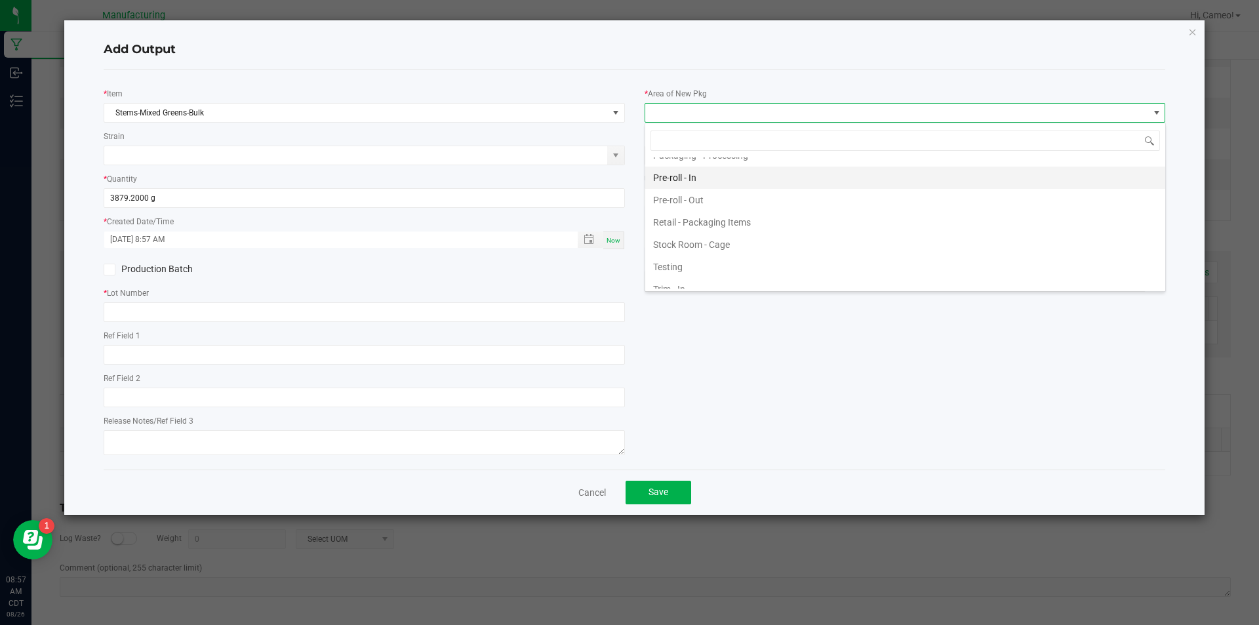
click at [680, 182] on li "Pre-roll - In" at bounding box center [905, 178] width 520 height 22
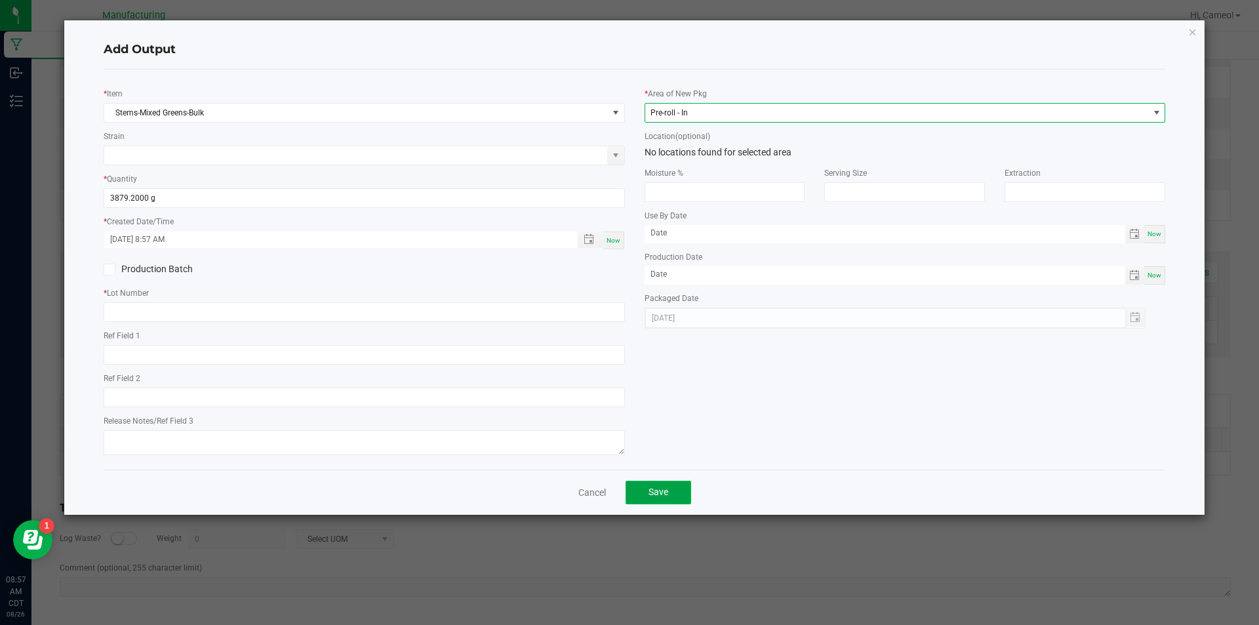
click at [652, 484] on button "Save" at bounding box center [659, 493] width 66 height 24
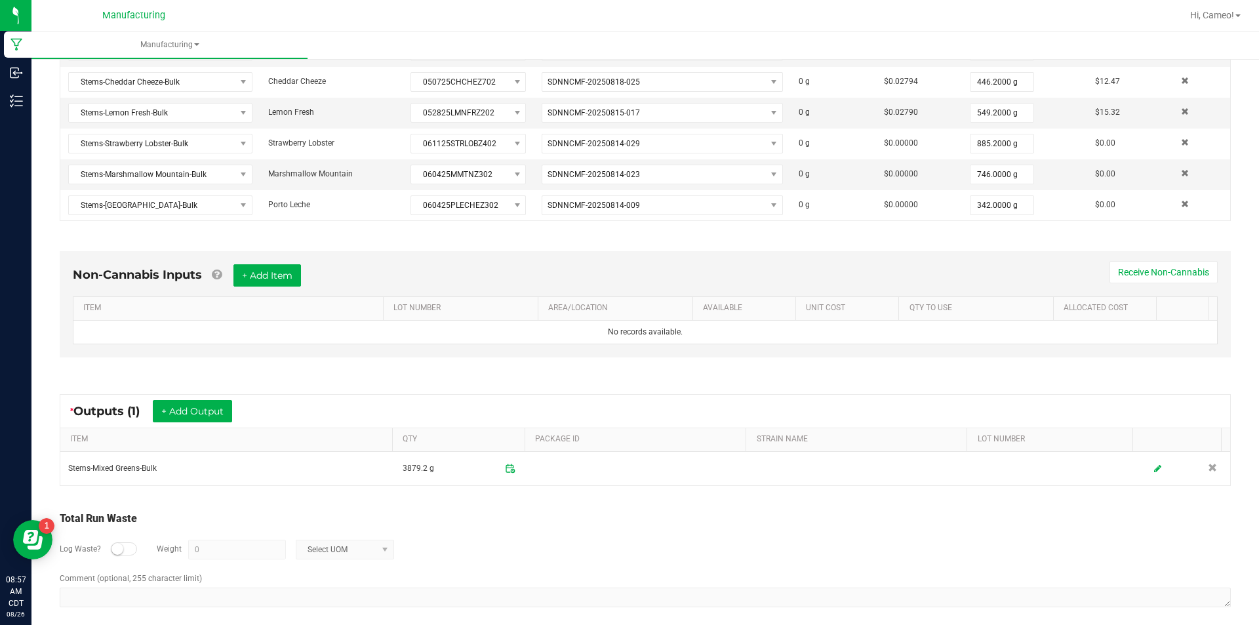
click at [548, 512] on div "Total Run Waste" at bounding box center [645, 519] width 1171 height 16
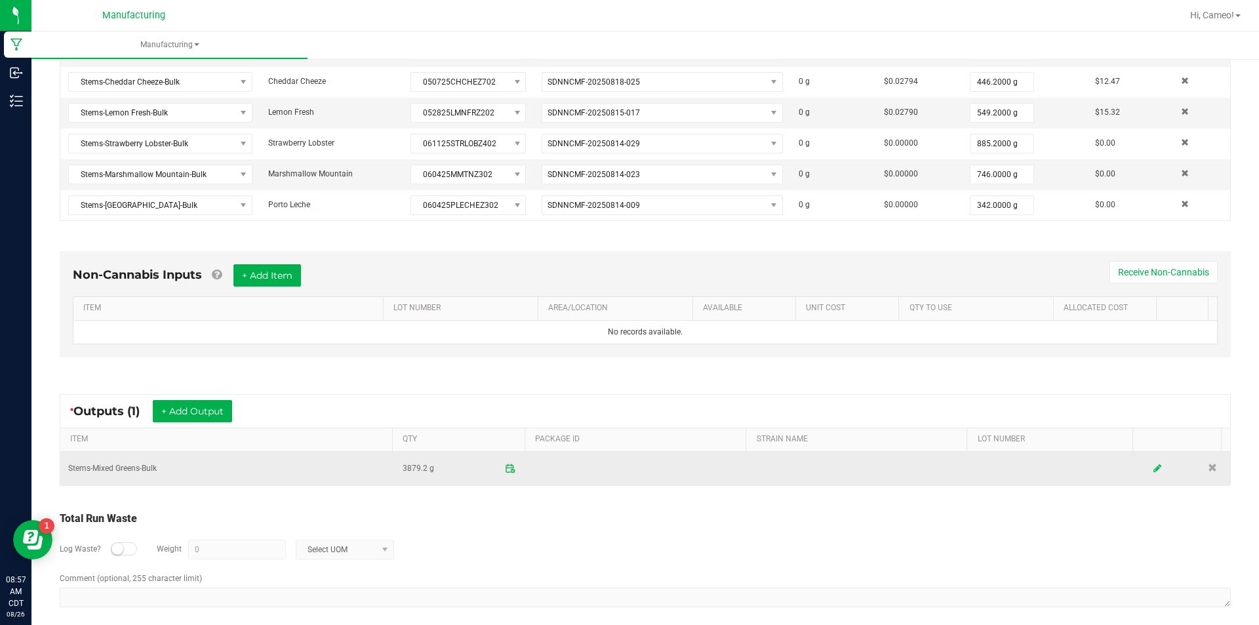
click at [1154, 468] on icon at bounding box center [1158, 468] width 8 height 9
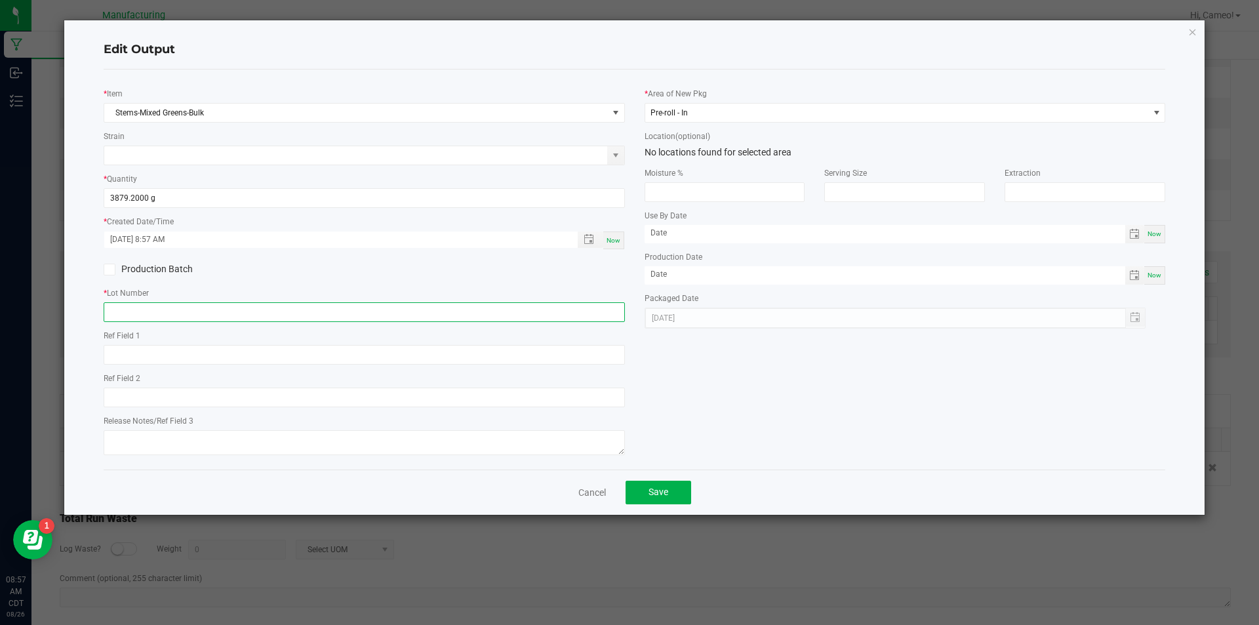
click at [314, 319] on input "text" at bounding box center [364, 312] width 521 height 20
type input "v"
paste input "082625MIXSTEMSPR"
type input "082625MIXSTEMSPR"
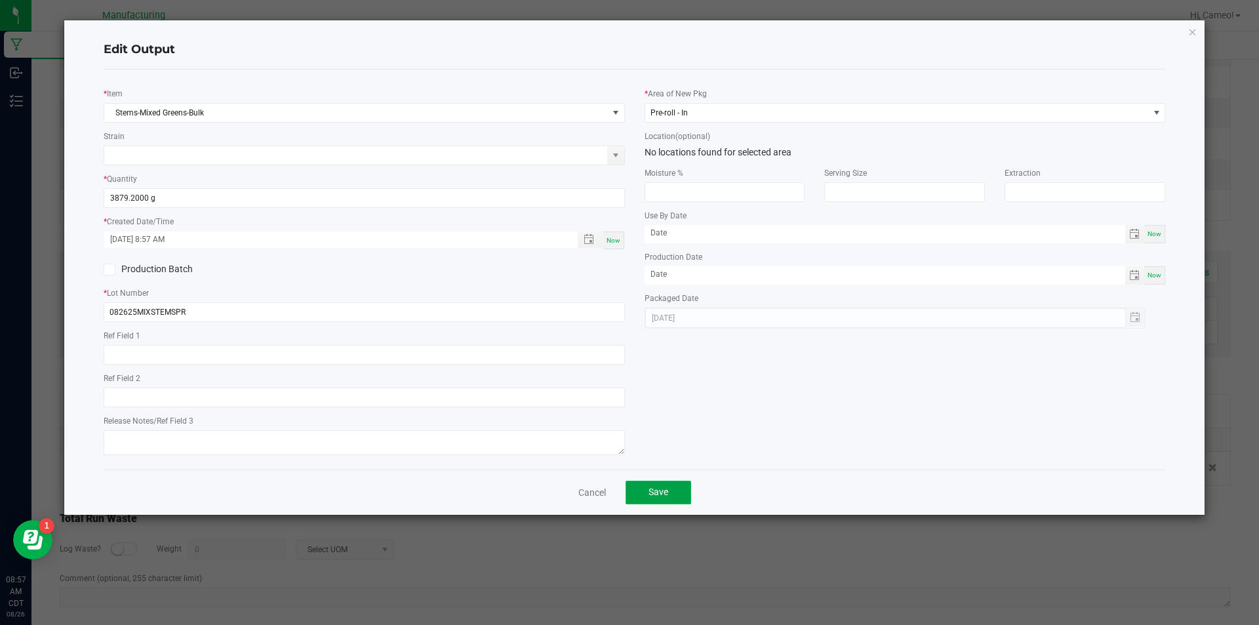
click at [669, 493] on button "Save" at bounding box center [659, 493] width 66 height 24
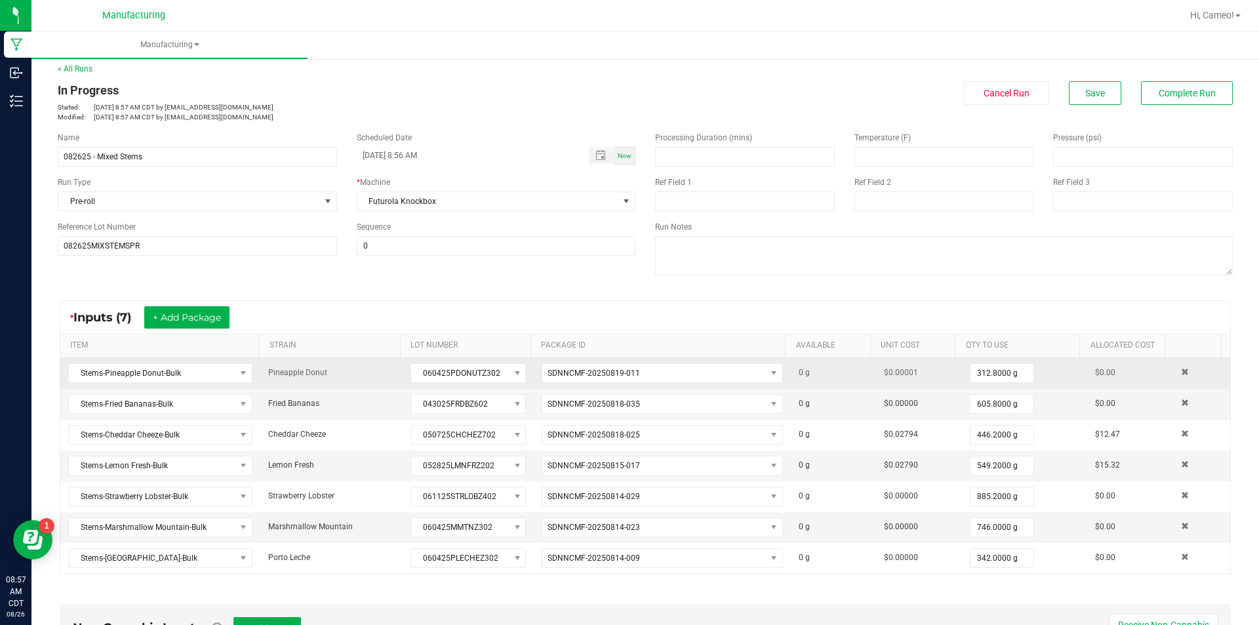
scroll to position [0, 0]
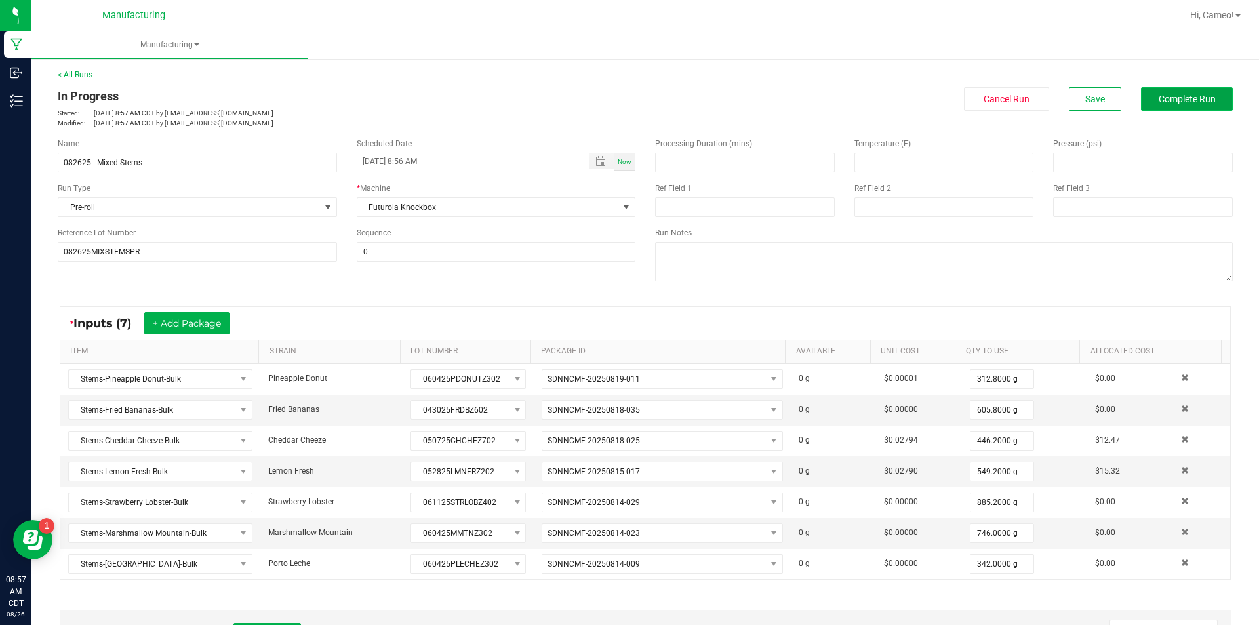
click at [1160, 102] on span "Complete Run" at bounding box center [1187, 99] width 57 height 10
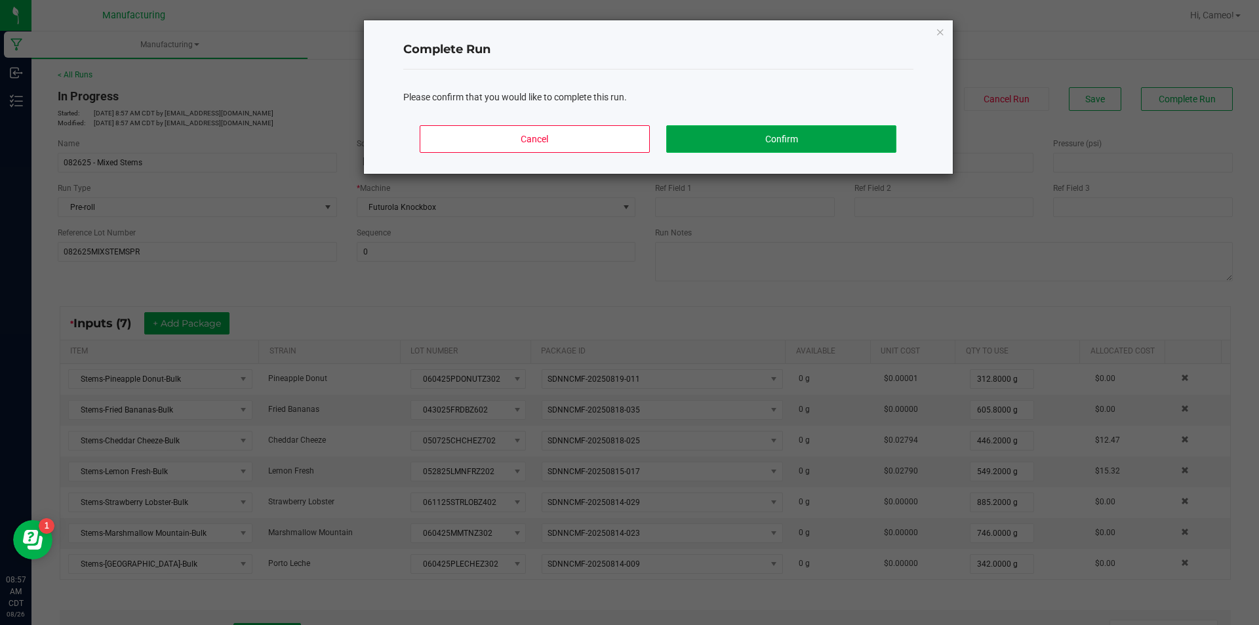
click at [774, 143] on button "Confirm" at bounding box center [781, 139] width 230 height 28
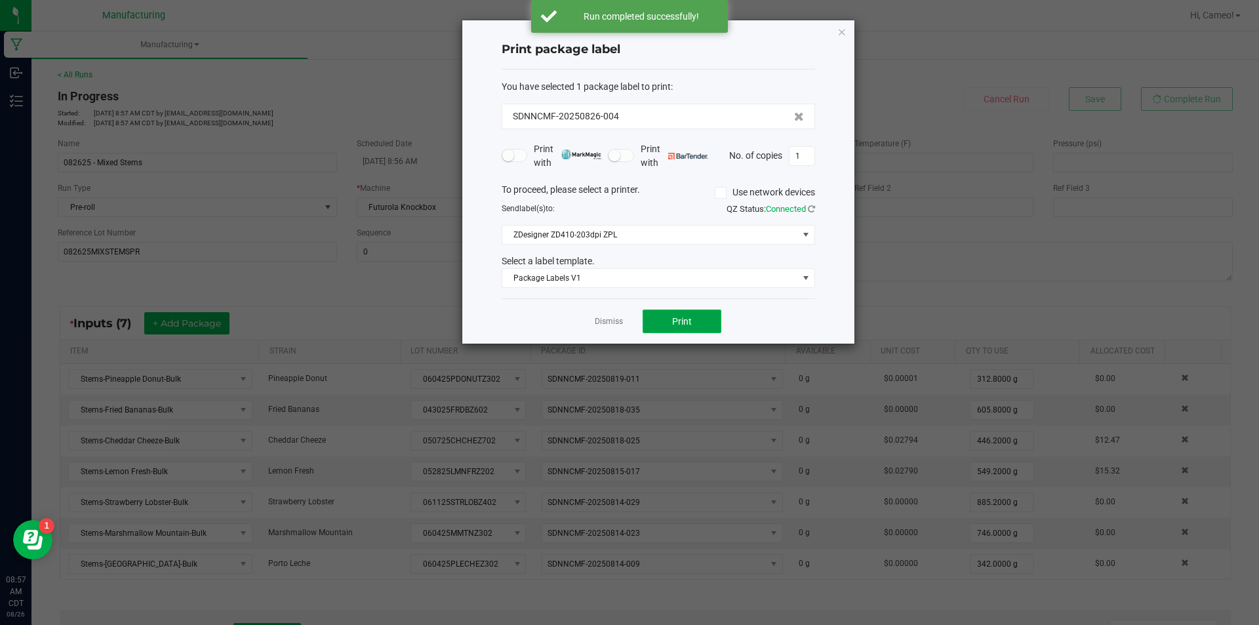
click at [693, 317] on button "Print" at bounding box center [682, 322] width 79 height 24
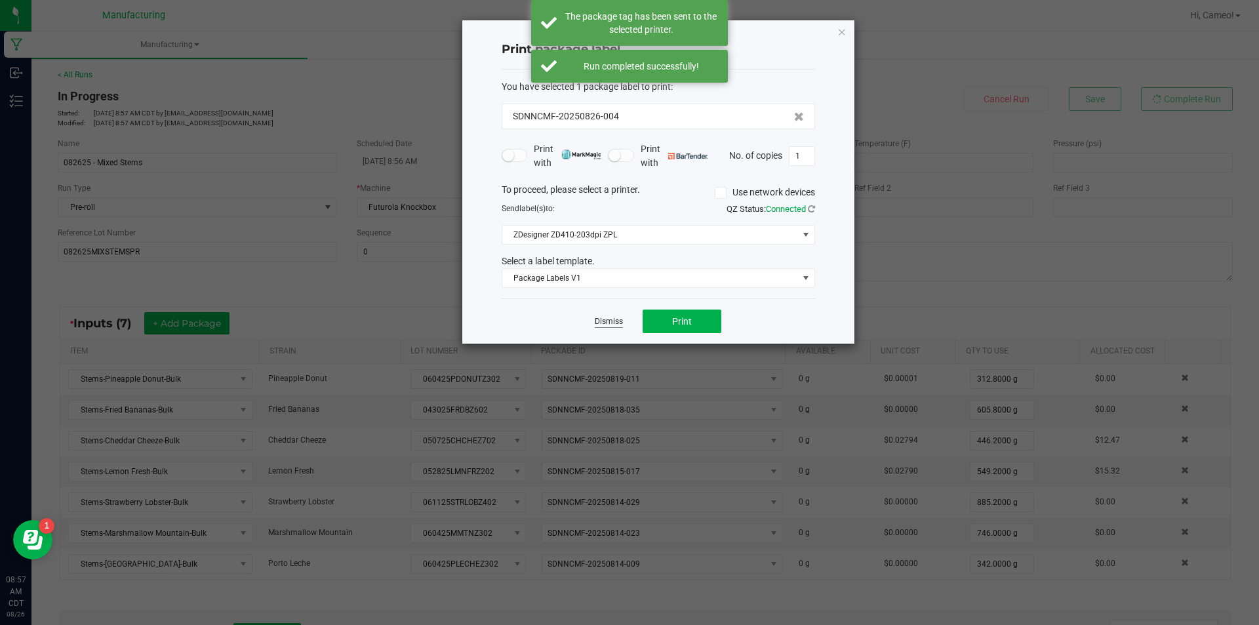
click at [603, 322] on link "Dismiss" at bounding box center [609, 321] width 28 height 11
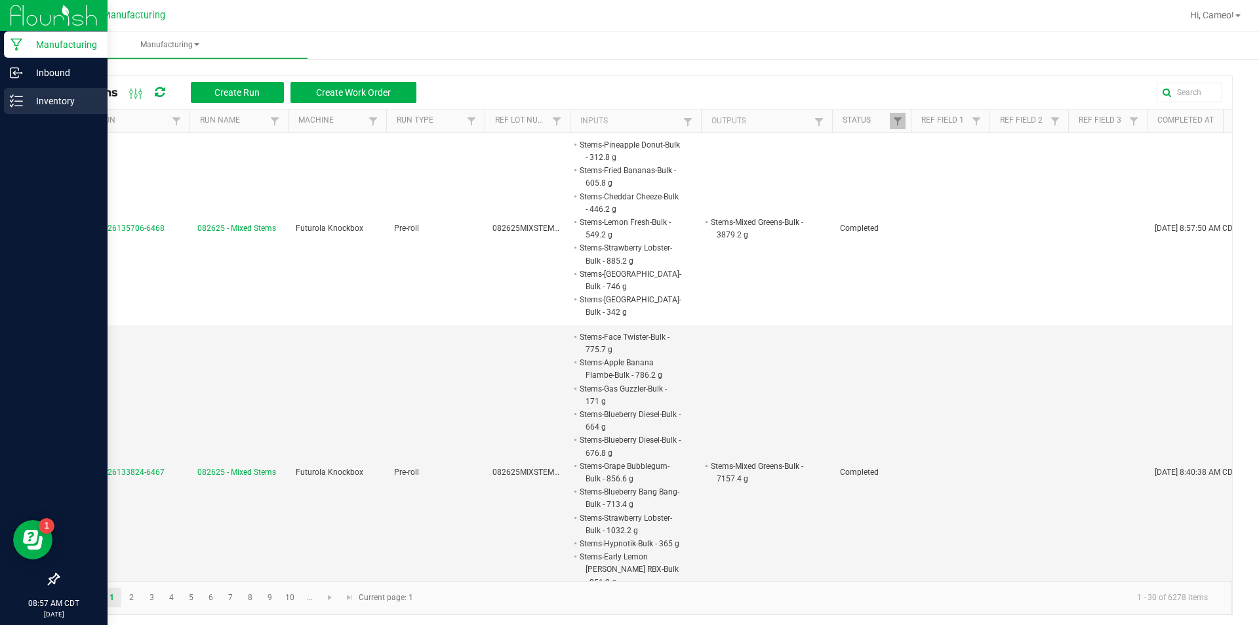
click at [23, 95] on p "Inventory" at bounding box center [62, 101] width 79 height 16
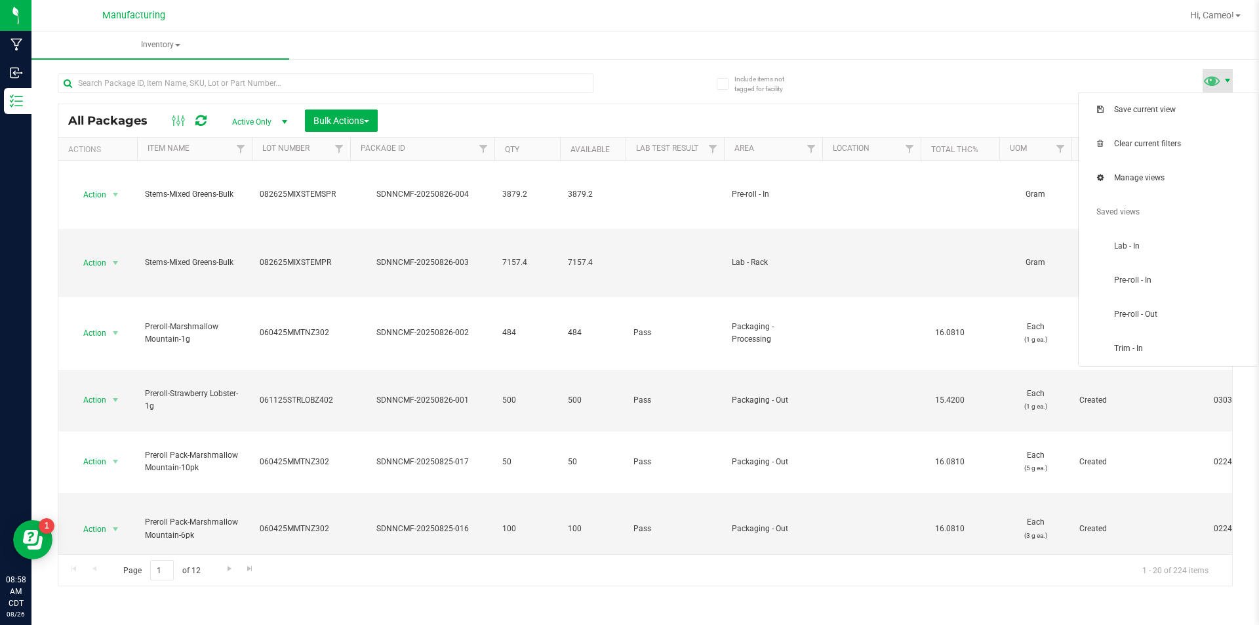
click at [1222, 81] on span at bounding box center [1227, 80] width 10 height 10
click at [1166, 268] on span "Pre-roll - In" at bounding box center [1169, 281] width 164 height 26
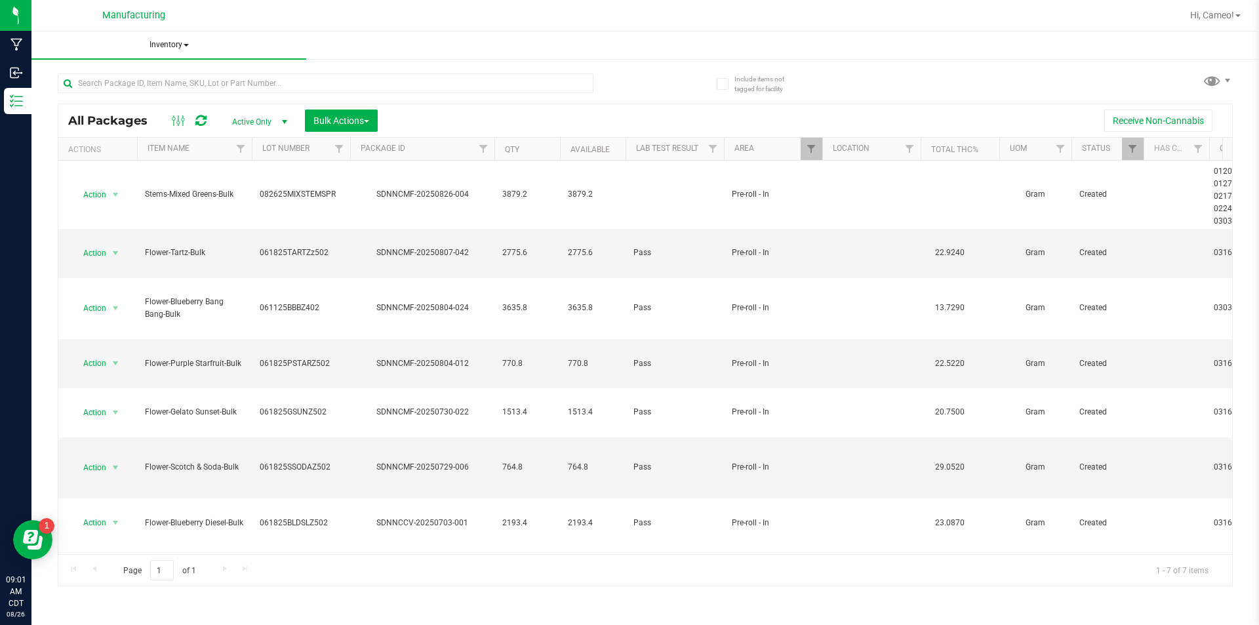
click at [168, 46] on span "Inventory" at bounding box center [168, 45] width 275 height 28
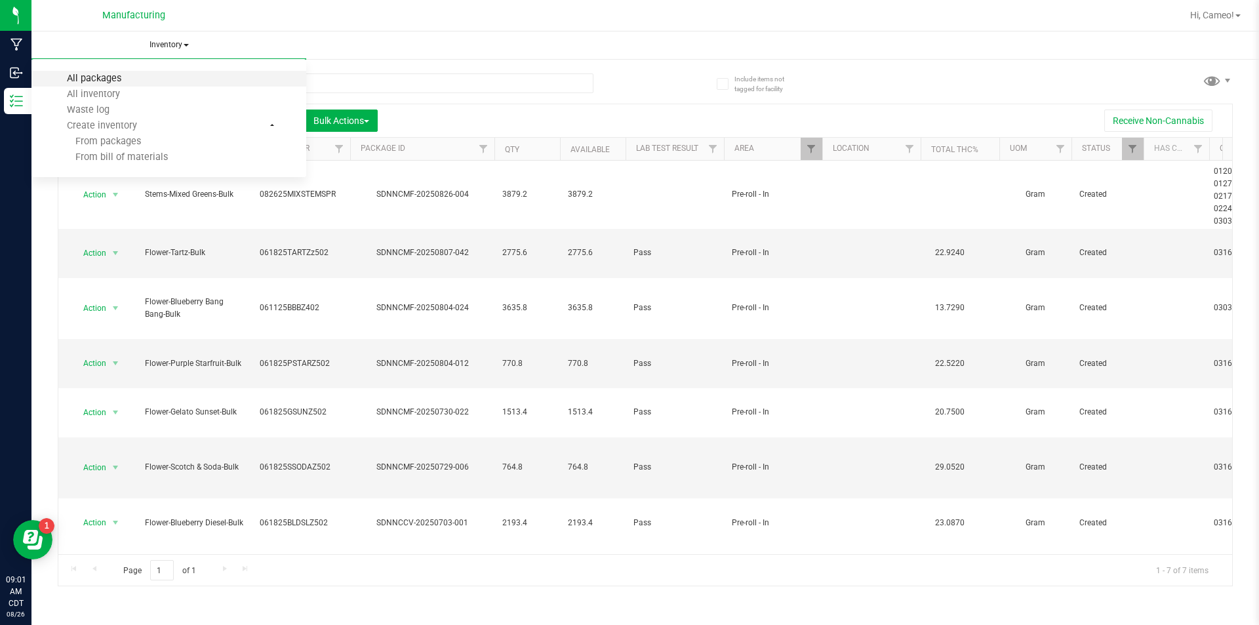
click at [107, 83] on span "All packages" at bounding box center [94, 78] width 90 height 11
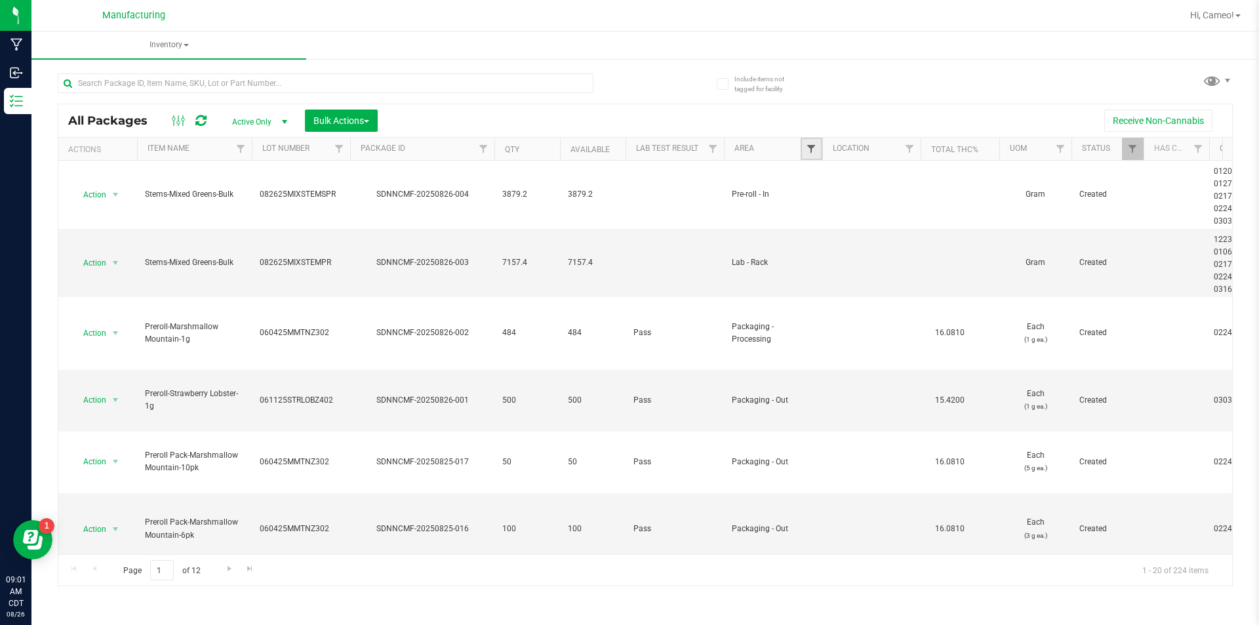
click at [814, 150] on span "Filter" at bounding box center [811, 149] width 10 height 10
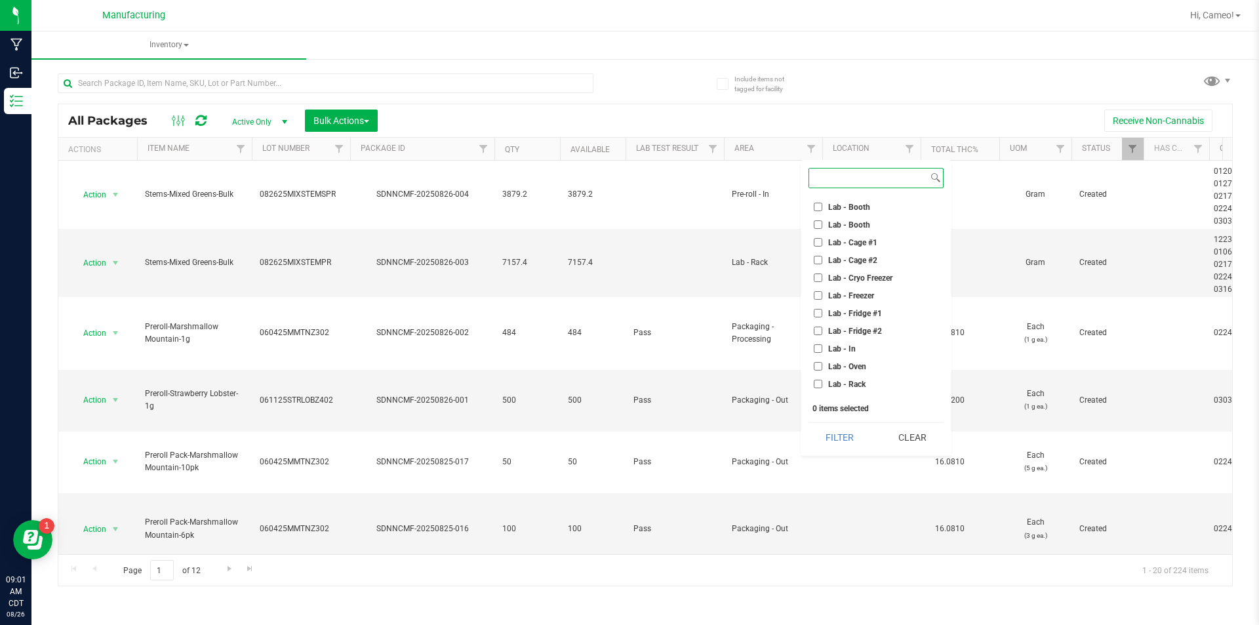
scroll to position [328, 0]
click at [874, 212] on span "Machine Trim Room - Preroll" at bounding box center [878, 214] width 101 height 8
click at [822, 212] on input "Machine Trim Room - Preroll" at bounding box center [818, 213] width 9 height 9
checkbox input "true"
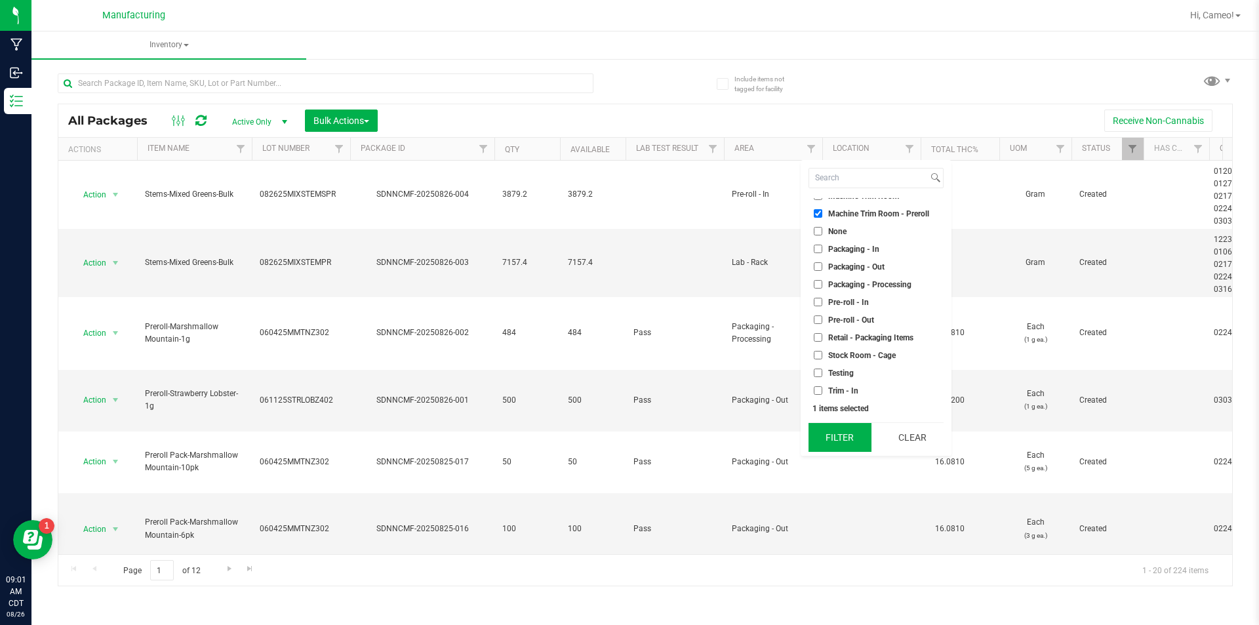
click at [851, 446] on button "Filter" at bounding box center [840, 437] width 63 height 29
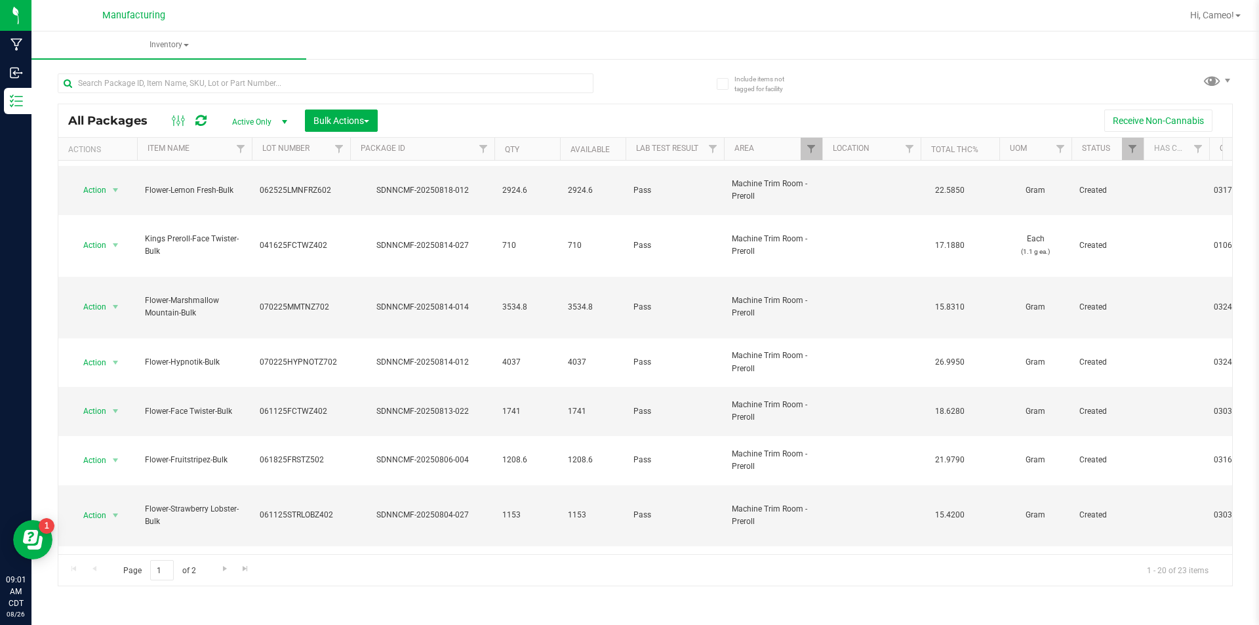
scroll to position [342, 0]
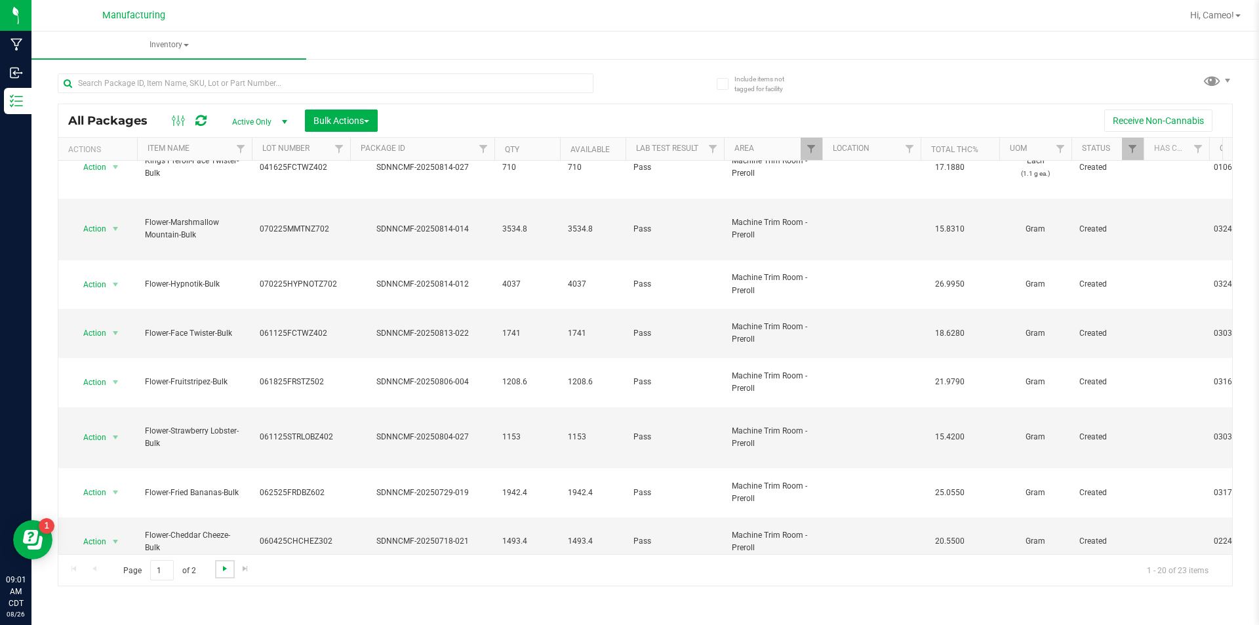
click at [226, 569] on span "Go to the next page" at bounding box center [225, 568] width 10 height 10
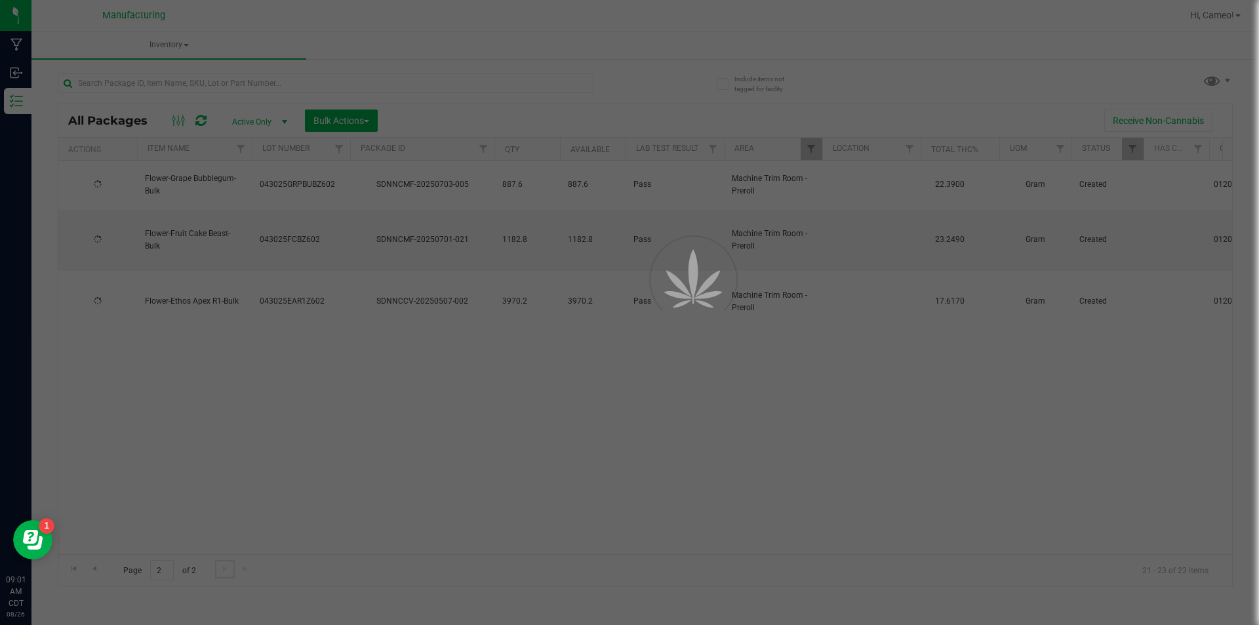
scroll to position [0, 0]
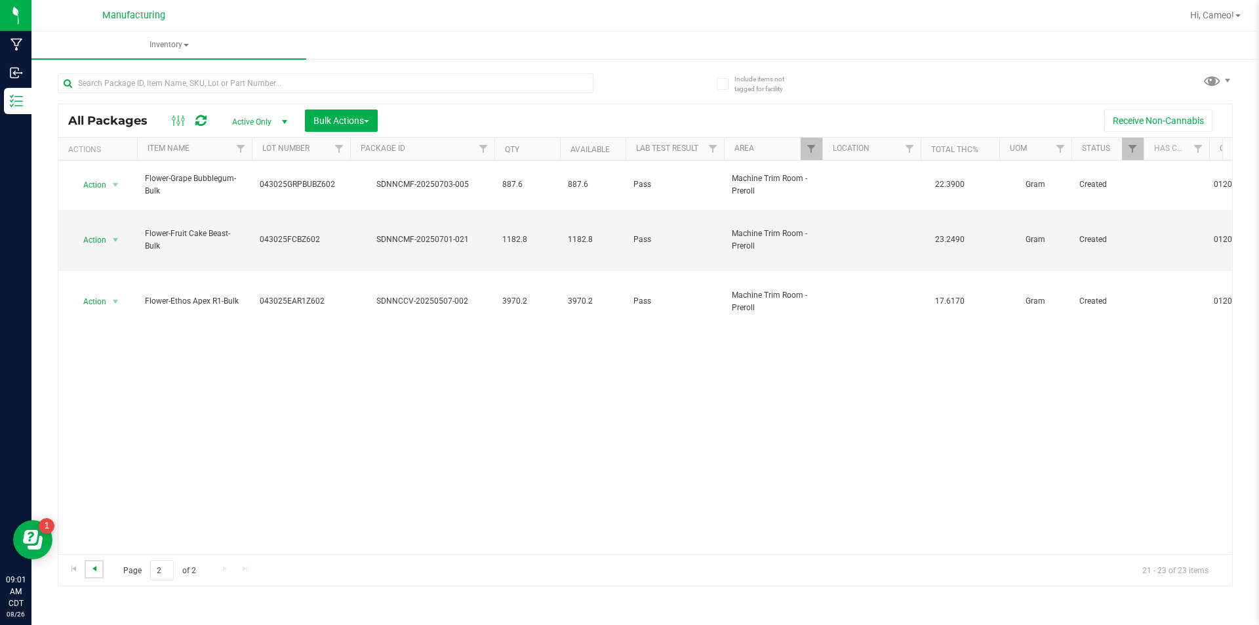
click at [97, 568] on span "Go to the previous page" at bounding box center [94, 568] width 10 height 10
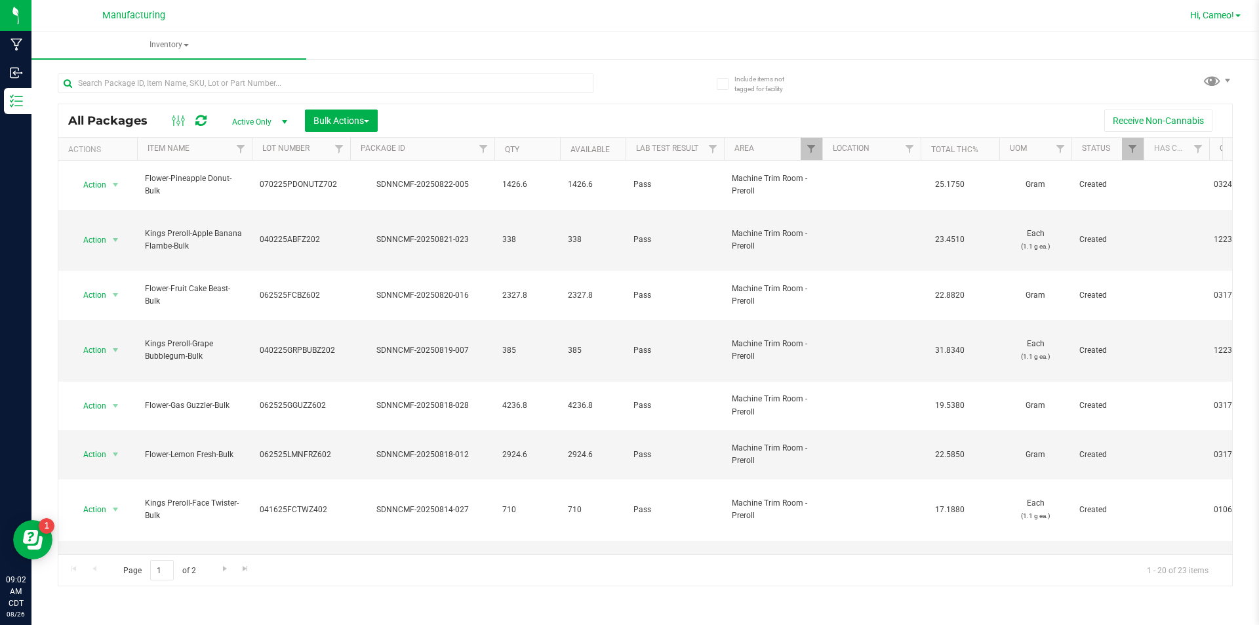
click at [1214, 12] on span "Hi, Cameo!" at bounding box center [1212, 15] width 44 height 10
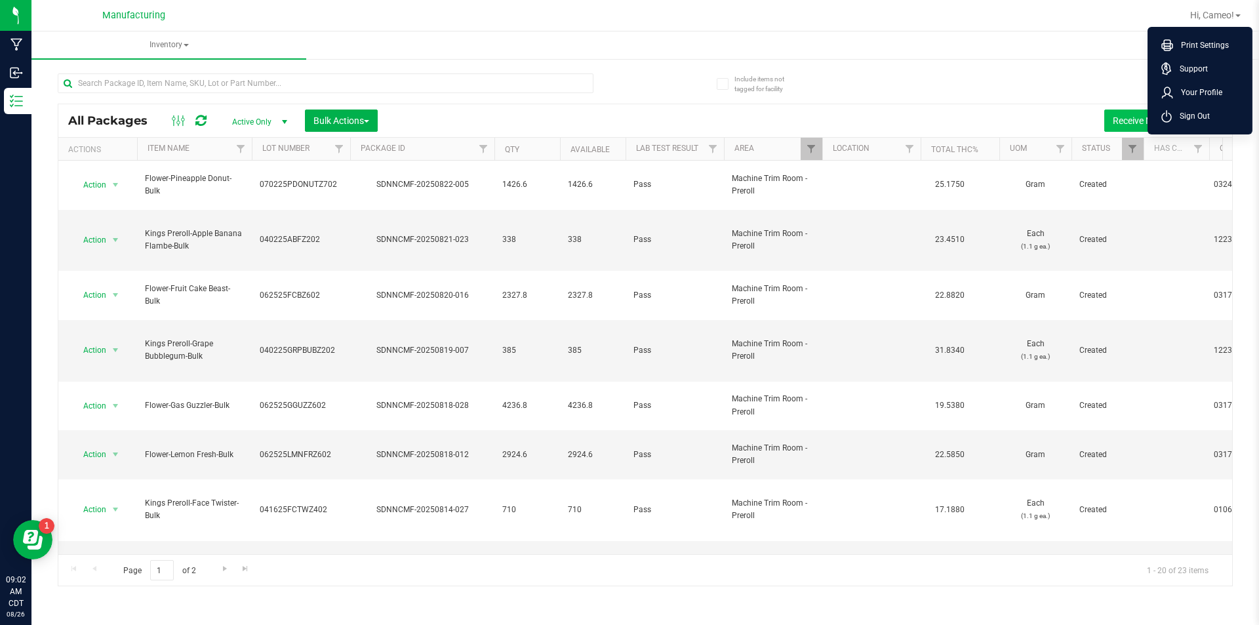
click at [1194, 114] on span "Sign Out" at bounding box center [1191, 116] width 38 height 13
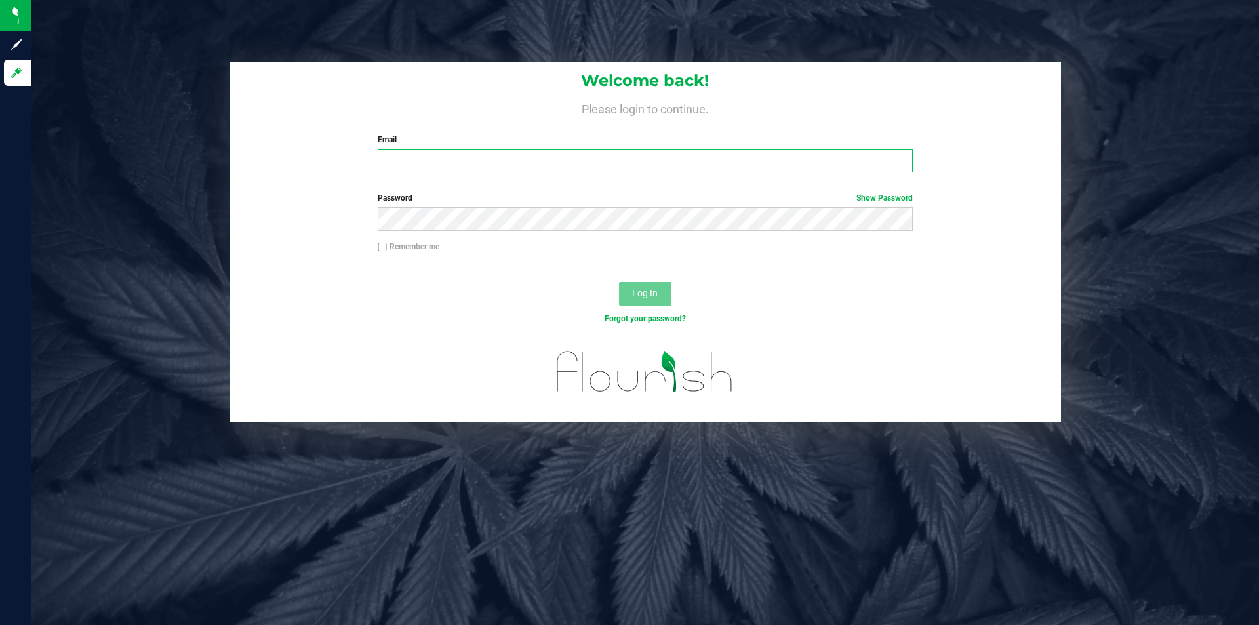
click at [433, 150] on input "Email" at bounding box center [645, 161] width 534 height 24
type input "[PERSON_NAME][EMAIL_ADDRESS][PERSON_NAME][DOMAIN_NAME]"
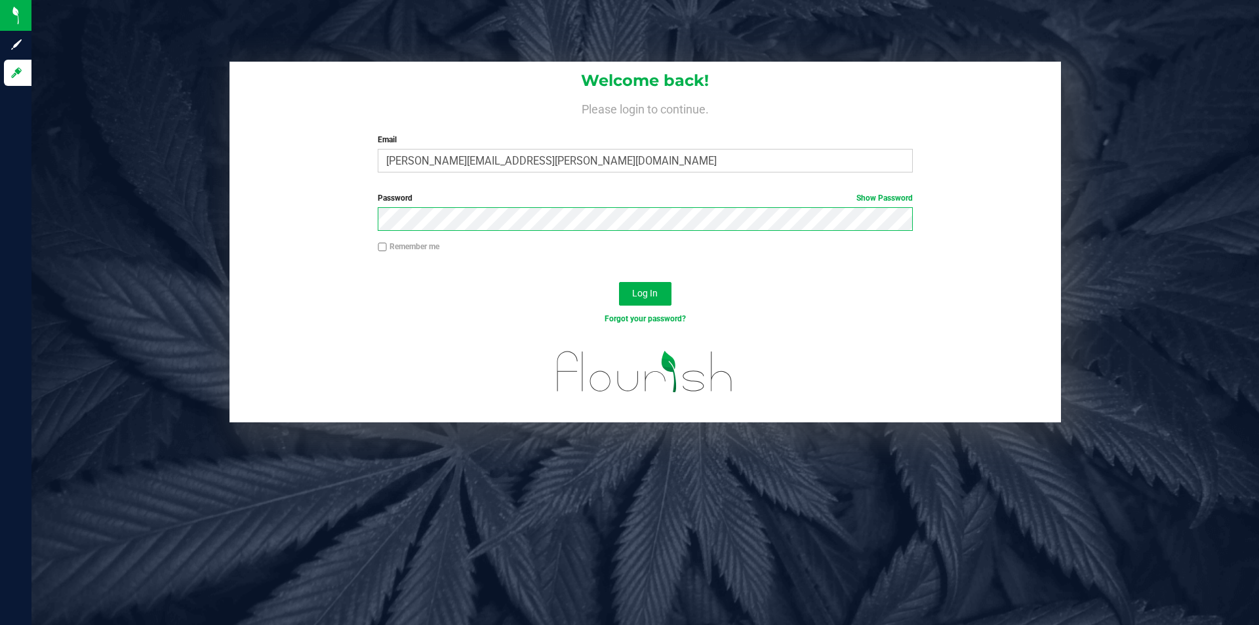
click at [619, 282] on button "Log In" at bounding box center [645, 294] width 52 height 24
